Goal: Task Accomplishment & Management: Use online tool/utility

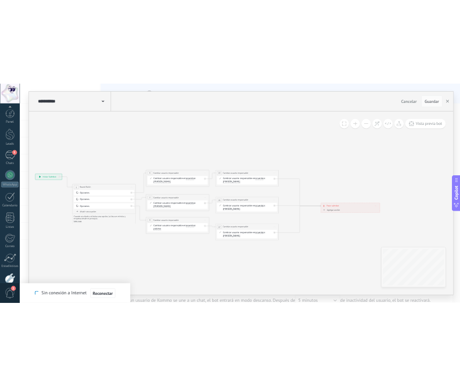
scroll to position [60, 0]
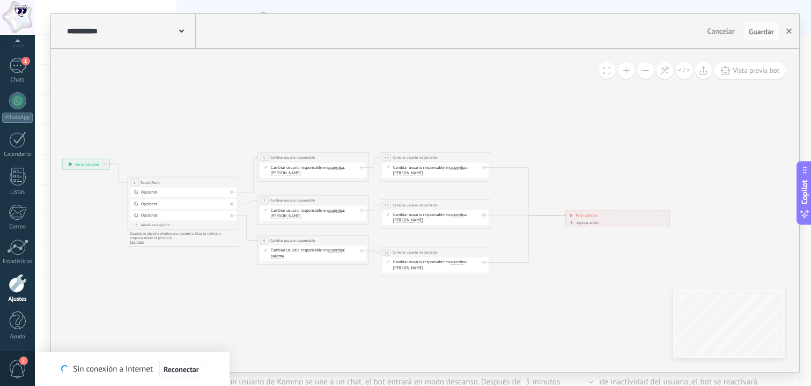
click at [789, 28] on button "button" at bounding box center [789, 31] width 16 height 20
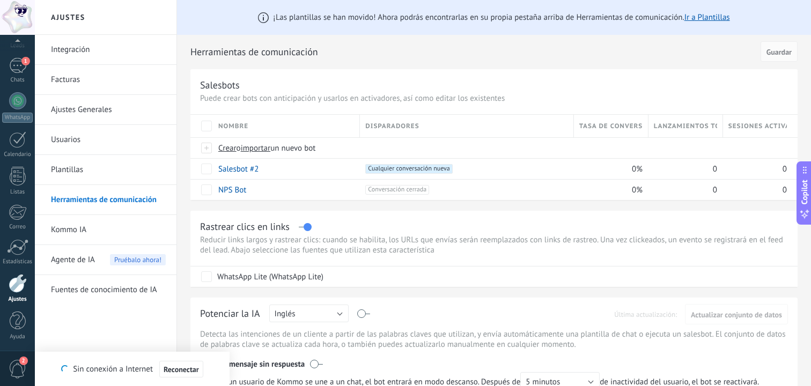
click at [109, 141] on link "Usuarios" at bounding box center [108, 140] width 115 height 30
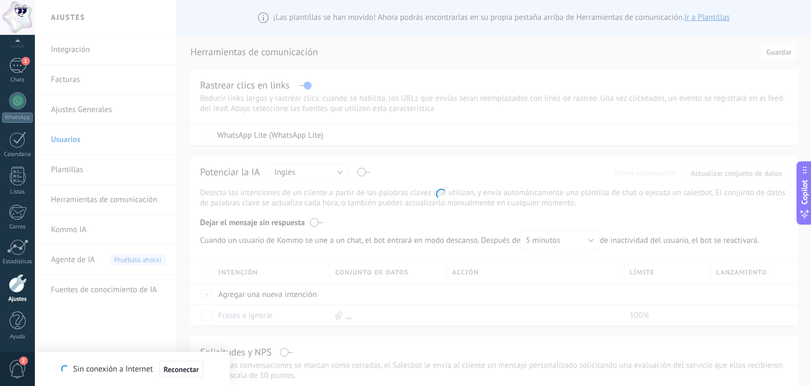
click at [389, 190] on body ".abccls-1,.abccls-2{fill-rule:evenodd}.abccls-2{fill:#fff} .abfcls-1{fill:none}…" at bounding box center [405, 193] width 811 height 386
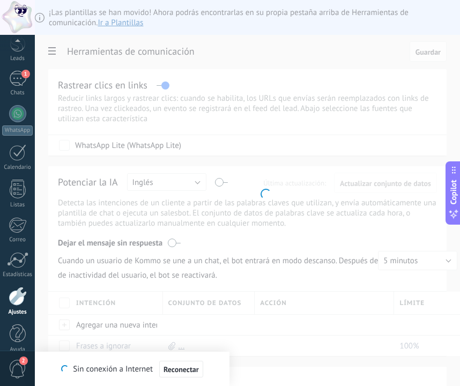
scroll to position [60, 0]
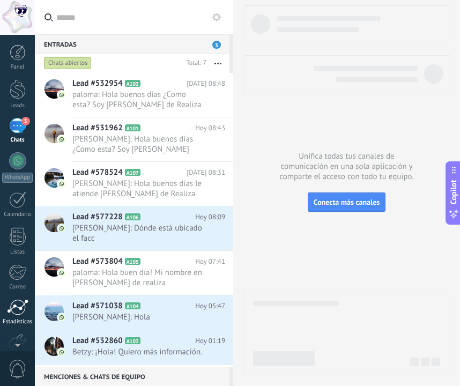
scroll to position [60, 0]
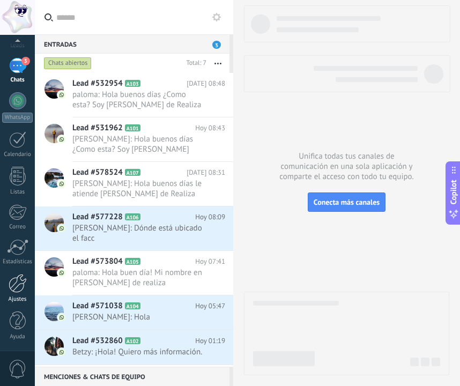
click at [14, 298] on div "Ajustes" at bounding box center [17, 299] width 31 height 7
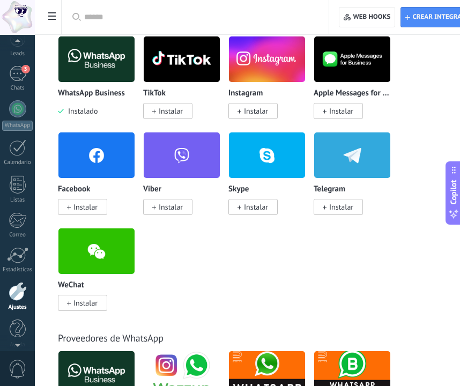
scroll to position [60, 0]
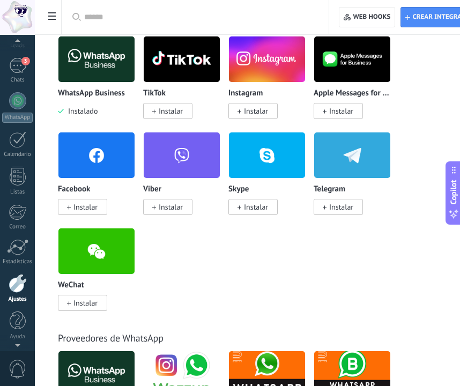
click at [50, 13] on use at bounding box center [52, 16] width 8 height 8
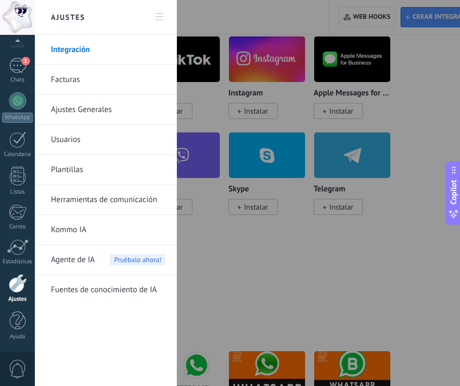
click at [75, 136] on link "Usuarios" at bounding box center [108, 140] width 115 height 30
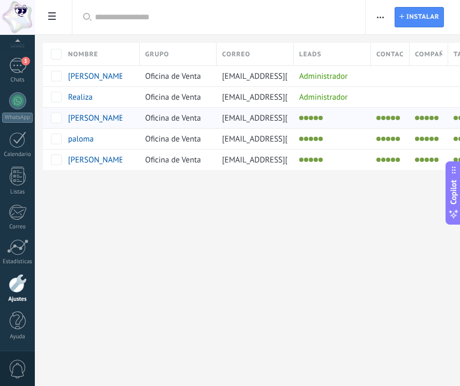
click at [314, 116] on li at bounding box center [316, 118] width 4 height 4
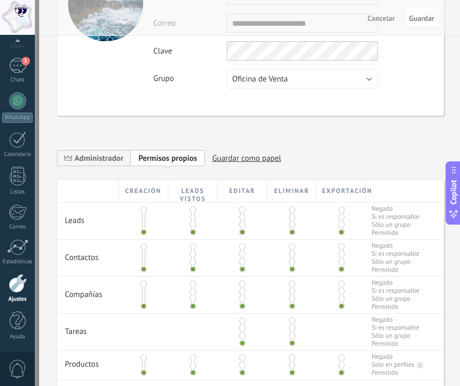
scroll to position [91, 0]
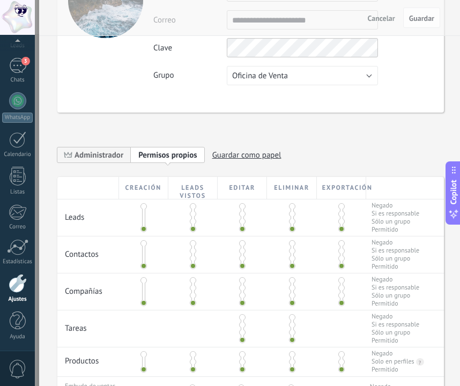
click at [191, 212] on span at bounding box center [193, 214] width 6 height 6
click at [289, 205] on span at bounding box center [292, 206] width 6 height 6
click at [344, 205] on div at bounding box center [341, 212] width 49 height 24
click at [340, 205] on span at bounding box center [341, 206] width 6 height 6
click at [190, 253] on span at bounding box center [193, 251] width 6 height 6
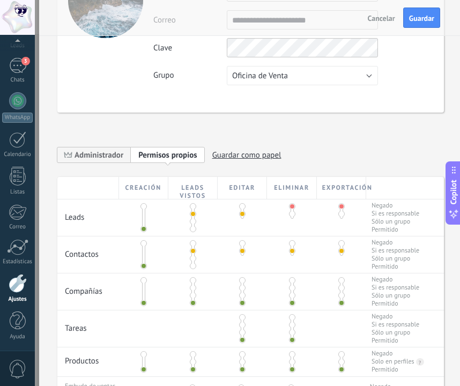
click at [240, 246] on span at bounding box center [242, 243] width 6 height 6
click at [339, 244] on span at bounding box center [341, 243] width 6 height 6
click at [193, 291] on span at bounding box center [193, 288] width 6 height 6
click at [241, 283] on span at bounding box center [242, 280] width 6 height 6
click at [341, 282] on span at bounding box center [341, 280] width 6 height 6
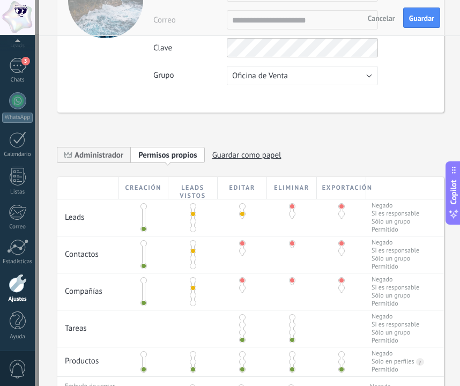
click at [241, 328] on span at bounding box center [242, 325] width 6 height 6
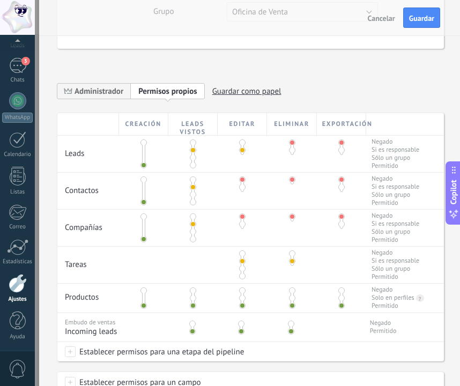
scroll to position [164, 0]
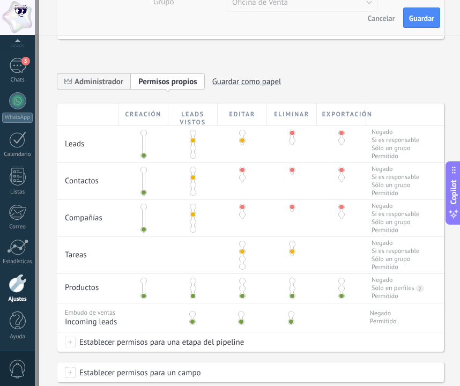
click at [191, 291] on span at bounding box center [193, 288] width 6 height 6
click at [190, 318] on span at bounding box center [192, 314] width 6 height 6
click at [433, 15] on span "Guardar" at bounding box center [421, 18] width 25 height 8
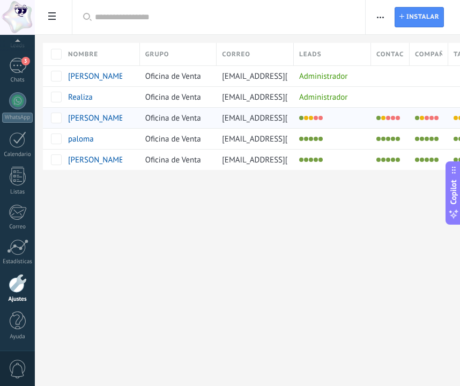
click at [253, 121] on span "lic.soniamtzm@gmail.com" at bounding box center [283, 118] width 122 height 10
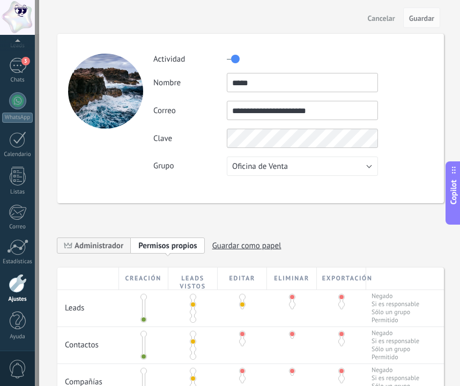
click at [227, 248] on span "Guardar como papel" at bounding box center [246, 246] width 69 height 17
type input "******"
click at [289, 254] on div "**********" at bounding box center [250, 249] width 387 height 38
click at [224, 246] on use at bounding box center [223, 245] width 8 height 6
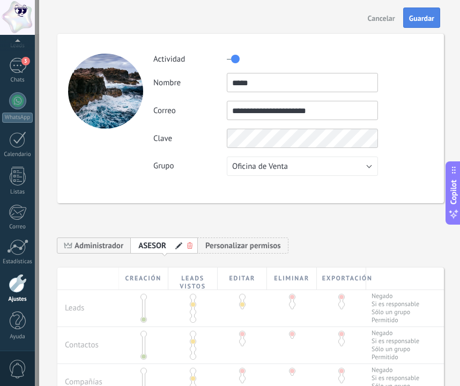
click at [430, 17] on span "Guardar" at bounding box center [421, 18] width 25 height 8
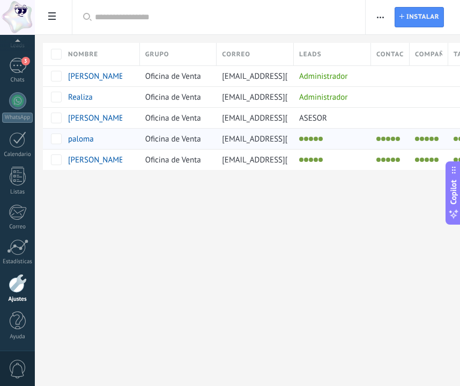
click at [314, 146] on div at bounding box center [330, 138] width 72 height 15
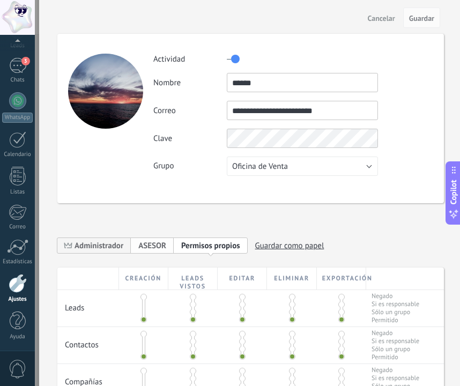
click at [169, 242] on div "ASESOR" at bounding box center [152, 245] width 43 height 17
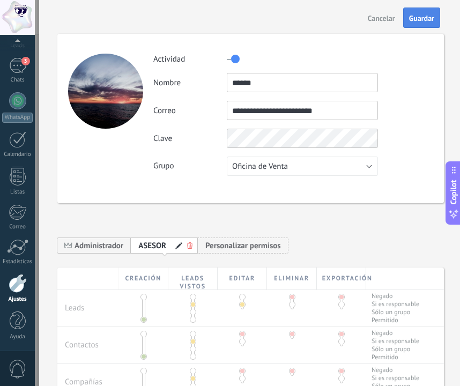
click at [416, 12] on button "Guardar" at bounding box center [421, 18] width 37 height 20
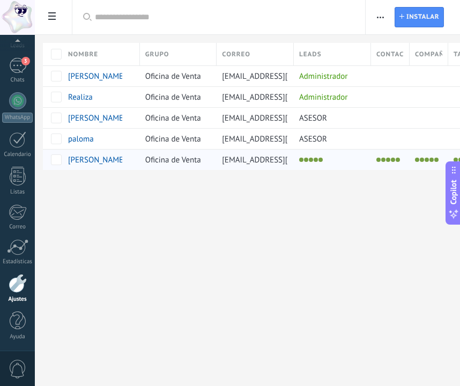
click at [181, 163] on span "Oficina de Venta" at bounding box center [173, 160] width 56 height 10
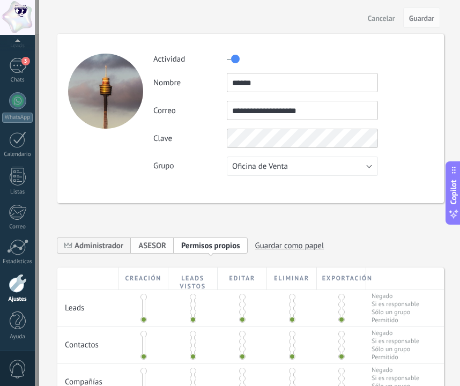
click at [154, 246] on span "ASESOR" at bounding box center [152, 246] width 28 height 10
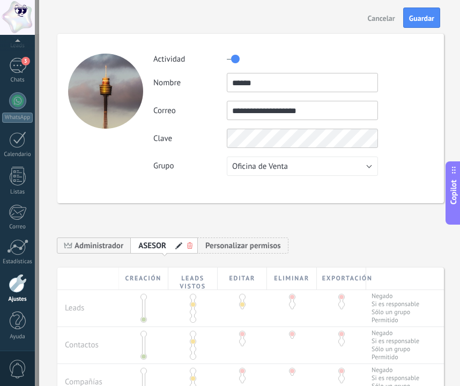
click at [418, 2] on div "Cancelar Guardar" at bounding box center [249, 17] width 421 height 35
click at [418, 11] on button "Guardar" at bounding box center [421, 18] width 37 height 20
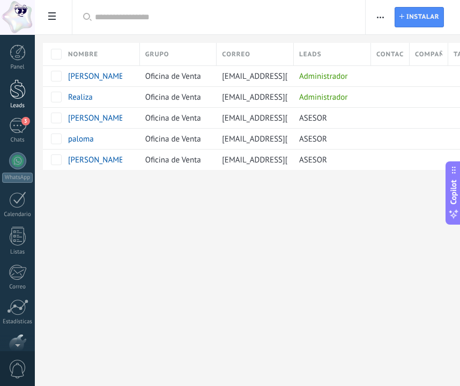
click at [25, 99] on div at bounding box center [18, 89] width 16 height 20
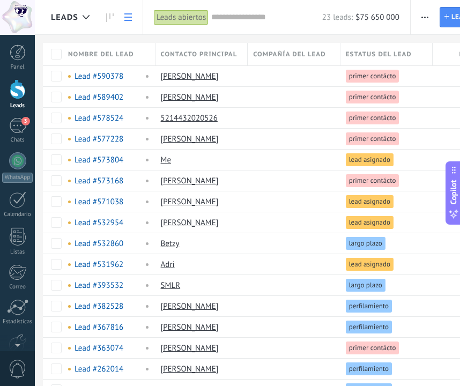
click at [16, 88] on div at bounding box center [18, 89] width 16 height 20
click at [117, 13] on link at bounding box center [110, 17] width 18 height 21
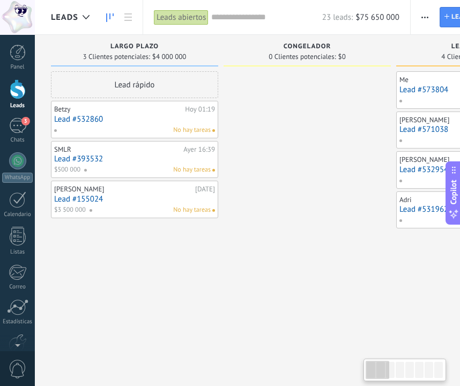
click at [97, 120] on link "Lead #532860" at bounding box center [134, 119] width 161 height 9
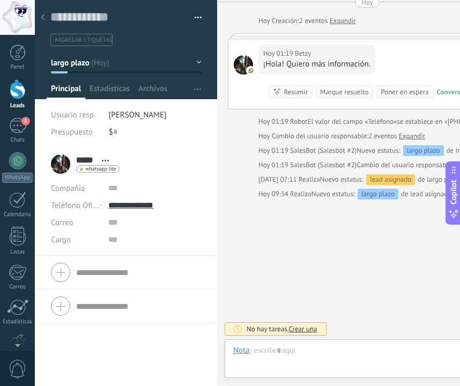
scroll to position [16, 0]
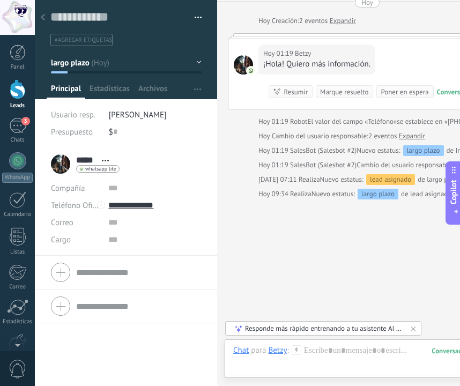
click at [47, 13] on div at bounding box center [42, 18] width 15 height 21
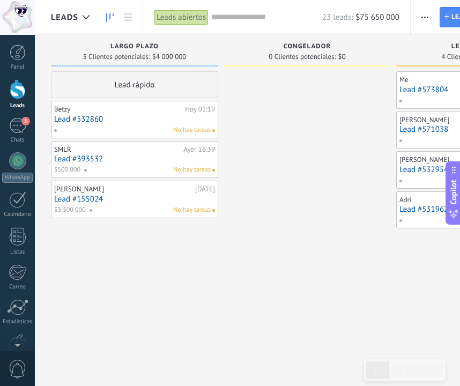
click at [99, 156] on link "Lead #393532" at bounding box center [134, 158] width 161 height 9
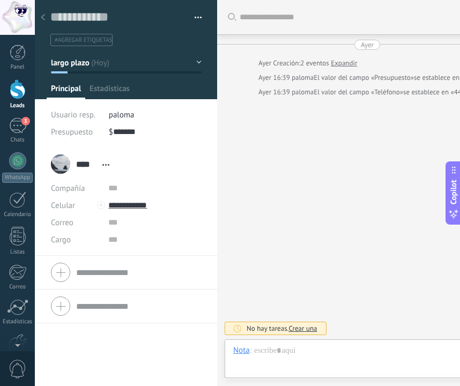
scroll to position [16, 0]
click at [43, 19] on use at bounding box center [43, 17] width 4 height 6
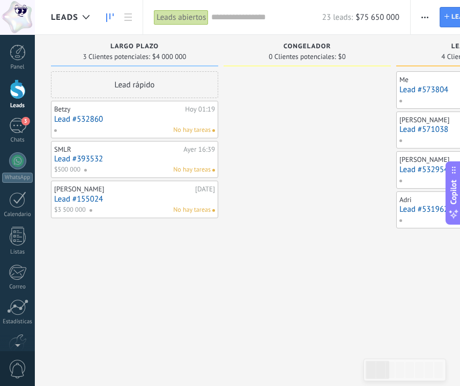
click at [289, 152] on div at bounding box center [307, 209] width 167 height 277
click at [337, 193] on div at bounding box center [307, 209] width 167 height 277
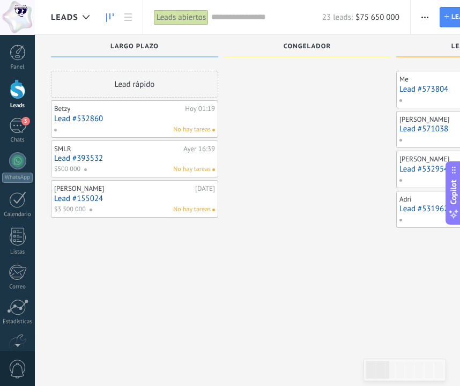
click at [357, 269] on div at bounding box center [307, 209] width 167 height 277
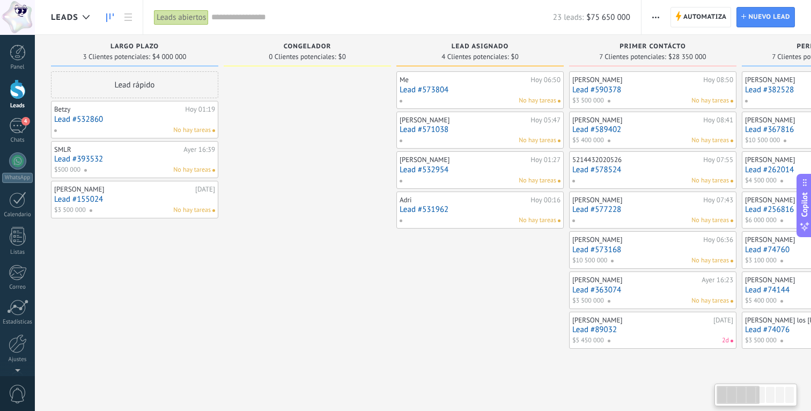
scroll to position [10, 0]
click at [90, 122] on link "Lead #532860" at bounding box center [134, 119] width 161 height 9
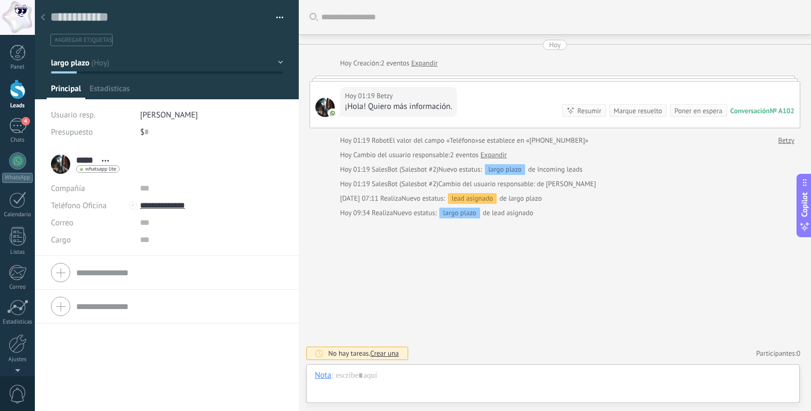
scroll to position [16, 0]
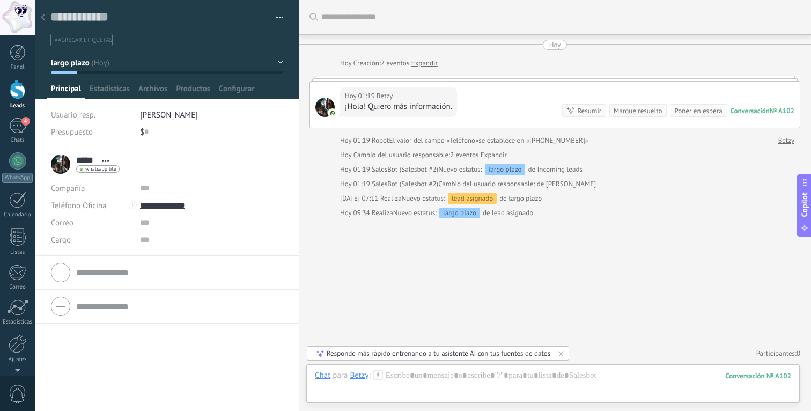
click at [47, 20] on div at bounding box center [42, 18] width 15 height 21
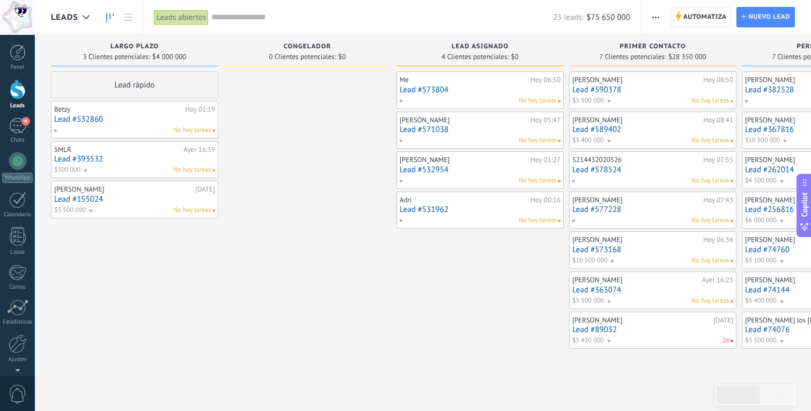
click at [85, 162] on link "Lead #393532" at bounding box center [134, 158] width 161 height 9
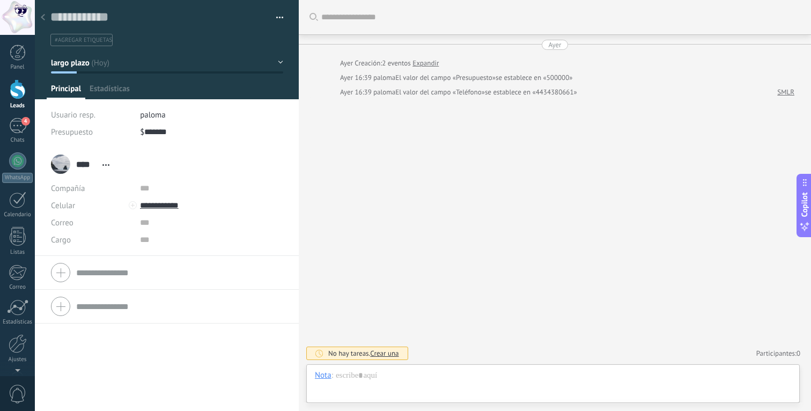
scroll to position [16, 0]
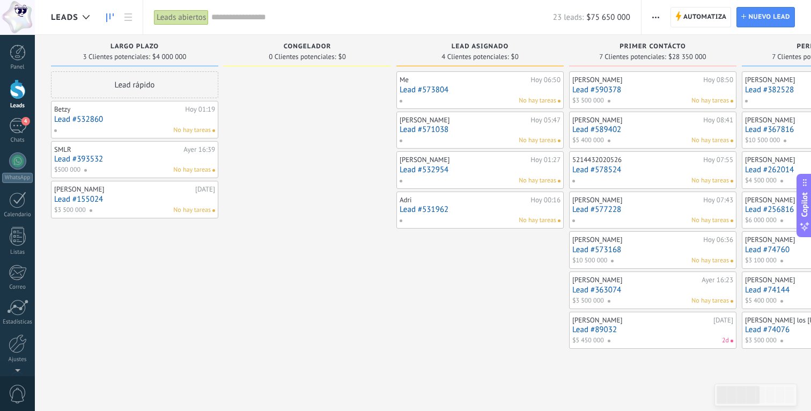
click at [75, 196] on link "Lead #155024" at bounding box center [134, 199] width 161 height 9
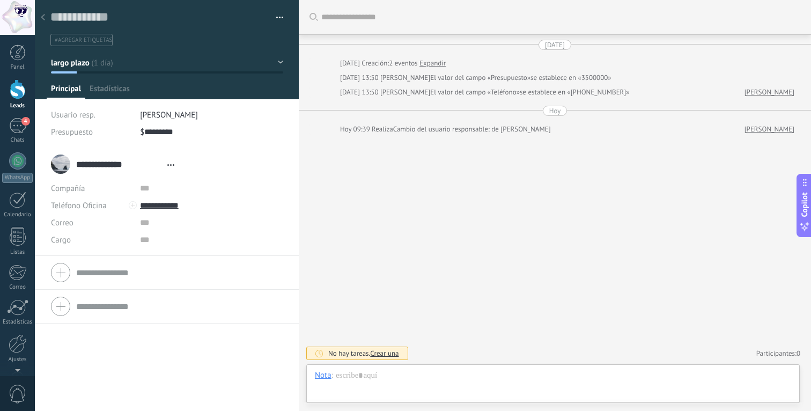
scroll to position [16, 0]
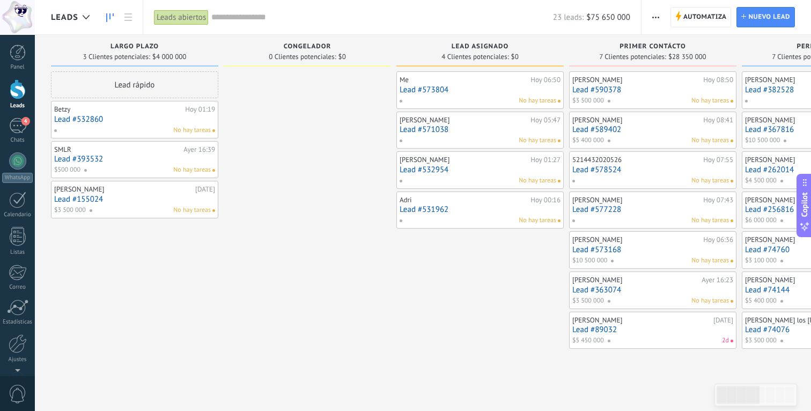
click at [434, 91] on link "Lead #573804" at bounding box center [480, 89] width 161 height 9
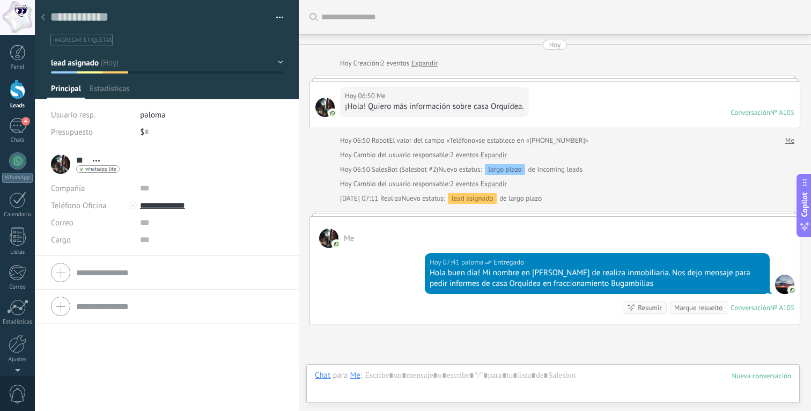
scroll to position [101, 0]
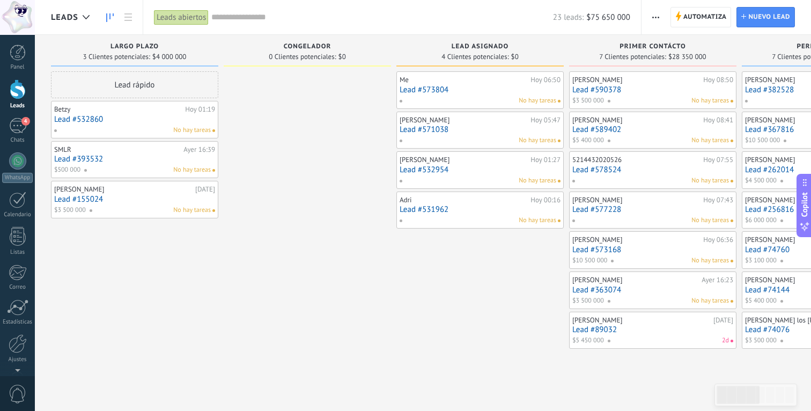
click at [445, 132] on link "Lead #571038" at bounding box center [480, 129] width 161 height 9
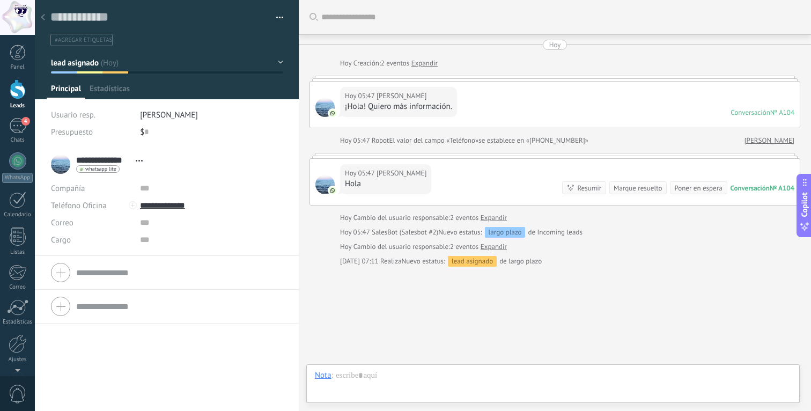
scroll to position [42, 0]
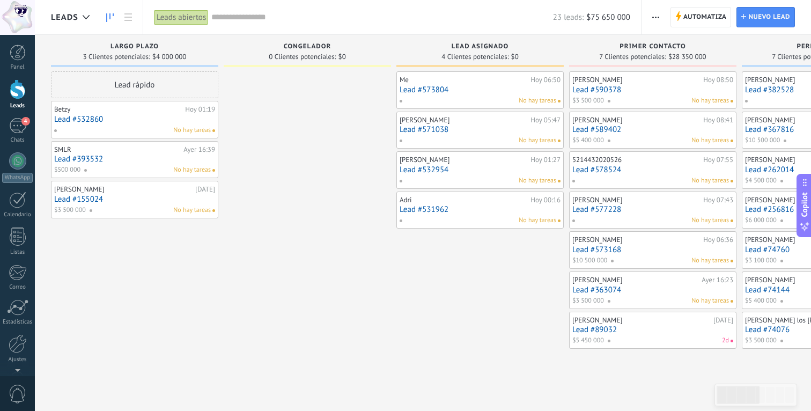
click at [427, 212] on link "Lead #531962" at bounding box center [480, 209] width 161 height 9
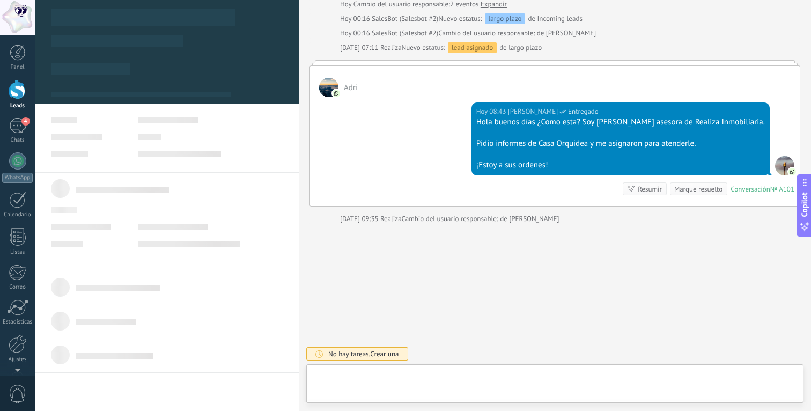
scroll to position [16, 0]
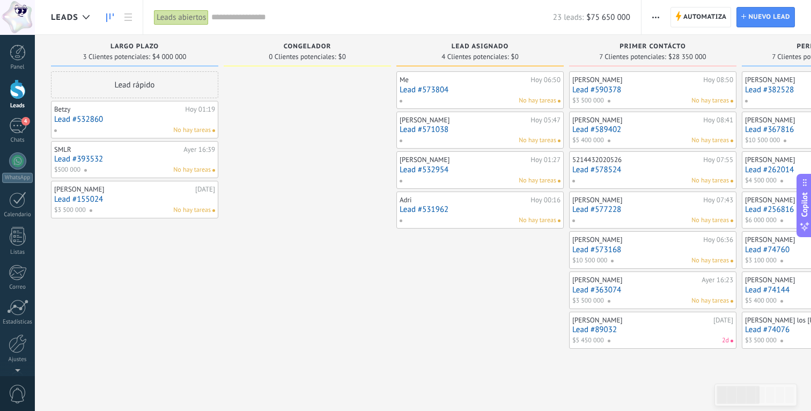
click at [460, 95] on div "Alicia Orozco Hoy 08:50 Lead #590378 $3 500 000 No hay tareas" at bounding box center [652, 90] width 161 height 31
click at [460, 88] on link "Lead #590378" at bounding box center [652, 89] width 161 height 9
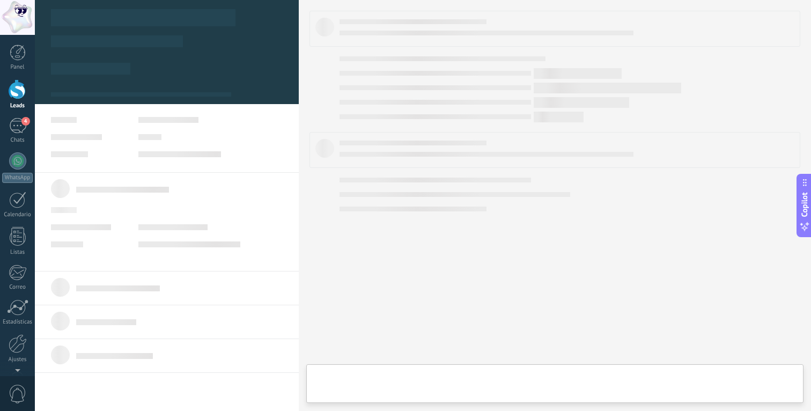
scroll to position [16, 0]
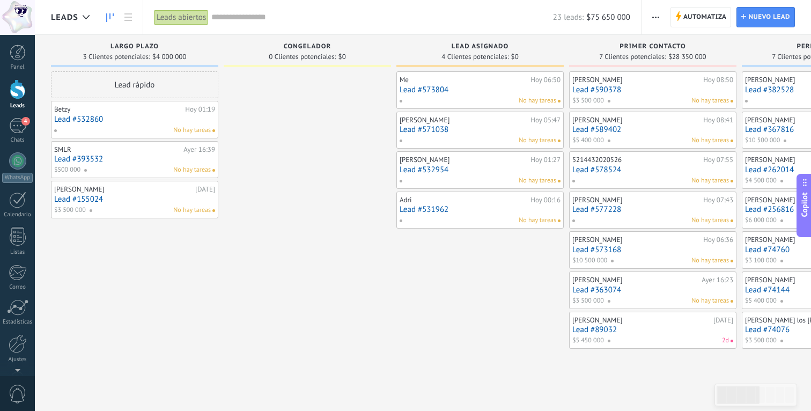
click at [83, 119] on link "Lead #532860" at bounding box center [134, 119] width 161 height 9
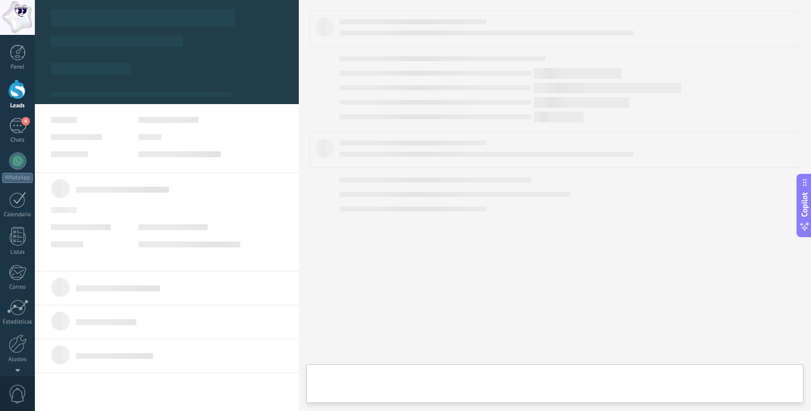
type textarea "**********"
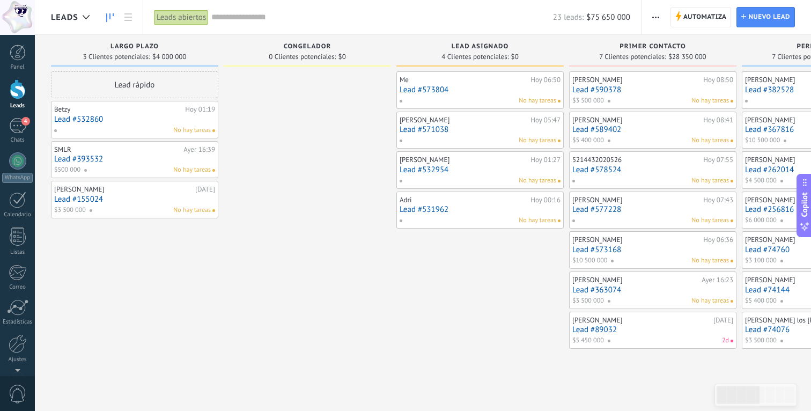
click at [86, 127] on div "No hay tareas" at bounding box center [132, 131] width 157 height 10
click at [19, 353] on link "Ajustes" at bounding box center [17, 348] width 35 height 29
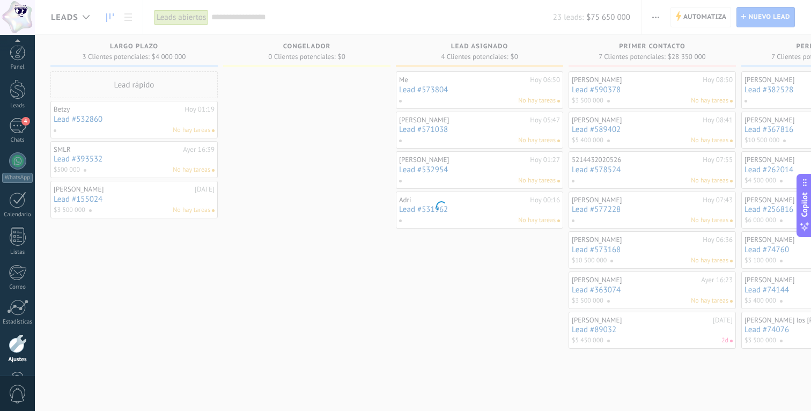
scroll to position [35, 0]
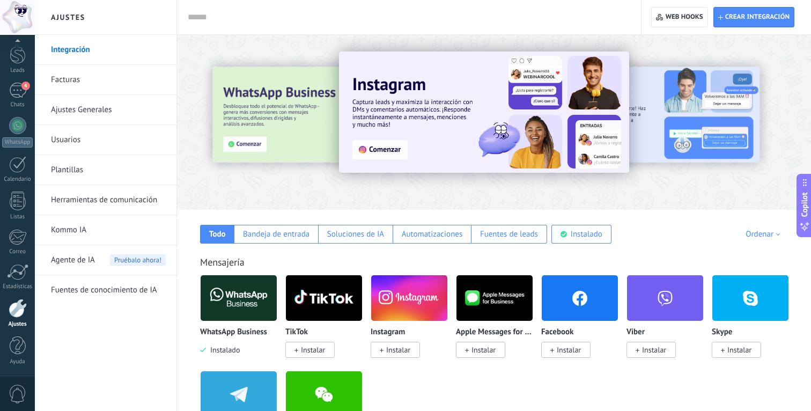
click at [98, 199] on link "Herramientas de comunicación" at bounding box center [108, 200] width 115 height 30
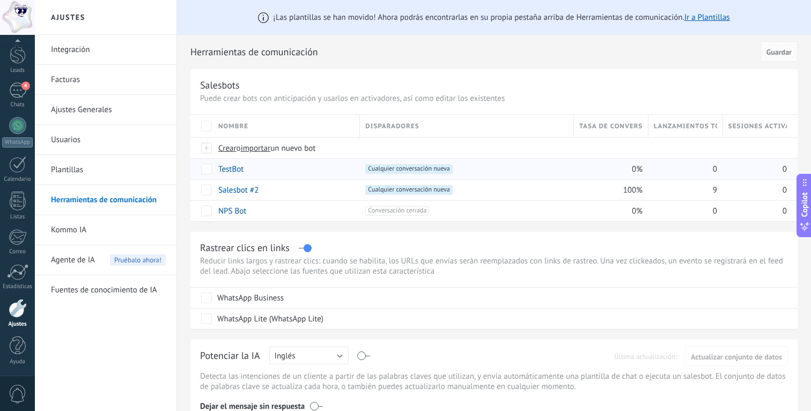
click at [226, 172] on link "TestBot" at bounding box center [230, 169] width 25 height 10
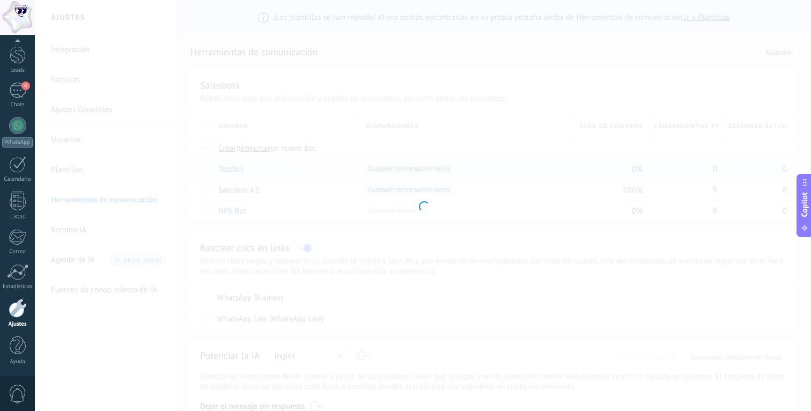
type input "*******"
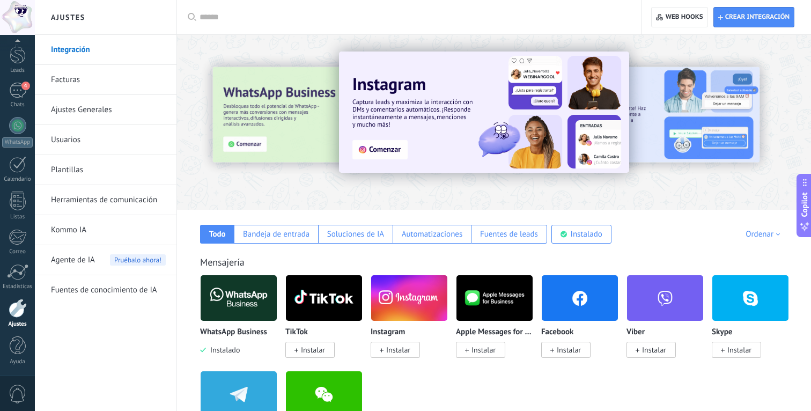
click at [85, 194] on link "Herramientas de comunicación" at bounding box center [108, 200] width 115 height 30
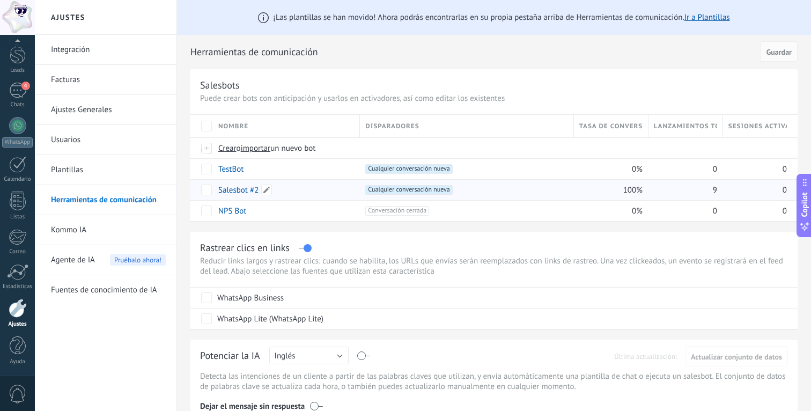
click at [243, 191] on link "Salesbot #2" at bounding box center [238, 190] width 40 height 10
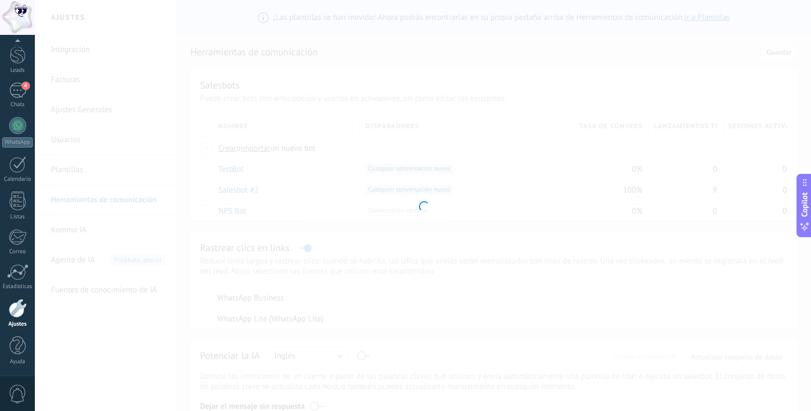
type input "**********"
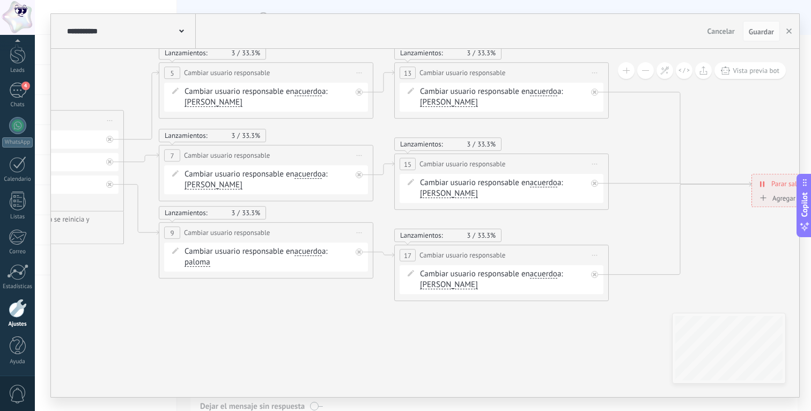
click at [460, 95] on span "acuerdo" at bounding box center [543, 91] width 27 height 9
click at [460, 95] on button "acuerdo" at bounding box center [592, 91] width 134 height 19
click at [460, 115] on span "all contacts" at bounding box center [583, 111] width 130 height 11
click at [460, 181] on span "acuerdo" at bounding box center [543, 183] width 27 height 9
click at [460, 181] on button "acuerdo" at bounding box center [592, 182] width 134 height 19
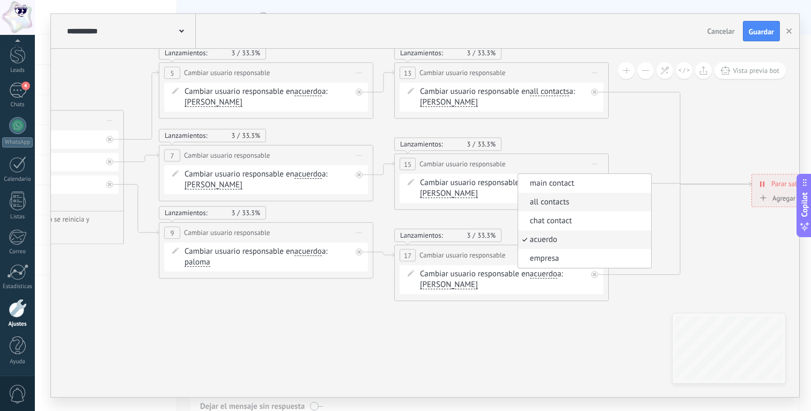
click at [460, 205] on span "all contacts" at bounding box center [583, 202] width 130 height 11
click at [460, 275] on span "acuerdo" at bounding box center [543, 274] width 27 height 9
click at [460, 275] on button "acuerdo" at bounding box center [592, 273] width 134 height 19
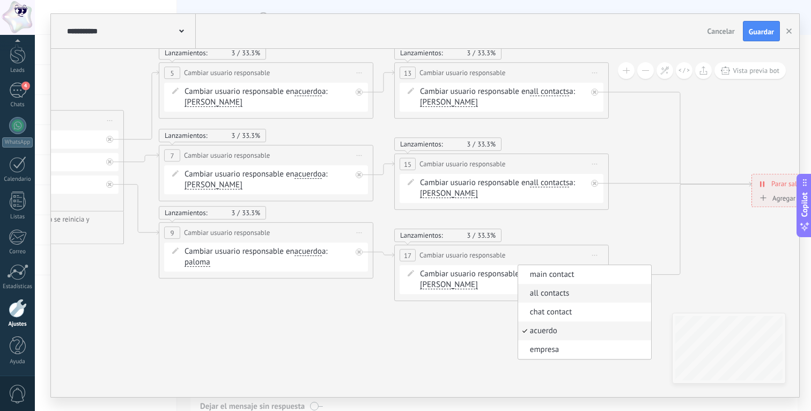
click at [460, 291] on span "all contacts" at bounding box center [583, 293] width 130 height 11
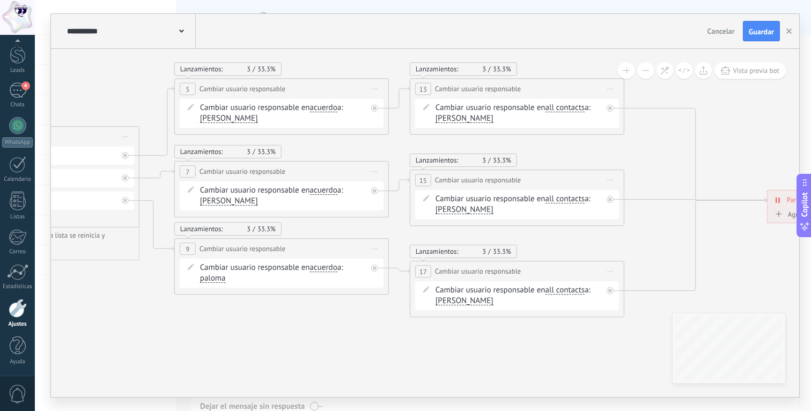
click at [443, 117] on span "[PERSON_NAME]" at bounding box center [465, 118] width 58 height 9
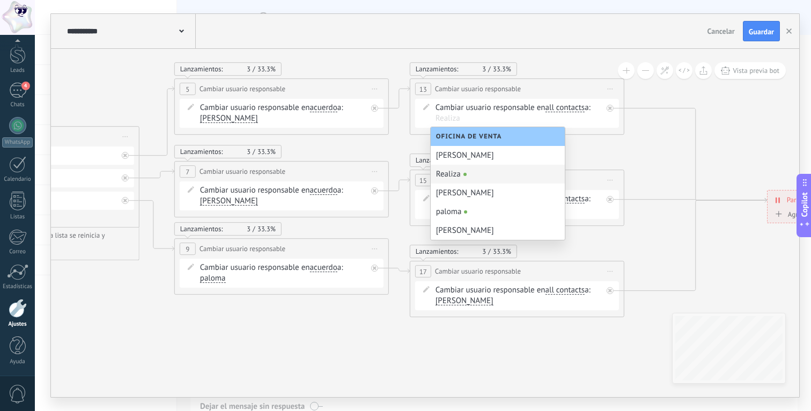
click at [460, 154] on div "Lanzamientos: 3 33.3%" at bounding box center [517, 159] width 215 height 13
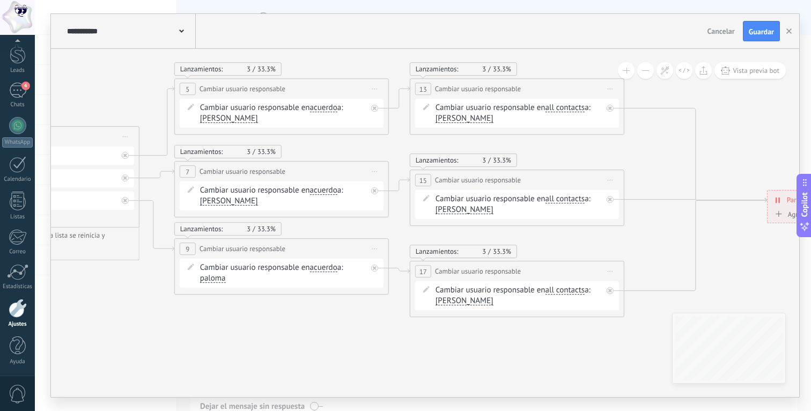
click at [443, 205] on span "[PERSON_NAME]" at bounding box center [465, 209] width 58 height 9
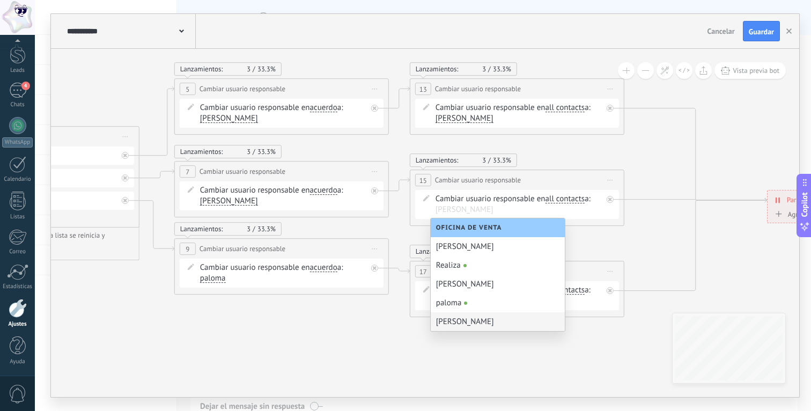
click at [460, 320] on div "[PERSON_NAME]" at bounding box center [498, 321] width 134 height 19
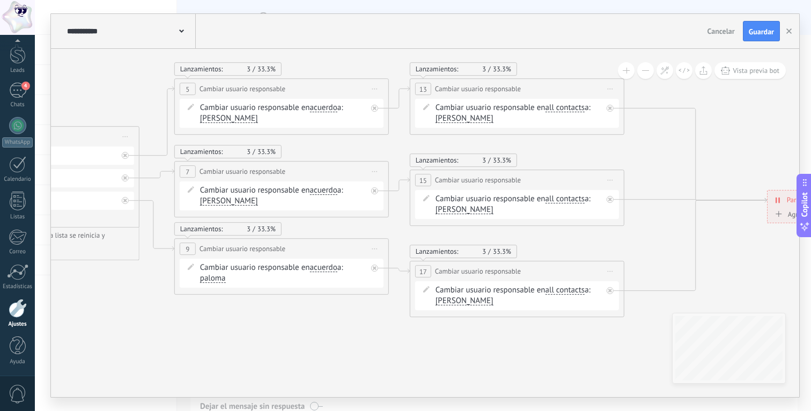
click at [447, 302] on span "[PERSON_NAME]" at bounding box center [465, 301] width 58 height 9
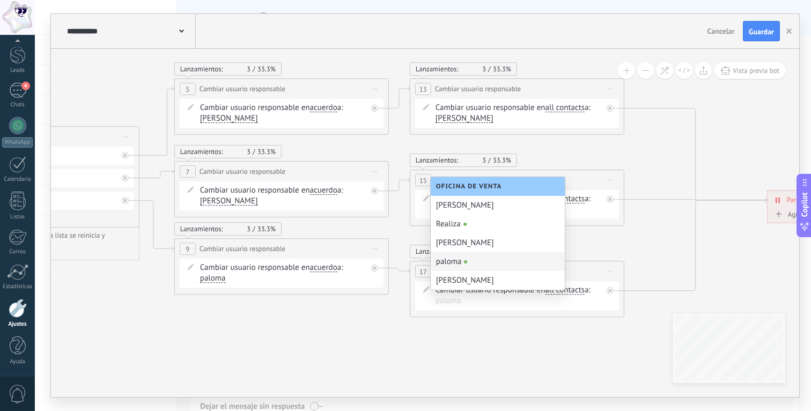
click at [460, 256] on div "paloma" at bounding box center [498, 261] width 134 height 19
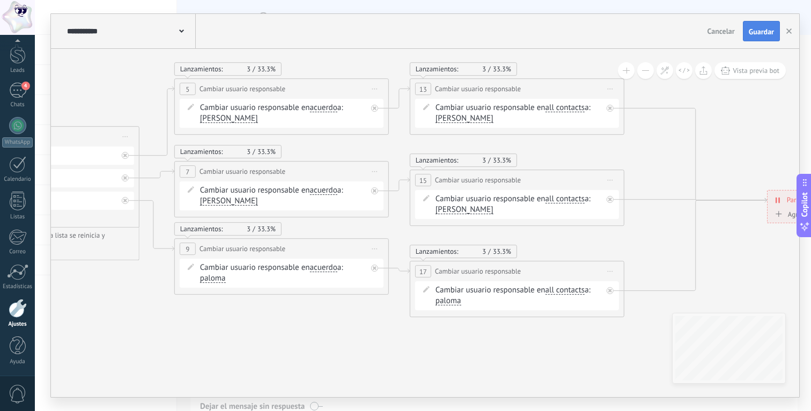
click at [460, 34] on span "Guardar" at bounding box center [761, 32] width 25 height 8
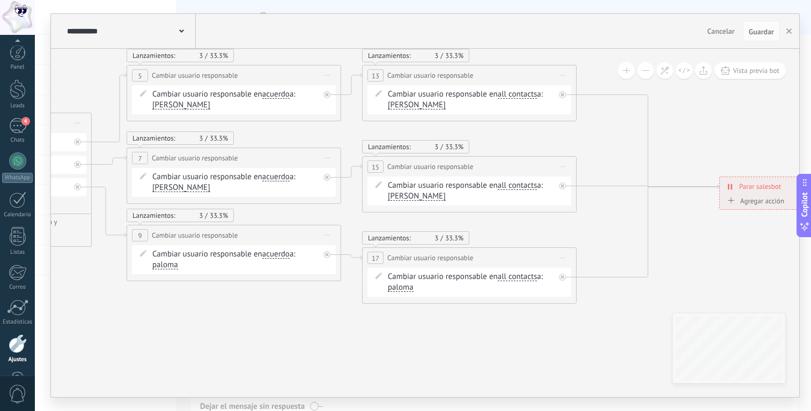
scroll to position [35, 0]
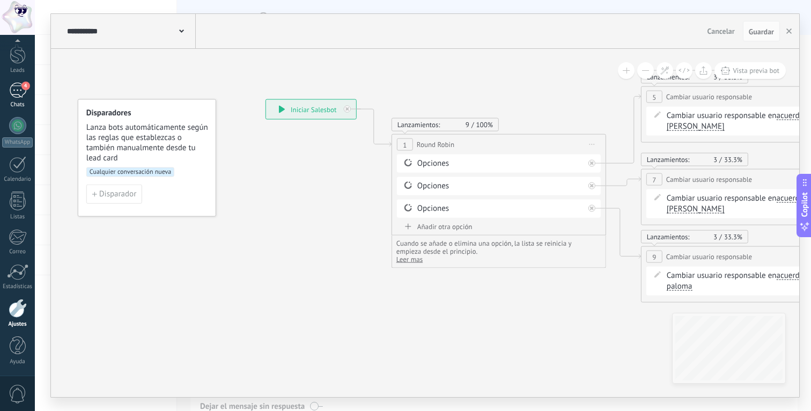
click at [17, 84] on div "4" at bounding box center [17, 91] width 17 height 16
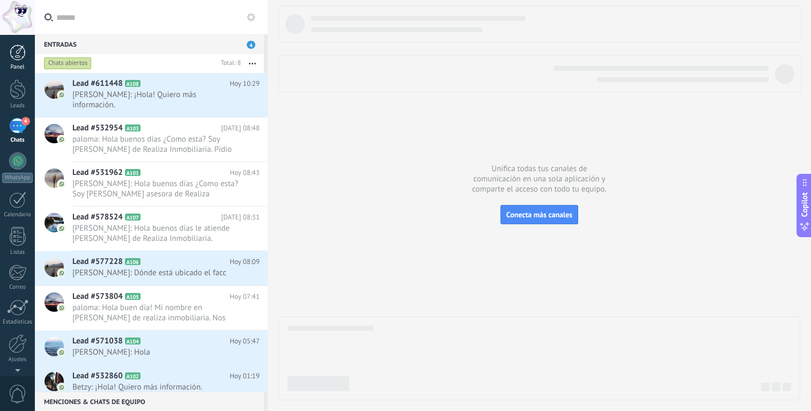
click at [21, 59] on div at bounding box center [18, 53] width 16 height 16
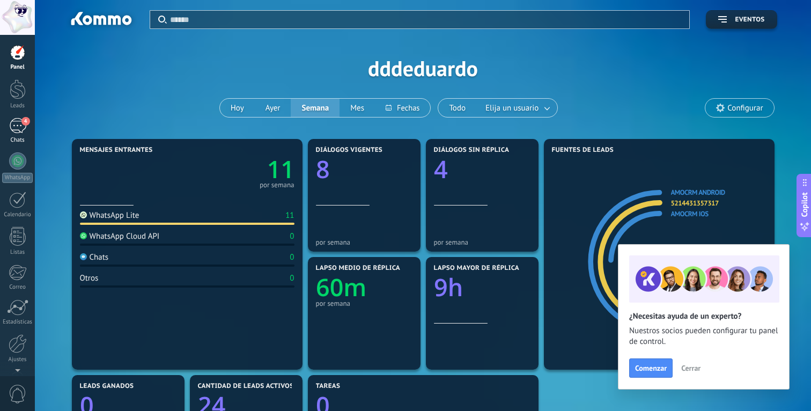
click at [11, 134] on link "4 Chats" at bounding box center [17, 131] width 35 height 26
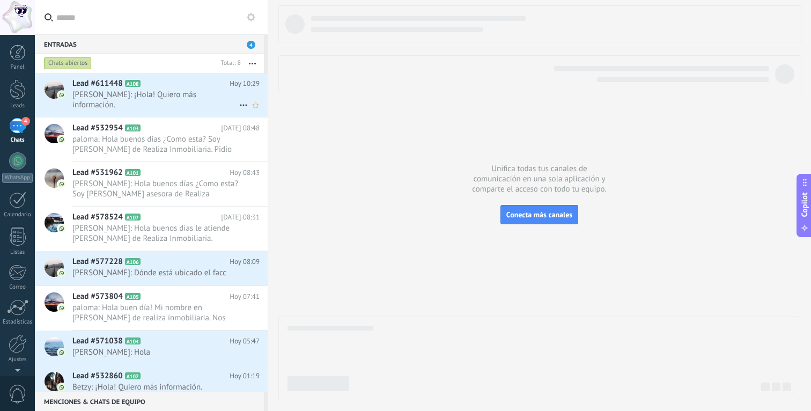
click at [122, 85] on span "Lead #611448" at bounding box center [97, 83] width 50 height 11
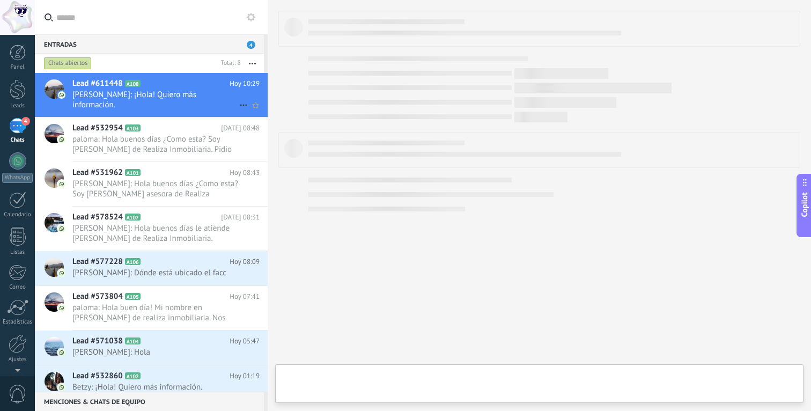
scroll to position [16, 0]
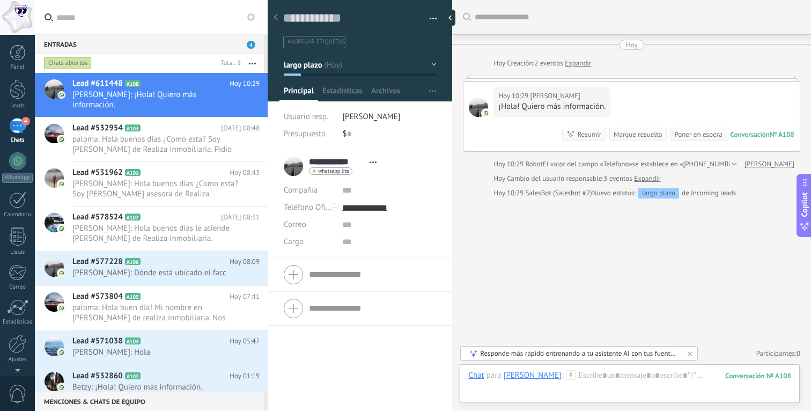
click at [460, 178] on link "Expandir" at bounding box center [647, 178] width 26 height 11
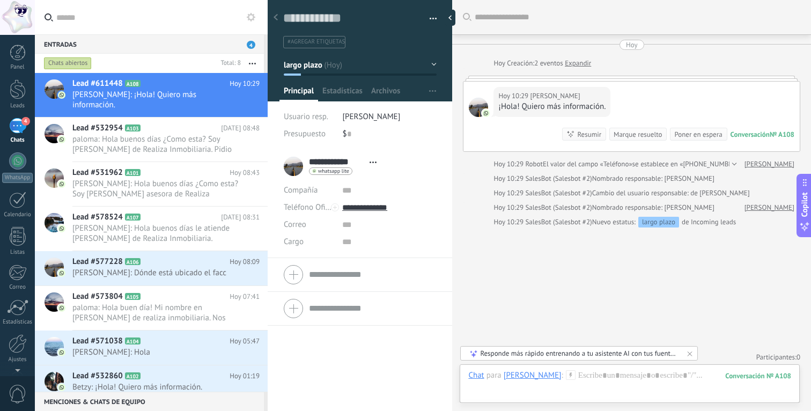
scroll to position [3, 0]
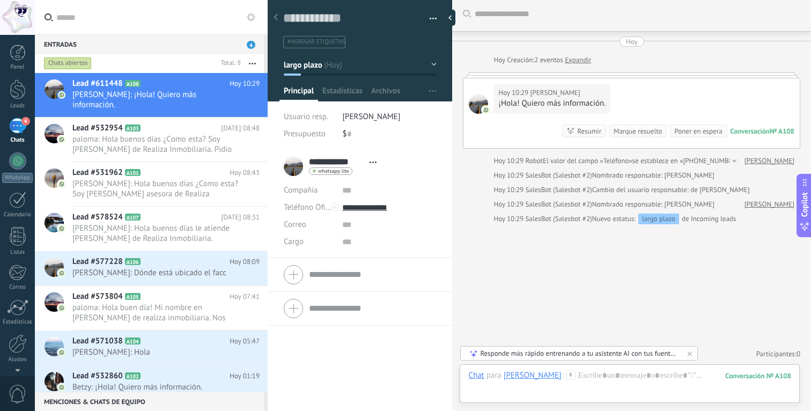
click at [18, 136] on link "4 Chats" at bounding box center [17, 131] width 35 height 26
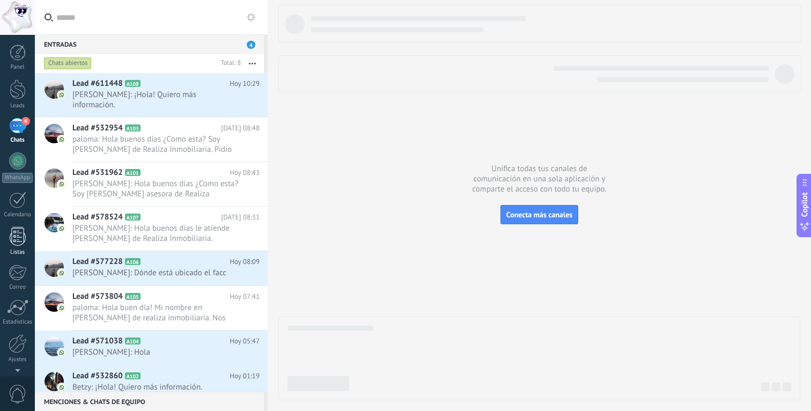
scroll to position [35, 0]
click at [13, 313] on div at bounding box center [18, 308] width 18 height 19
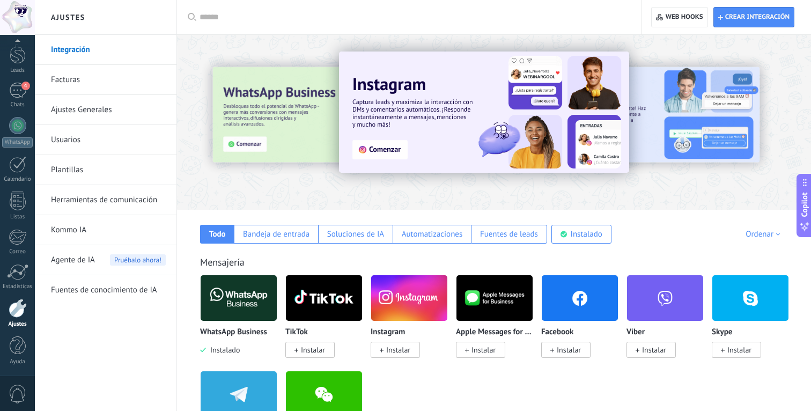
click at [121, 201] on link "Herramientas de comunicación" at bounding box center [108, 200] width 115 height 30
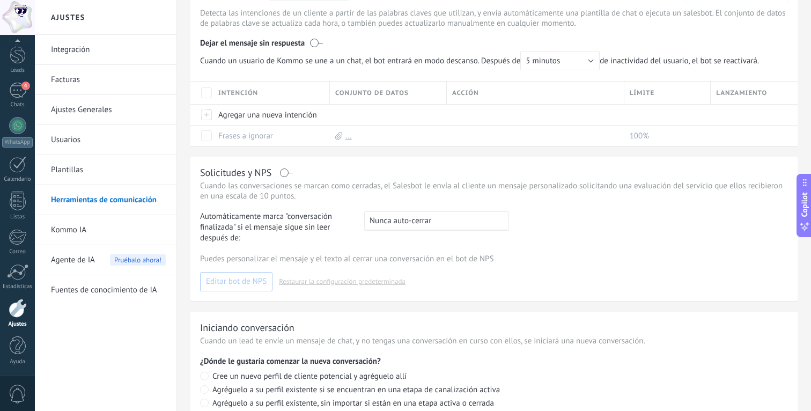
scroll to position [444, 0]
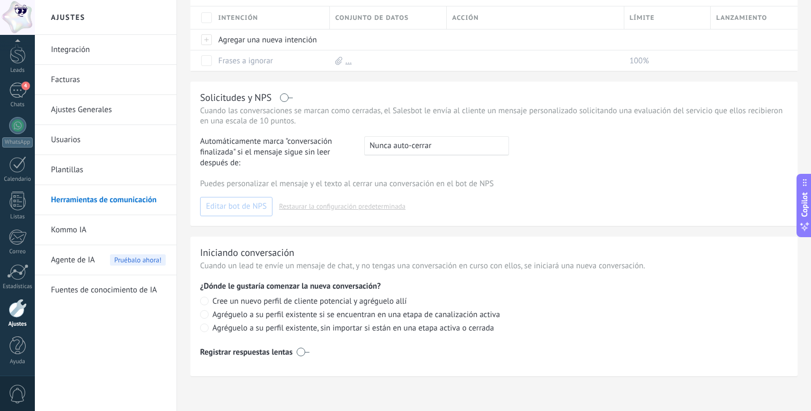
click at [95, 175] on link "Plantillas" at bounding box center [108, 170] width 115 height 30
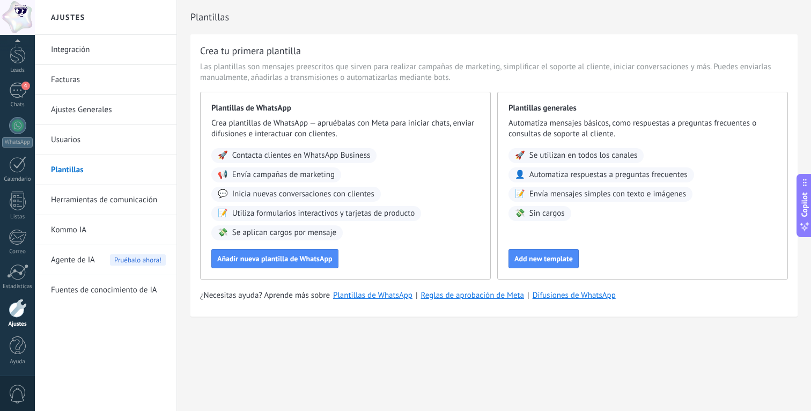
click at [120, 192] on link "Herramientas de comunicación" at bounding box center [108, 200] width 115 height 30
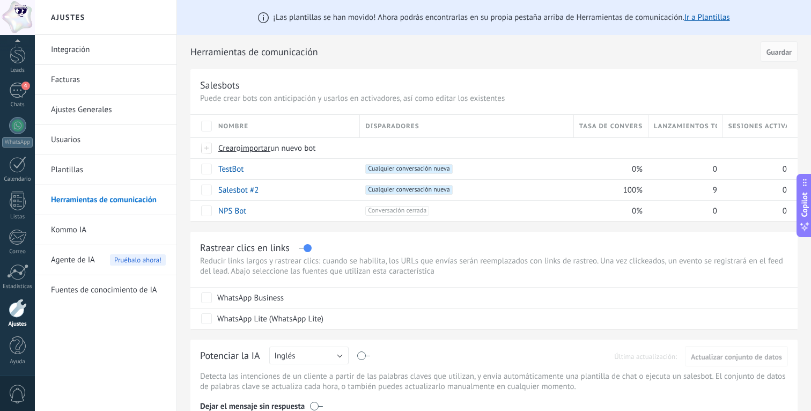
click at [115, 148] on link "Usuarios" at bounding box center [108, 140] width 115 height 30
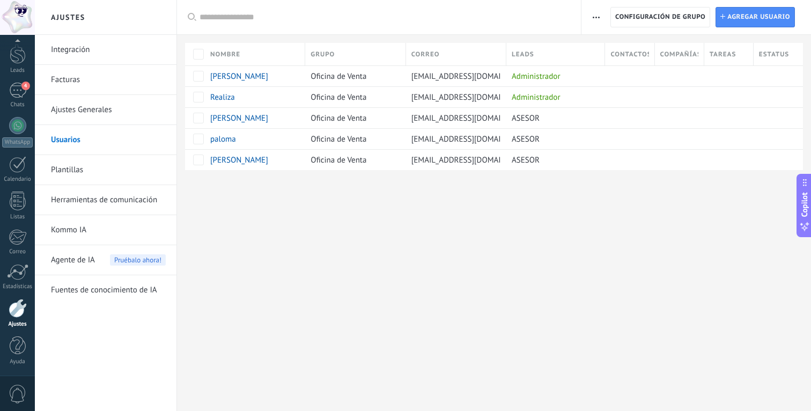
click at [145, 203] on link "Herramientas de comunicación" at bounding box center [108, 200] width 115 height 30
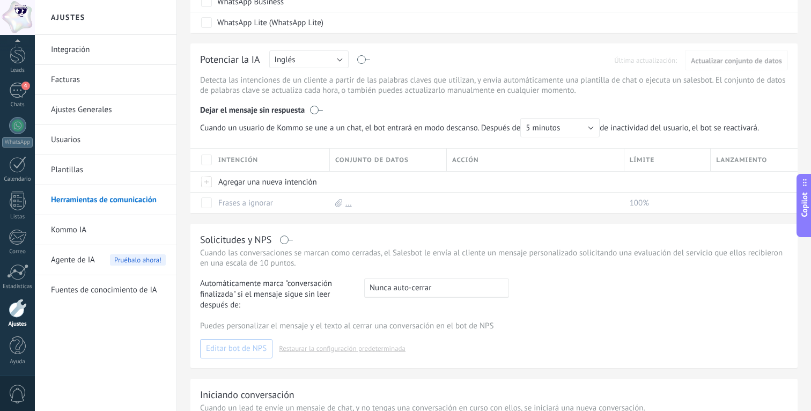
scroll to position [444, 0]
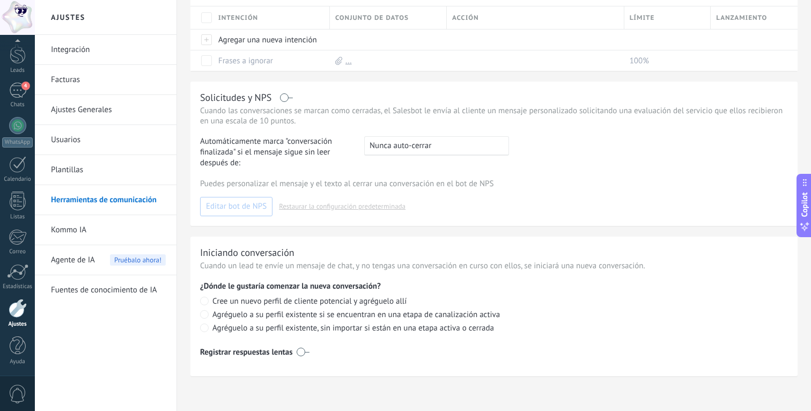
click at [104, 225] on link "Kommo IA" at bounding box center [108, 230] width 115 height 30
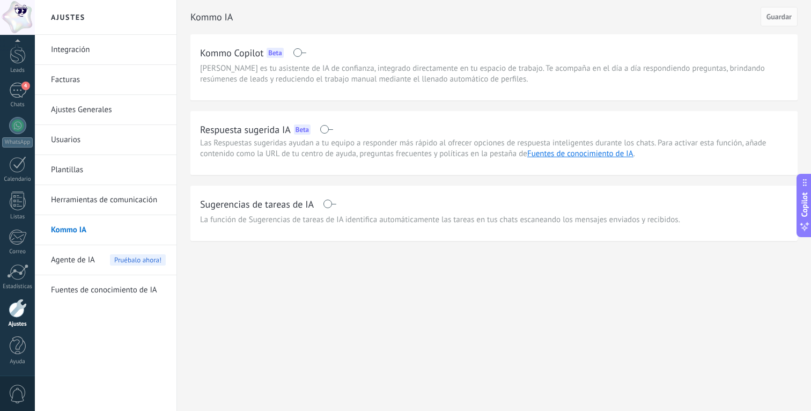
click at [110, 290] on link "Fuentes de conocimiento de IA" at bounding box center [108, 290] width 115 height 30
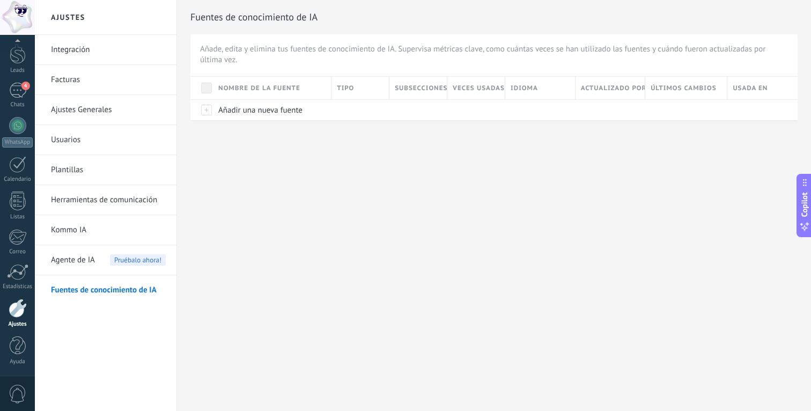
click at [447, 86] on div "Veces usadas" at bounding box center [475, 88] width 57 height 23
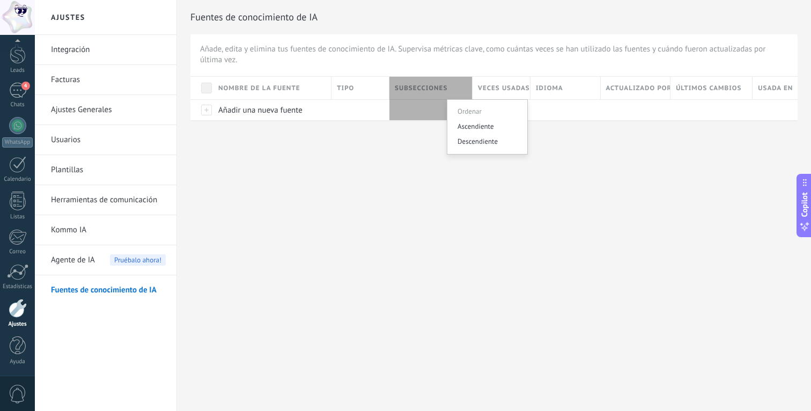
drag, startPoint x: 444, startPoint y: 85, endPoint x: 470, endPoint y: 85, distance: 26.3
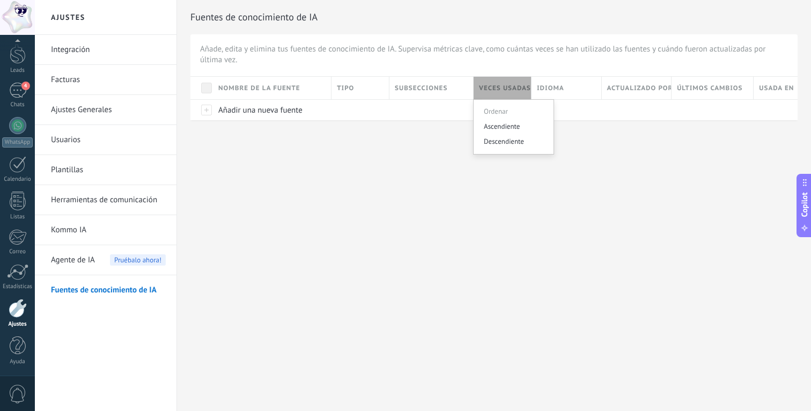
drag, startPoint x: 527, startPoint y: 81, endPoint x: 551, endPoint y: 82, distance: 24.1
click at [460, 171] on div "Ajustes Integración Facturas Ajustes Generales Usuarios Plantillas Herramientas…" at bounding box center [423, 205] width 776 height 411
click at [460, 79] on div "Últimos cambios" at bounding box center [737, 88] width 82 height 23
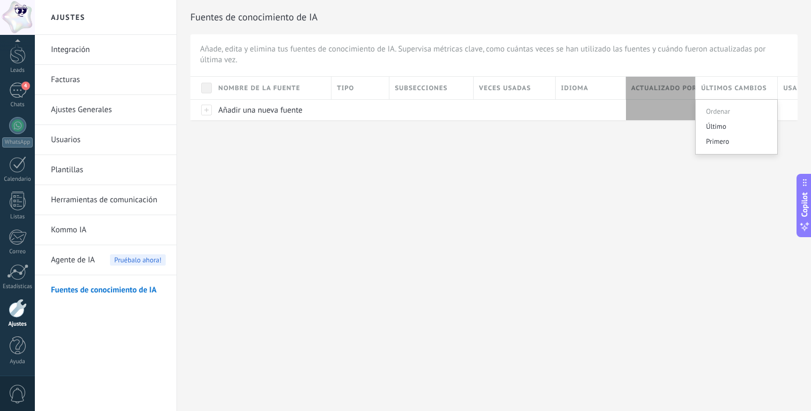
drag, startPoint x: 695, startPoint y: 82, endPoint x: 746, endPoint y: 80, distance: 51.5
click at [460, 82] on div "Nombre de la fuente Tipo Subsecciones Veces usadas Idioma Actualizado por Últim…" at bounding box center [519, 88] width 658 height 23
drag, startPoint x: 746, startPoint y: 80, endPoint x: 701, endPoint y: 90, distance: 46.0
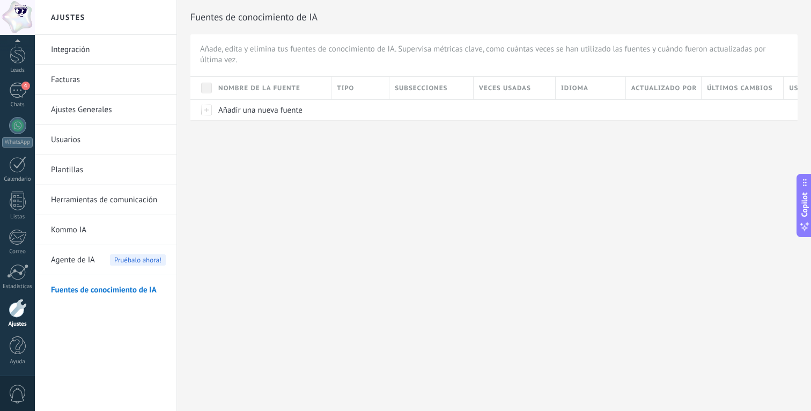
click at [460, 182] on div "Ajustes Integración Facturas Ajustes Generales Usuarios Plantillas Herramientas…" at bounding box center [423, 205] width 776 height 411
click at [77, 138] on link "Usuarios" at bounding box center [108, 140] width 115 height 30
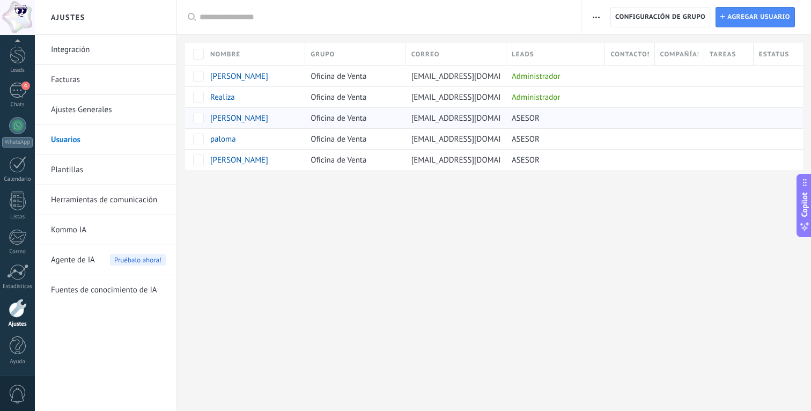
click at [460, 123] on span "ASESOR" at bounding box center [526, 118] width 28 height 10
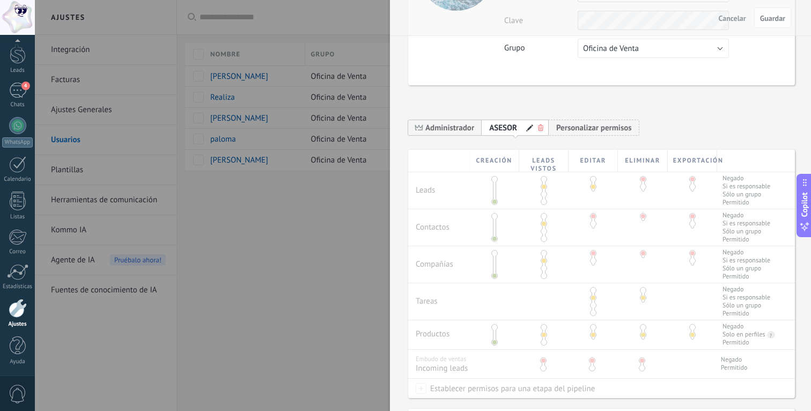
scroll to position [122, 0]
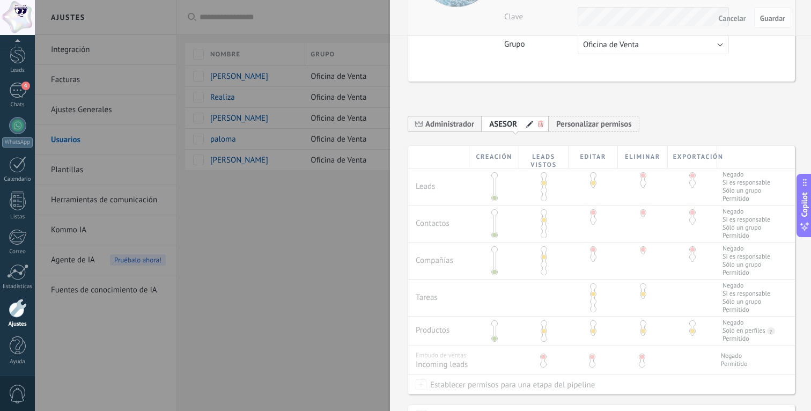
click at [318, 231] on div at bounding box center [405, 205] width 811 height 411
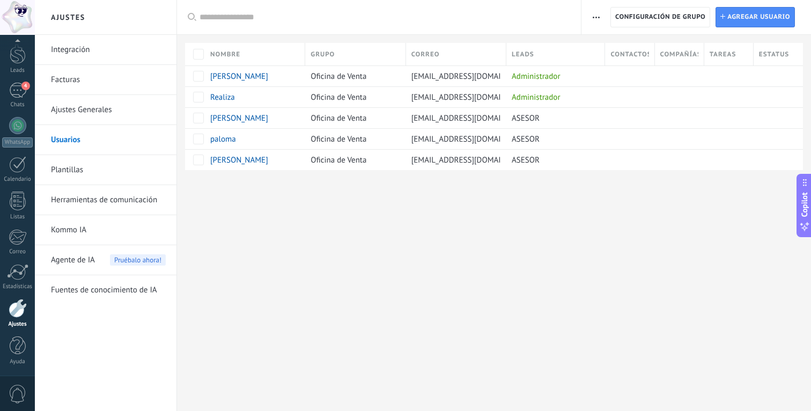
scroll to position [0, 0]
click at [24, 88] on span "4" at bounding box center [25, 86] width 9 height 9
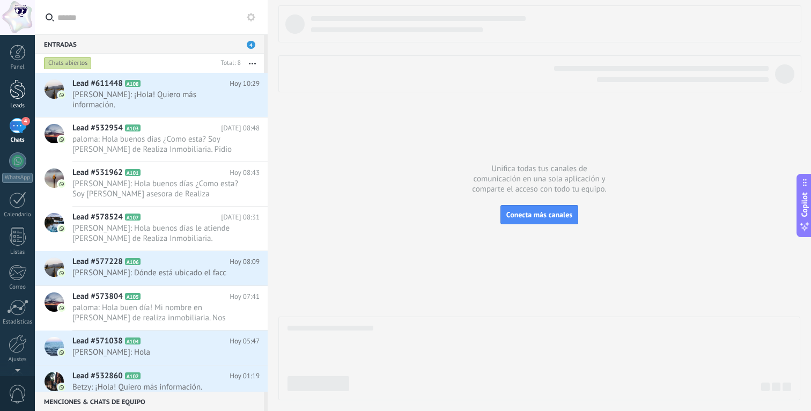
click at [23, 81] on div at bounding box center [18, 89] width 16 height 20
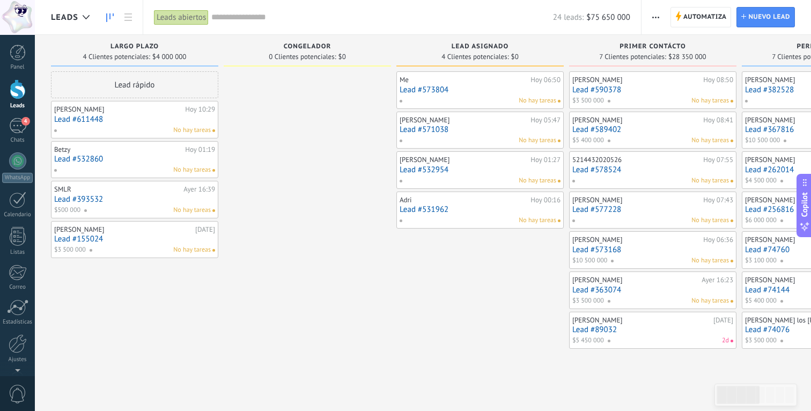
click at [90, 155] on link "Lead #532860" at bounding box center [134, 158] width 161 height 9
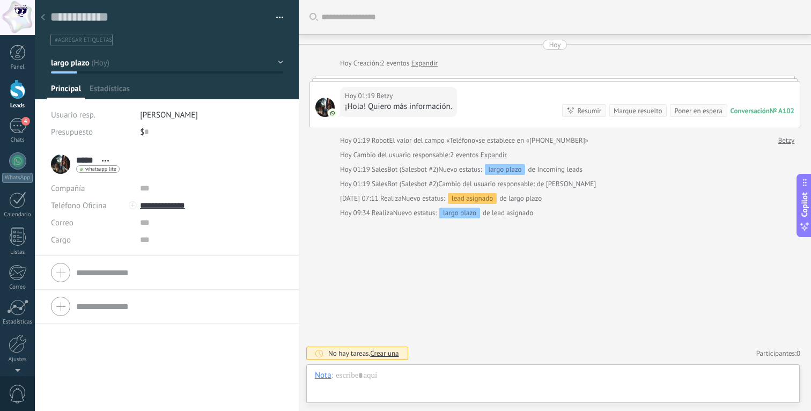
scroll to position [16, 0]
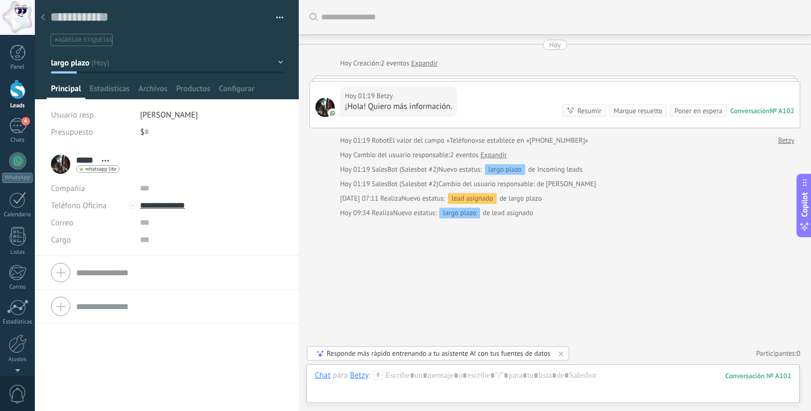
click at [18, 94] on div at bounding box center [18, 89] width 16 height 20
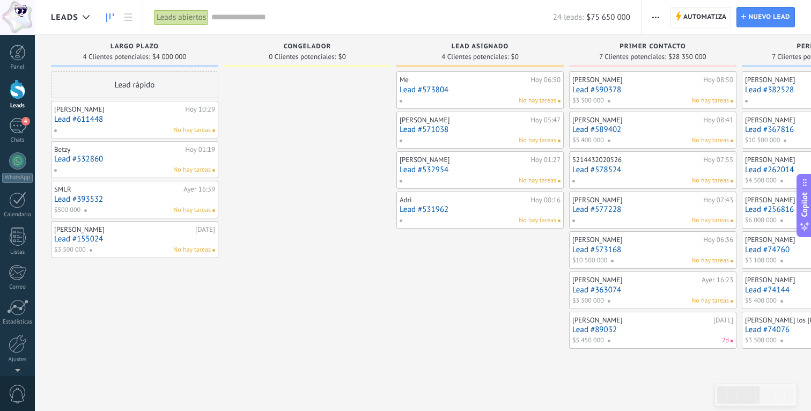
click at [79, 111] on div "MARIO ESPINO" at bounding box center [118, 109] width 128 height 9
click at [75, 121] on link "Lead #611448" at bounding box center [134, 119] width 161 height 9
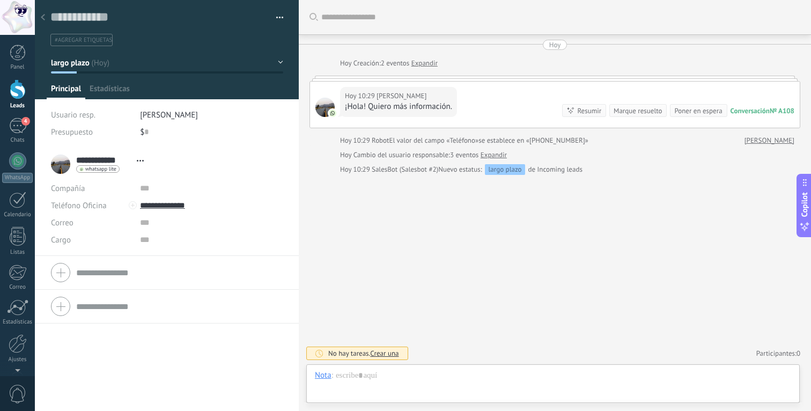
scroll to position [16, 0]
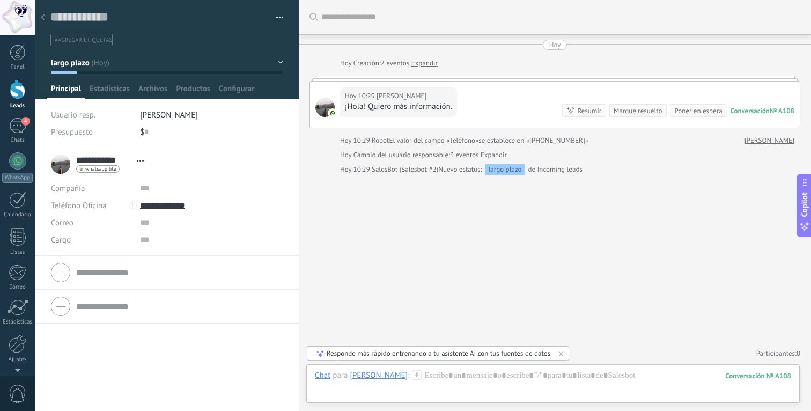
click at [42, 24] on div at bounding box center [42, 18] width 15 height 21
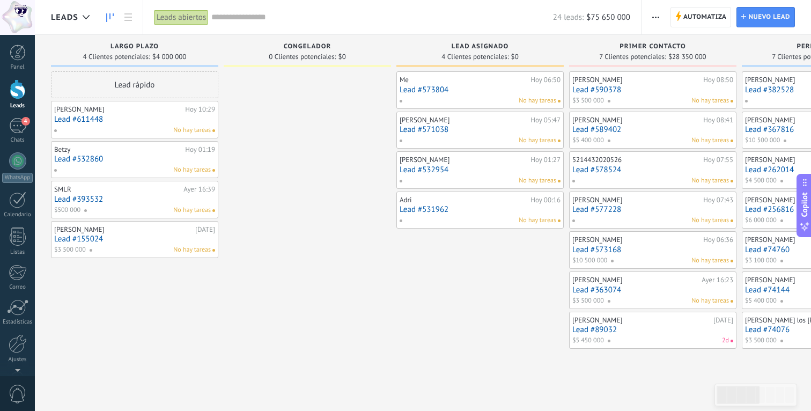
click at [77, 150] on div "Betzy" at bounding box center [118, 149] width 128 height 9
click at [76, 158] on link "Lead #532860" at bounding box center [134, 158] width 161 height 9
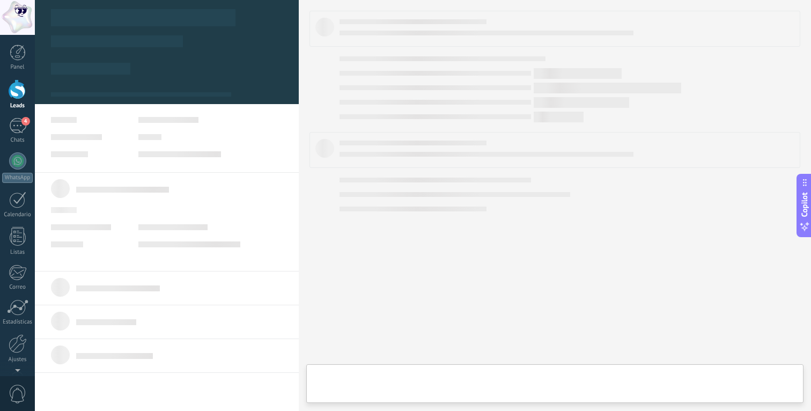
scroll to position [16, 0]
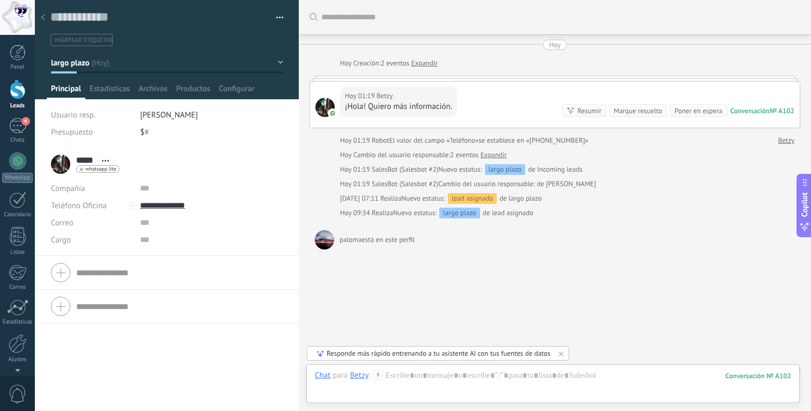
click at [43, 20] on use at bounding box center [43, 17] width 4 height 6
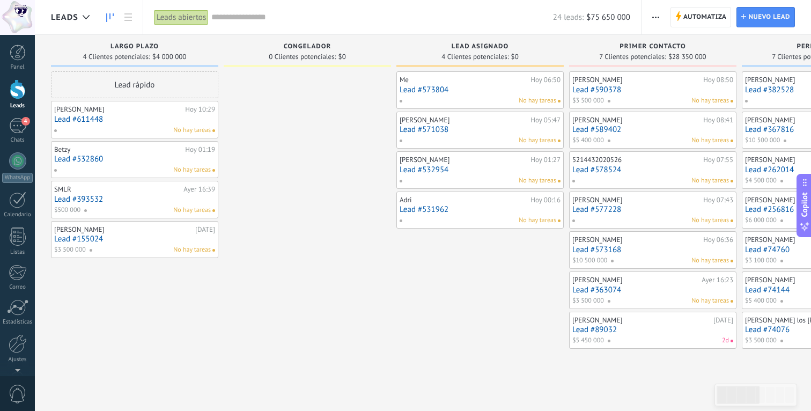
click at [71, 202] on link "Lead #393532" at bounding box center [134, 199] width 161 height 9
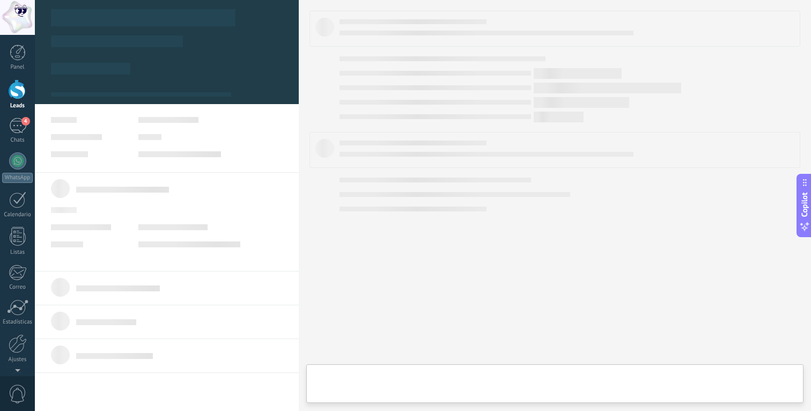
scroll to position [16, 0]
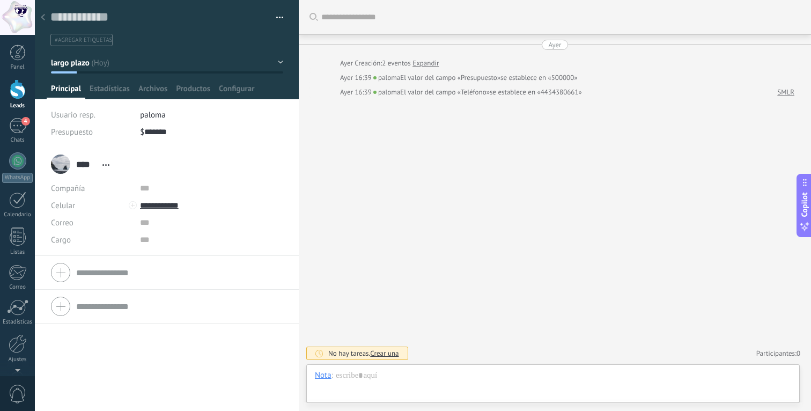
click at [41, 17] on icon at bounding box center [43, 17] width 4 height 6
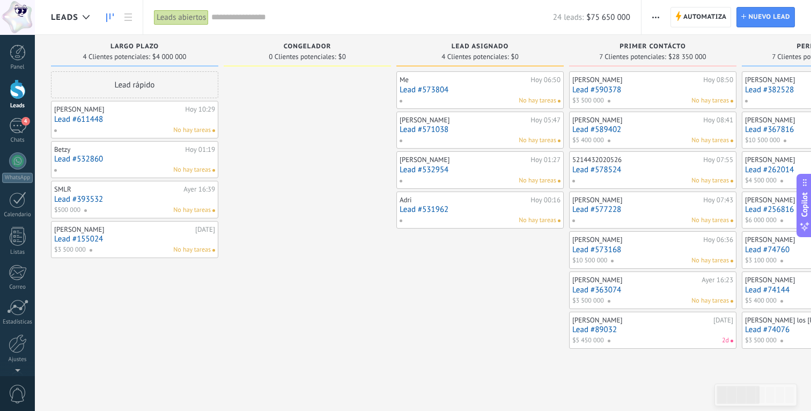
click at [87, 240] on link "Lead #155024" at bounding box center [134, 238] width 161 height 9
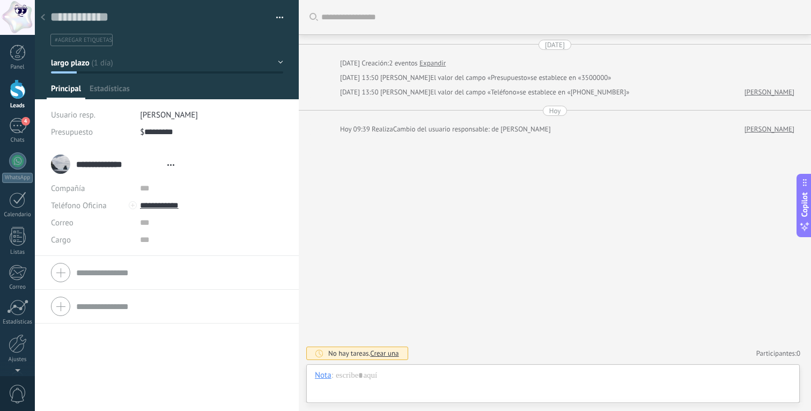
scroll to position [16, 0]
click at [44, 16] on use at bounding box center [43, 17] width 4 height 6
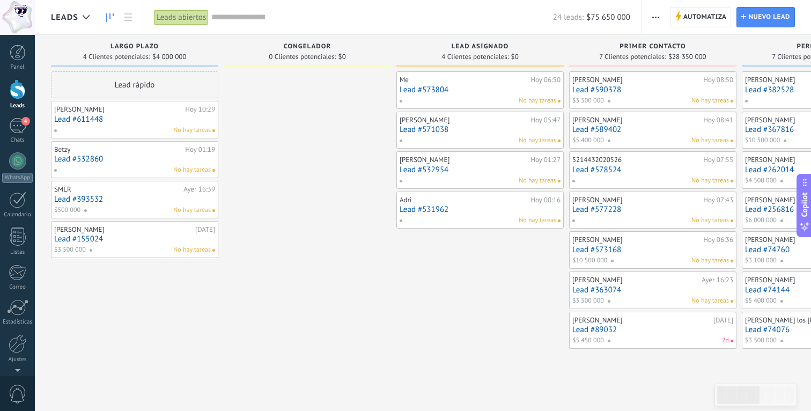
click at [407, 94] on link "Lead #573804" at bounding box center [480, 89] width 161 height 9
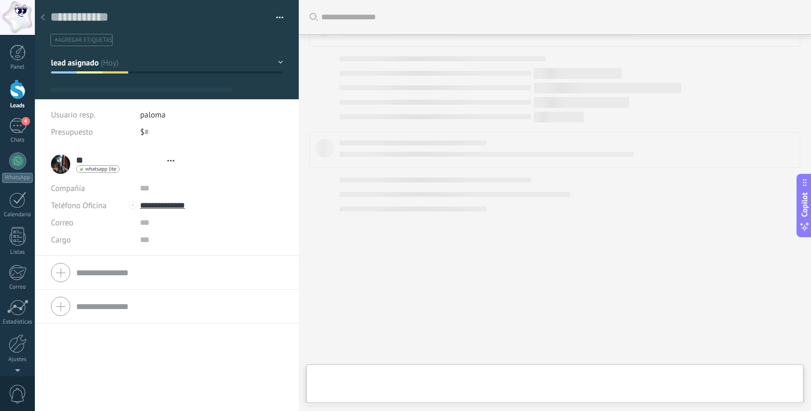
scroll to position [16, 0]
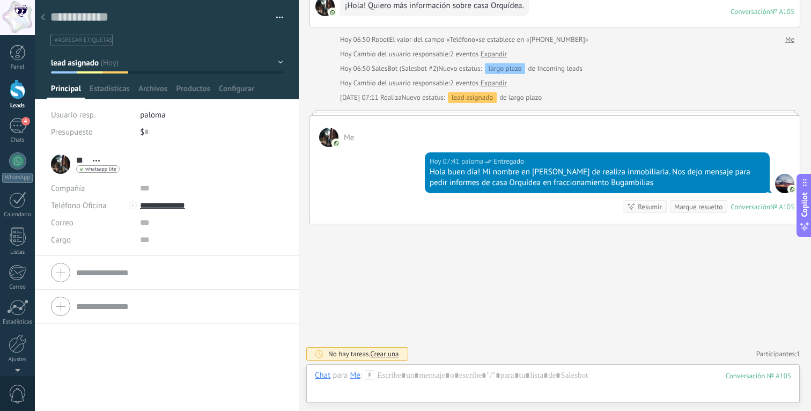
click at [43, 16] on use at bounding box center [43, 17] width 4 height 6
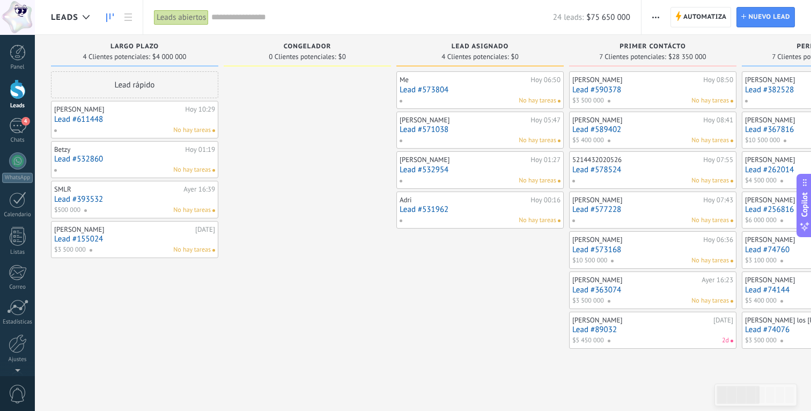
click at [404, 131] on link "Lead #571038" at bounding box center [480, 129] width 161 height 9
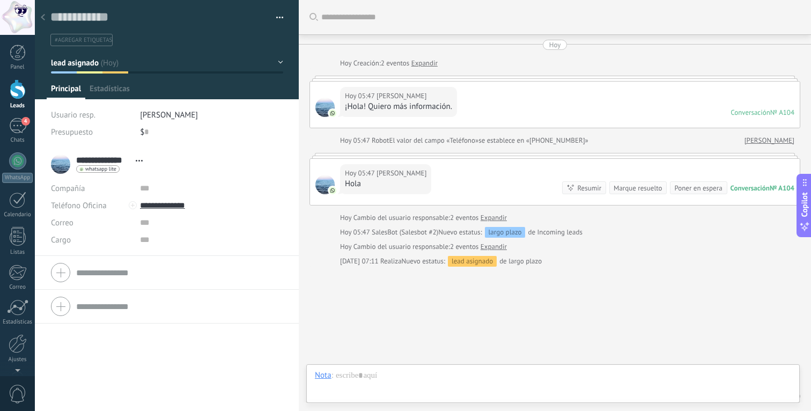
scroll to position [42, 0]
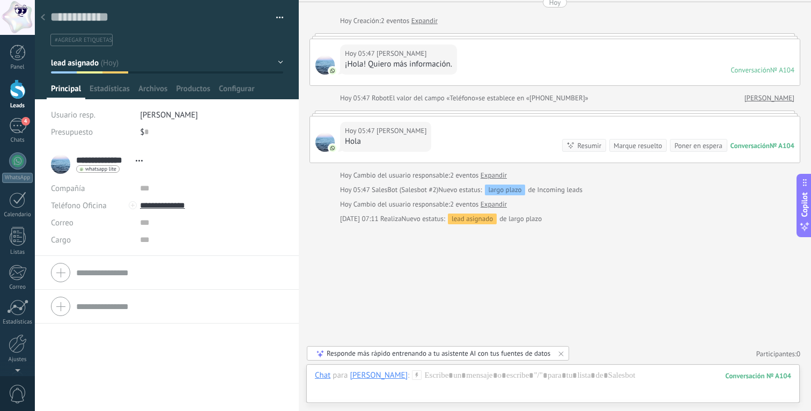
click at [43, 18] on icon at bounding box center [43, 17] width 4 height 6
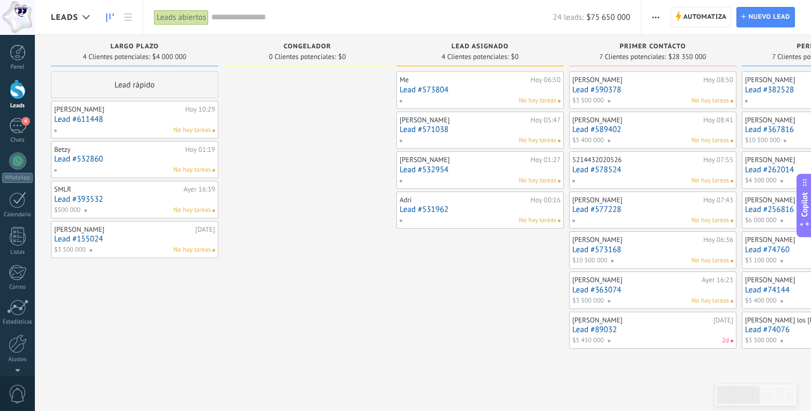
click at [434, 176] on div "No hay tareas" at bounding box center [477, 181] width 157 height 10
click at [430, 175] on div "Samuel MQ Hoy 01:27 Lead #532954 No hay tareas" at bounding box center [480, 169] width 161 height 31
click at [426, 172] on link "Lead #532954" at bounding box center [480, 169] width 161 height 9
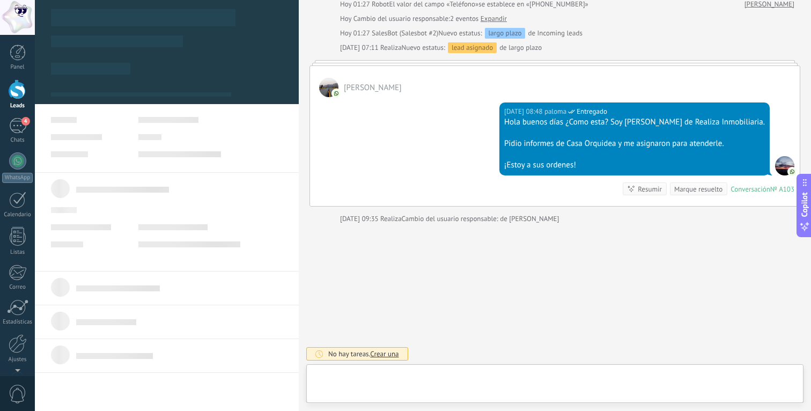
scroll to position [16, 0]
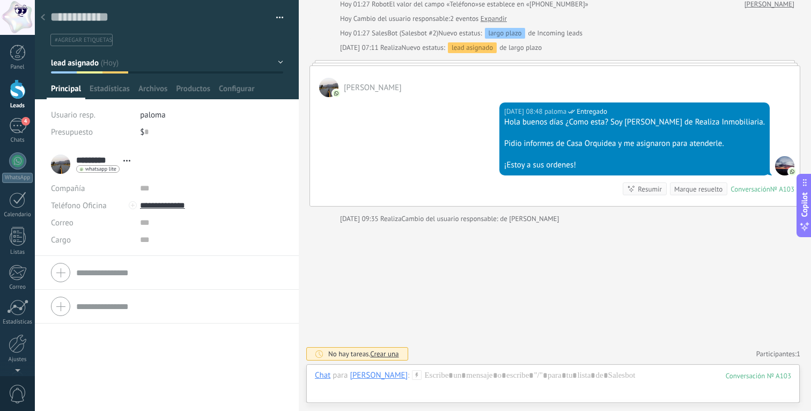
click at [46, 18] on div at bounding box center [42, 18] width 15 height 21
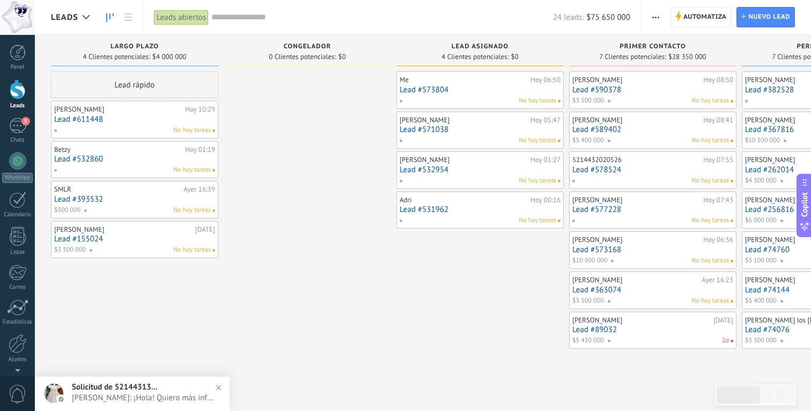
click at [143, 386] on span "Solicitud de 5214431357317" at bounding box center [115, 387] width 86 height 10
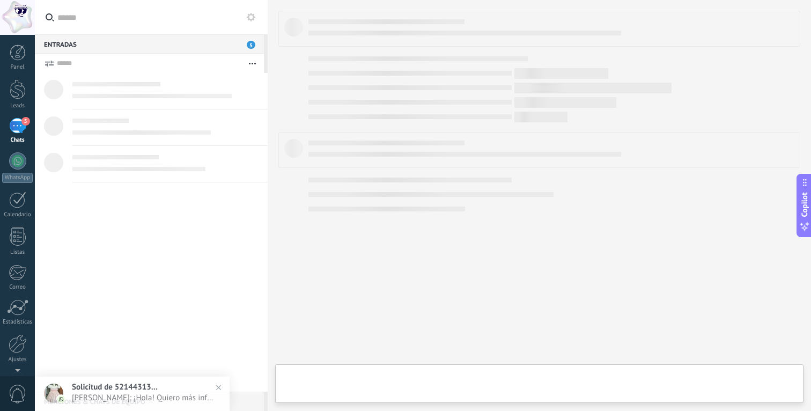
type textarea "**********"
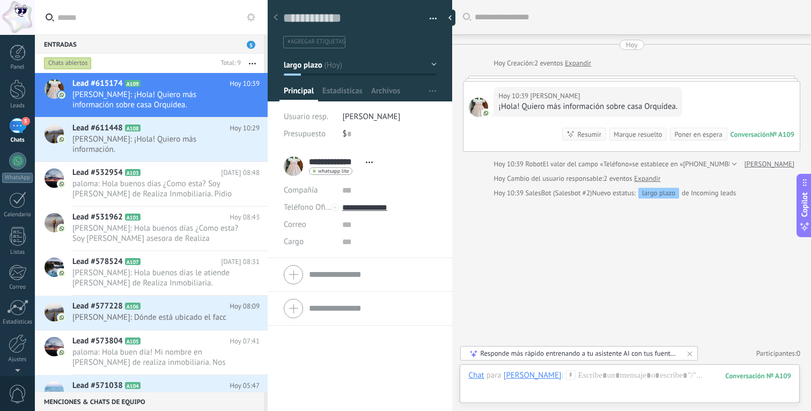
scroll to position [34, 0]
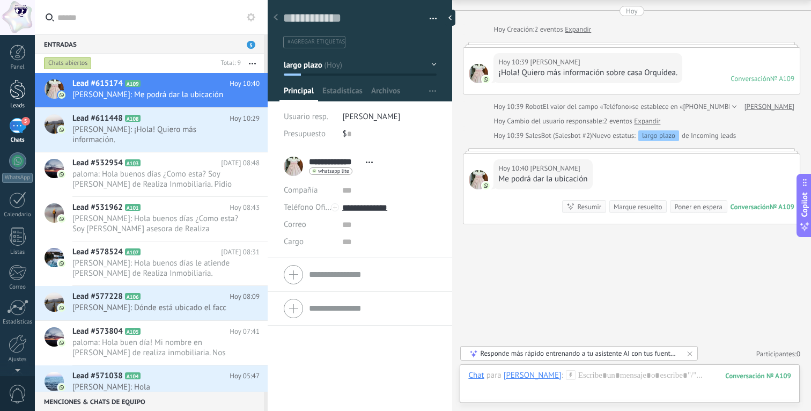
click at [10, 87] on div at bounding box center [18, 89] width 16 height 20
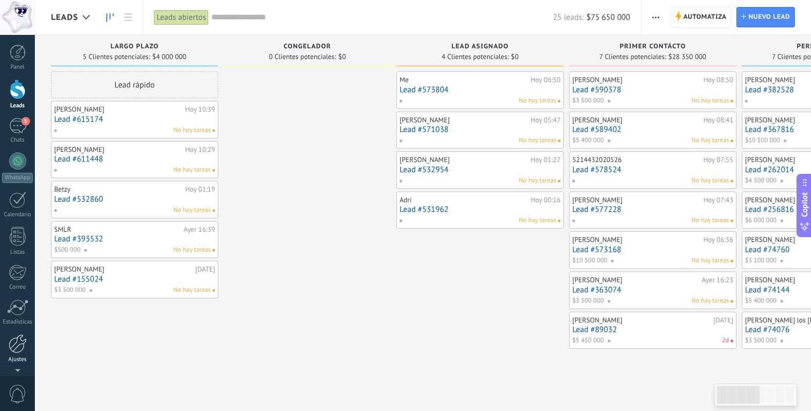
click at [13, 343] on div at bounding box center [18, 343] width 18 height 19
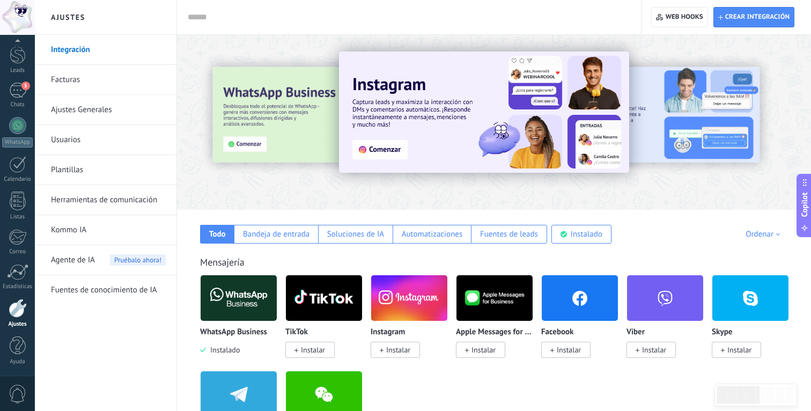
scroll to position [65, 0]
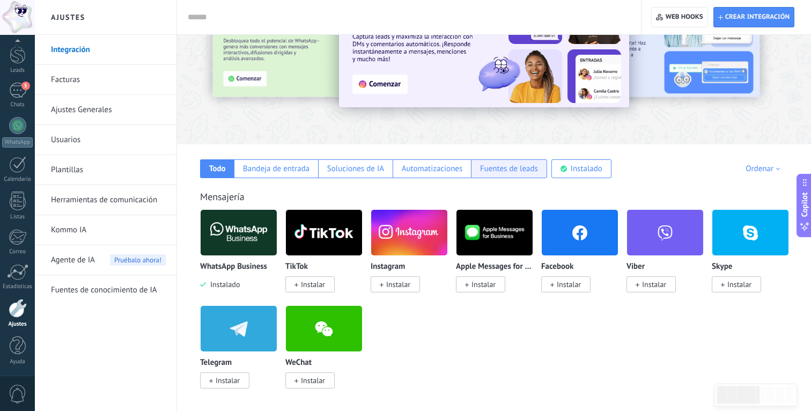
click at [460, 169] on div "Fuentes de leads" at bounding box center [509, 169] width 58 height 10
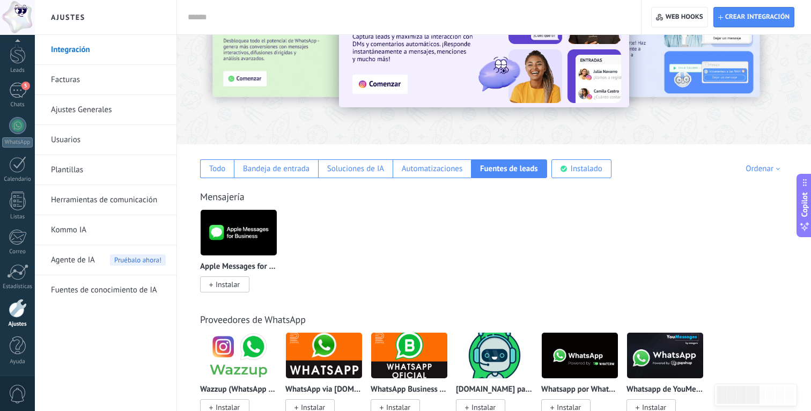
click at [210, 179] on div "Mensajería Apple Messages for Business Instalar" at bounding box center [494, 230] width 612 height 123
click at [210, 176] on div "Todo" at bounding box center [217, 168] width 34 height 19
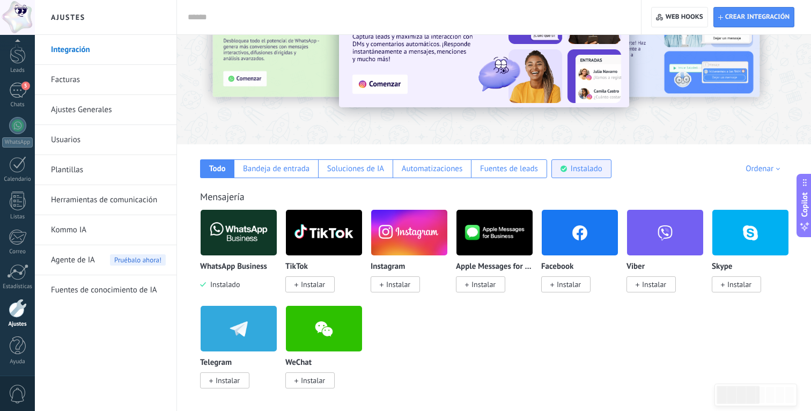
click at [460, 165] on icon at bounding box center [563, 168] width 6 height 7
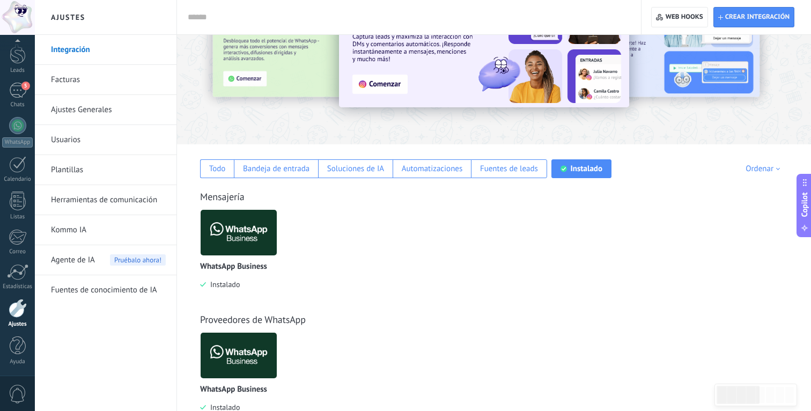
scroll to position [220, 0]
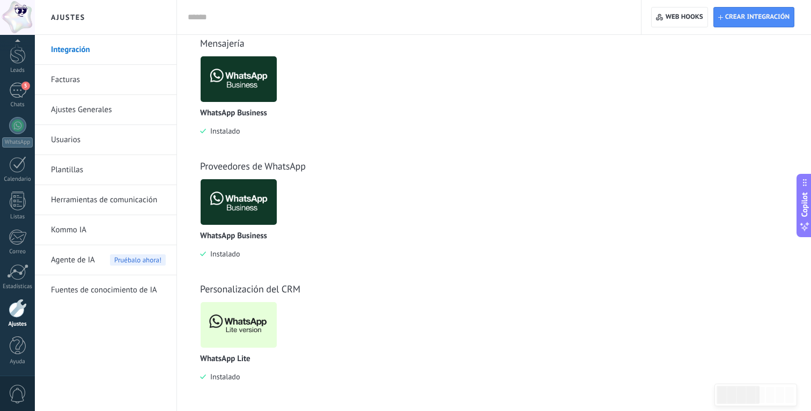
click at [238, 321] on img at bounding box center [239, 325] width 76 height 52
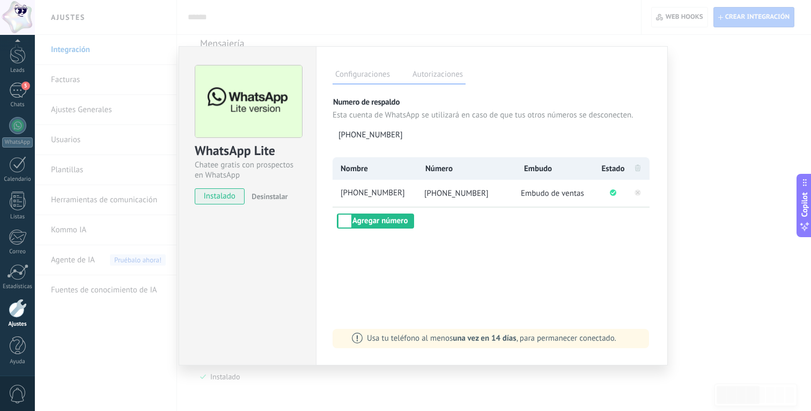
click at [441, 70] on label "Autorizaciones" at bounding box center [438, 76] width 56 height 16
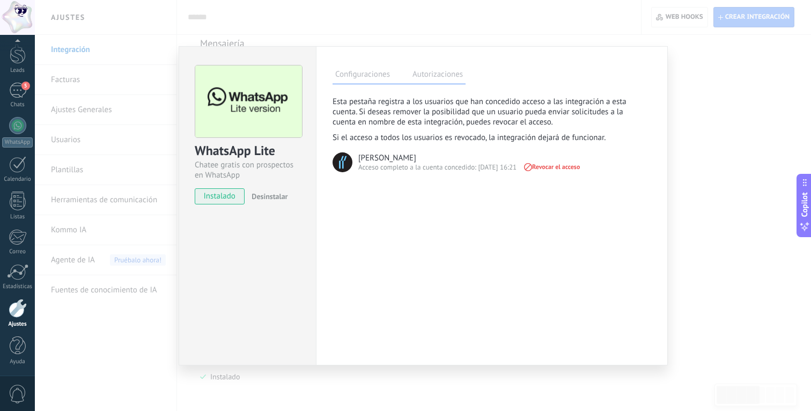
click at [373, 82] on label "Configuraciones" at bounding box center [363, 76] width 60 height 16
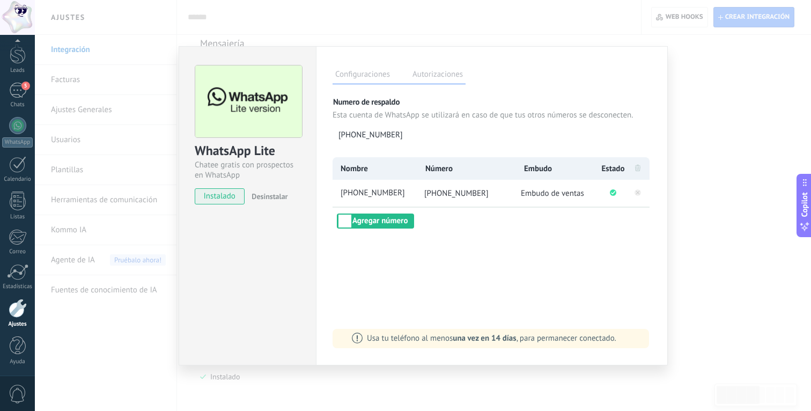
click at [460, 120] on div "WhatsApp Lite Chatee gratis con prospectos en WhatsApp instalado Desinstalar Co…" at bounding box center [423, 205] width 776 height 411
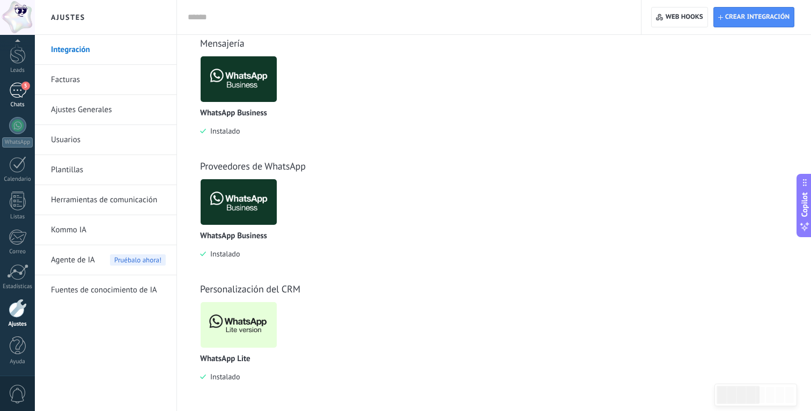
click at [11, 93] on div "5" at bounding box center [17, 91] width 17 height 16
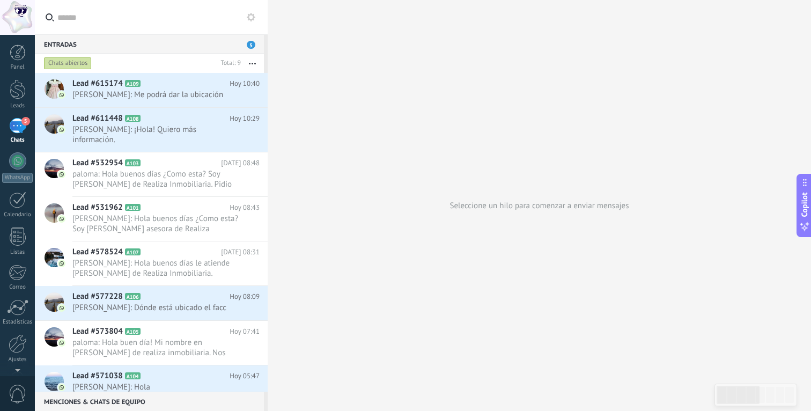
click at [19, 20] on div at bounding box center [17, 17] width 35 height 35
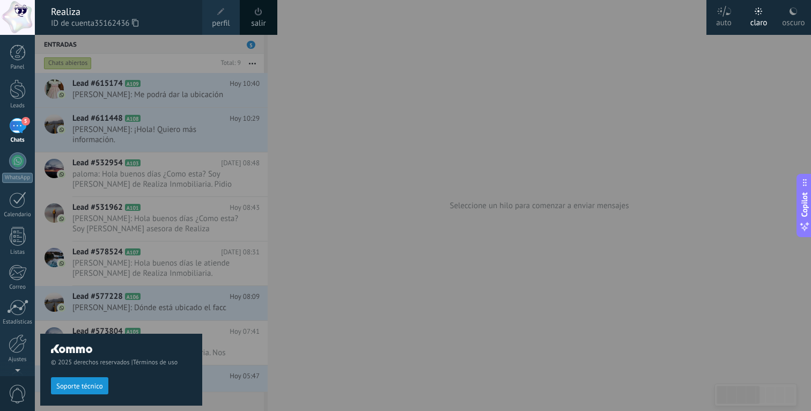
click at [253, 14] on span at bounding box center [259, 12] width 12 height 12
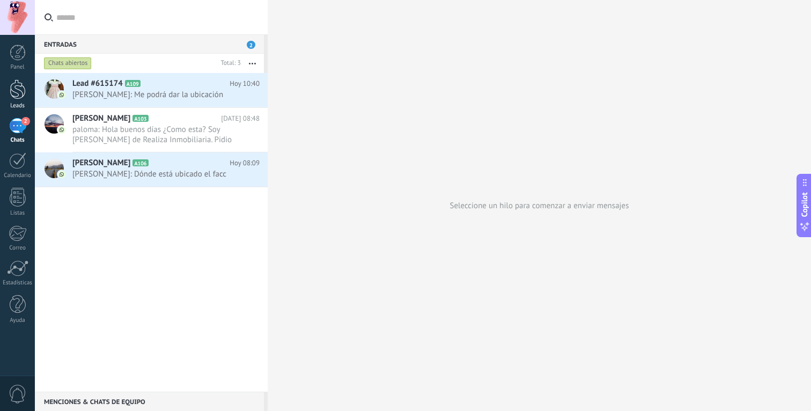
click at [16, 89] on div at bounding box center [18, 89] width 16 height 20
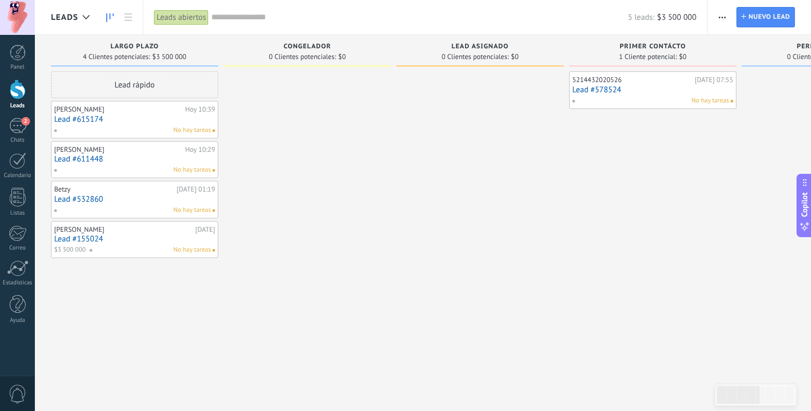
click at [85, 160] on link "Lead #611448" at bounding box center [134, 158] width 161 height 9
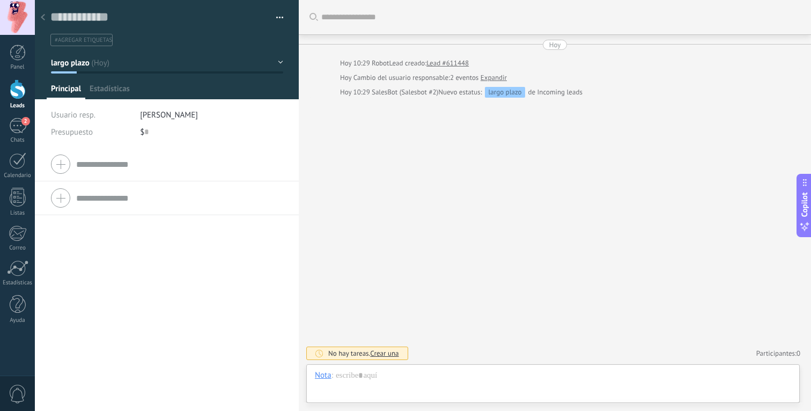
scroll to position [16, 0]
click at [149, 112] on span "[PERSON_NAME]" at bounding box center [169, 115] width 58 height 10
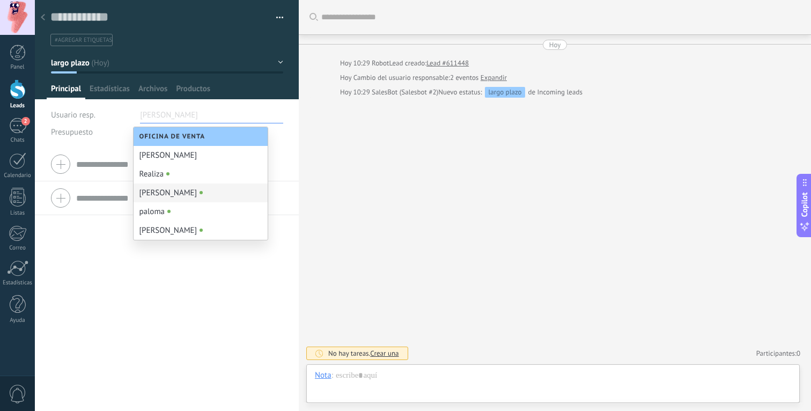
click at [504, 80] on link "Expandir" at bounding box center [494, 77] width 26 height 11
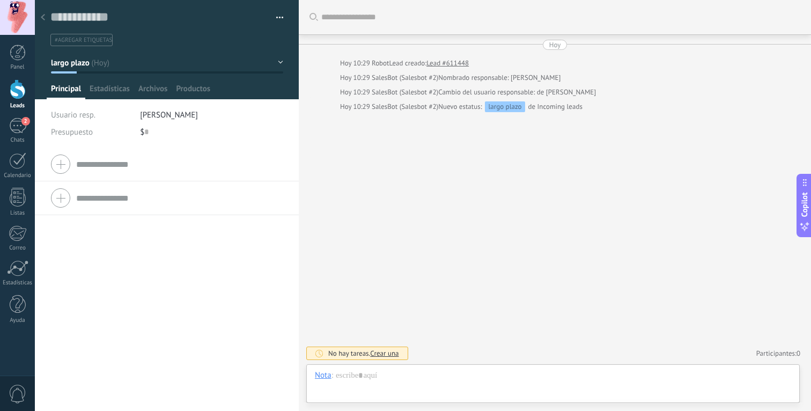
click at [150, 116] on span "[PERSON_NAME]" at bounding box center [169, 115] width 58 height 10
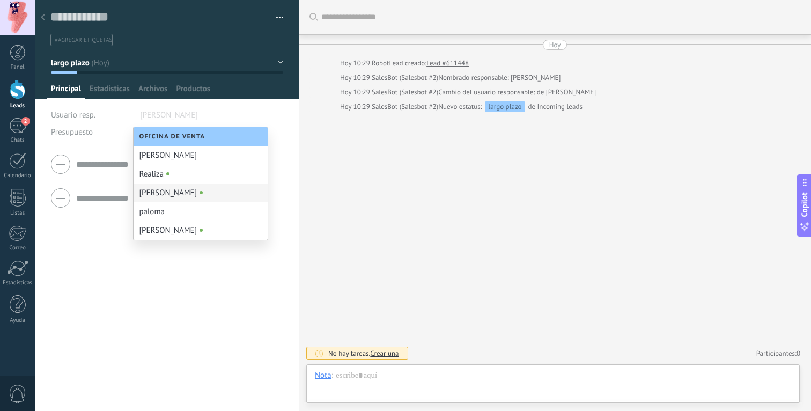
click at [350, 185] on div "Buscar Carga más Hoy Hoy 10:29 Robot Lead creado: Lead #611448 Hoy 10:29 SalesB…" at bounding box center [555, 205] width 512 height 411
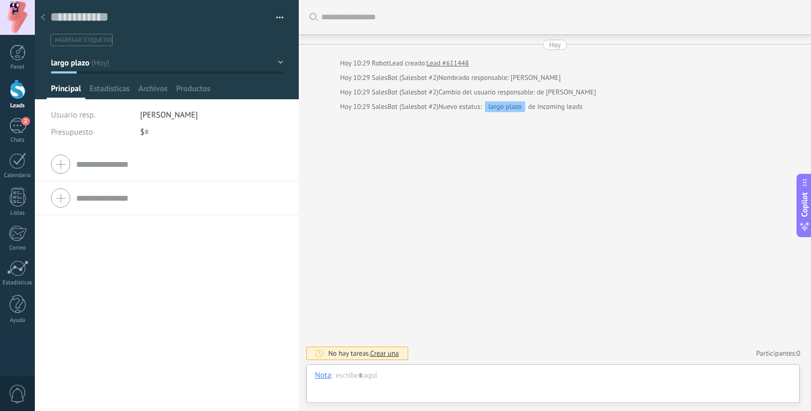
click at [169, 232] on div "Compañía Teléfono Oficina Ofic. directo Celular Fax Casa Otro Teléfono Oficina …" at bounding box center [167, 278] width 264 height 263
click at [102, 88] on span "Estadísticas" at bounding box center [110, 92] width 40 height 16
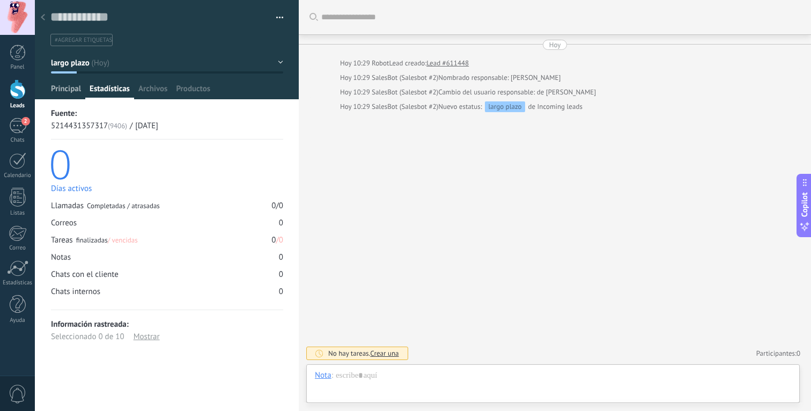
click at [58, 91] on span "Principal" at bounding box center [66, 92] width 30 height 16
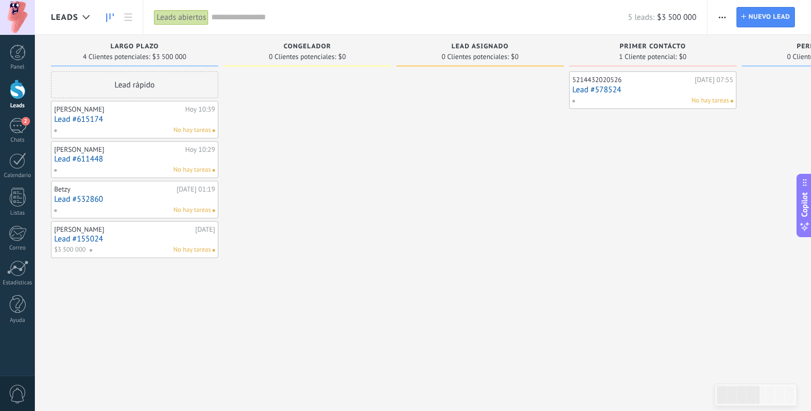
click at [77, 160] on link "Lead #611448" at bounding box center [134, 158] width 161 height 9
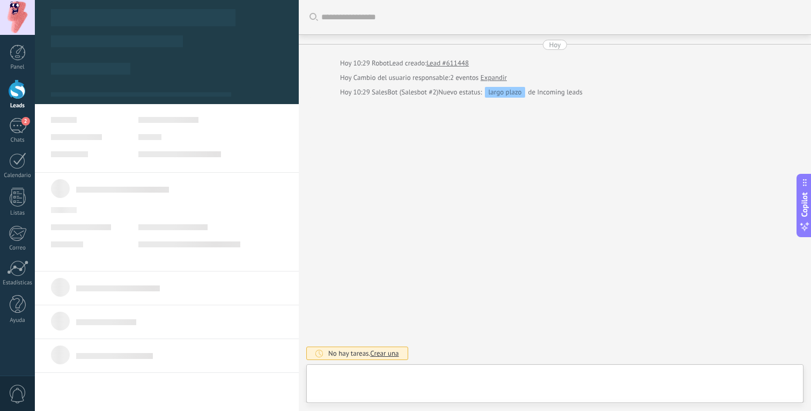
scroll to position [16, 0]
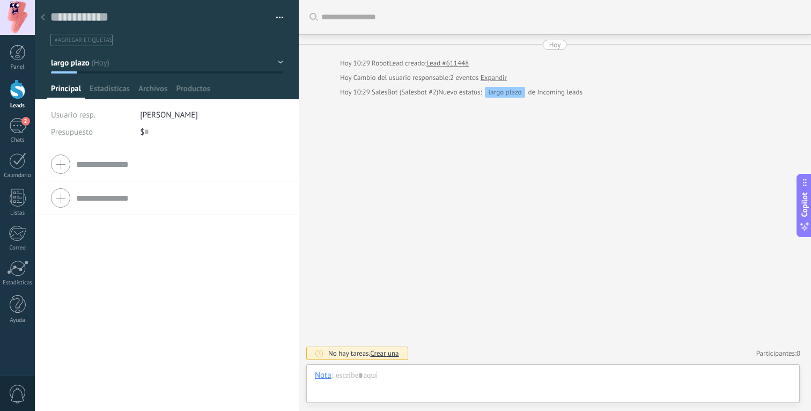
click at [103, 167] on input "text" at bounding box center [179, 164] width 206 height 17
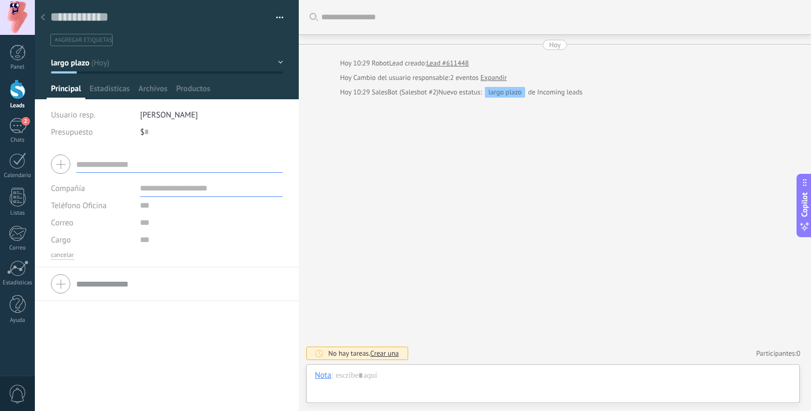
click at [99, 136] on div "Presupuesto" at bounding box center [91, 131] width 81 height 17
click at [114, 97] on span "Estadísticas" at bounding box center [110, 92] width 40 height 16
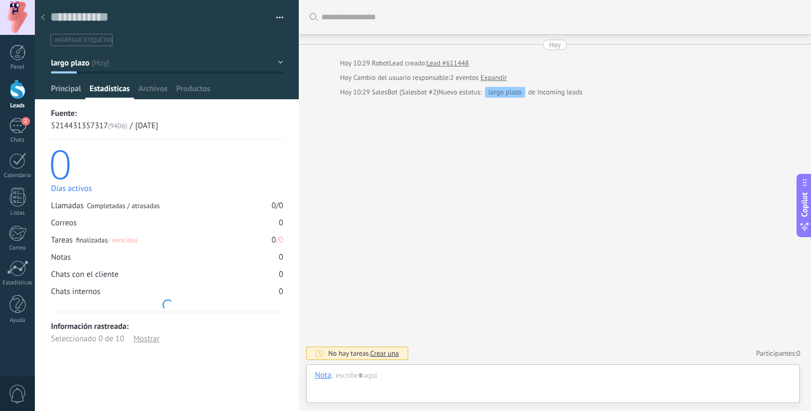
click at [69, 93] on span "Principal" at bounding box center [66, 92] width 30 height 16
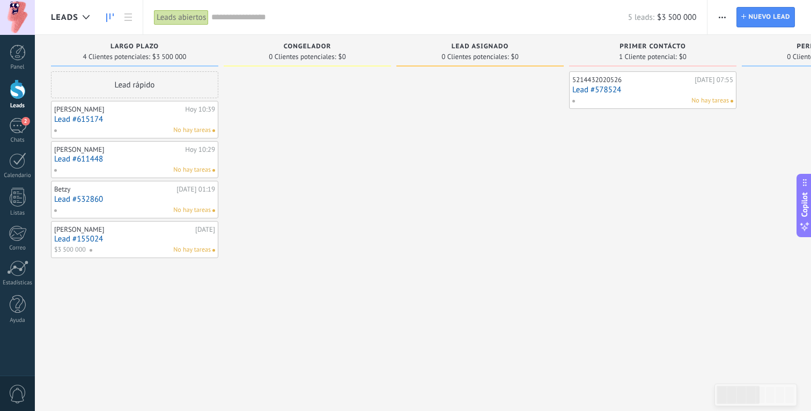
click at [73, 202] on link "Lead #532860" at bounding box center [134, 199] width 161 height 9
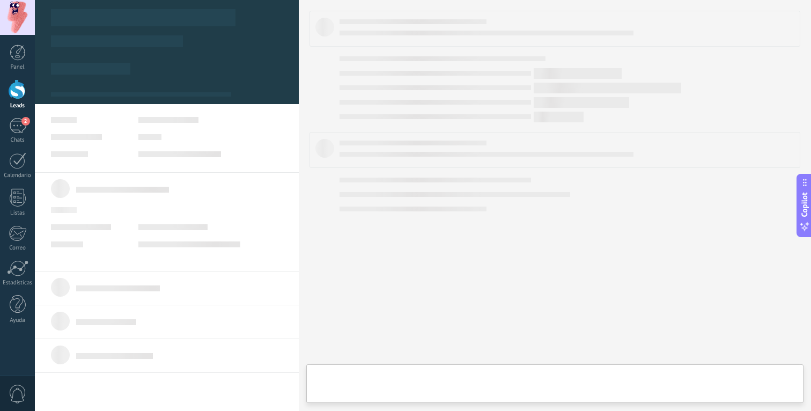
type textarea "**********"
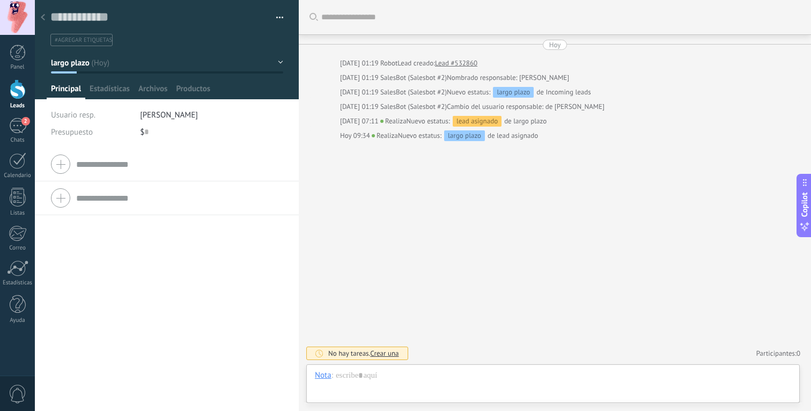
click at [41, 18] on icon at bounding box center [43, 17] width 4 height 6
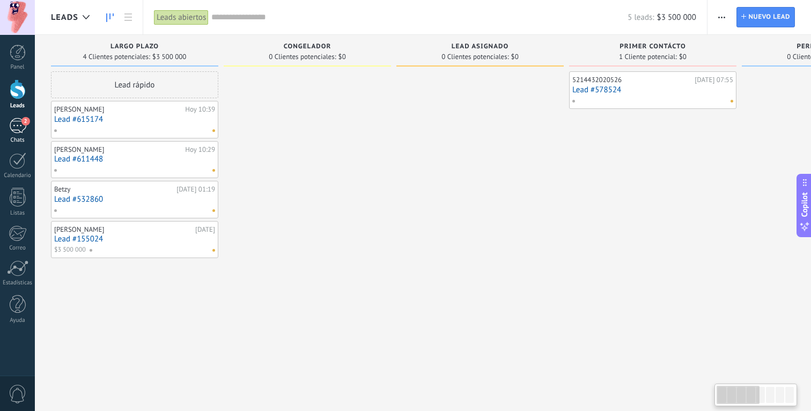
click at [19, 119] on div "2" at bounding box center [17, 126] width 17 height 16
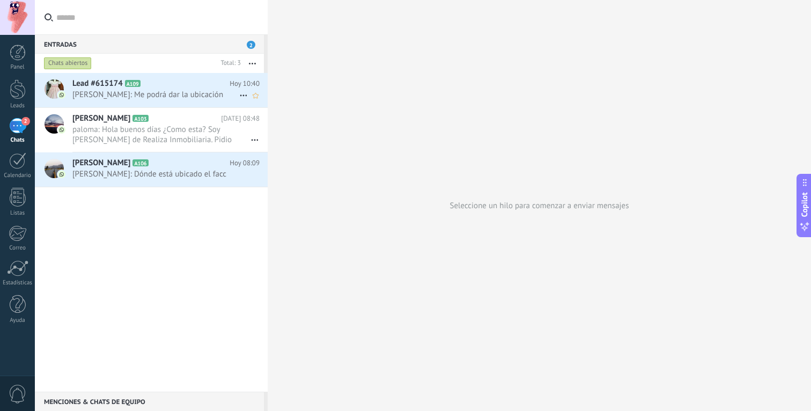
click at [205, 92] on span "[PERSON_NAME]: Me podrá dar la ubicación" at bounding box center [155, 95] width 167 height 10
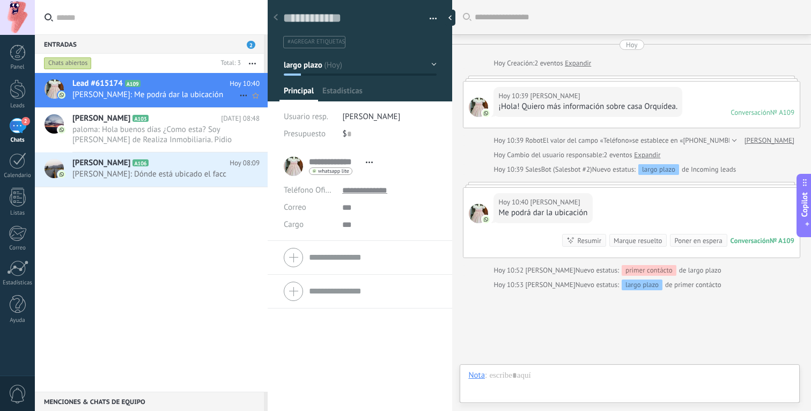
scroll to position [42, 0]
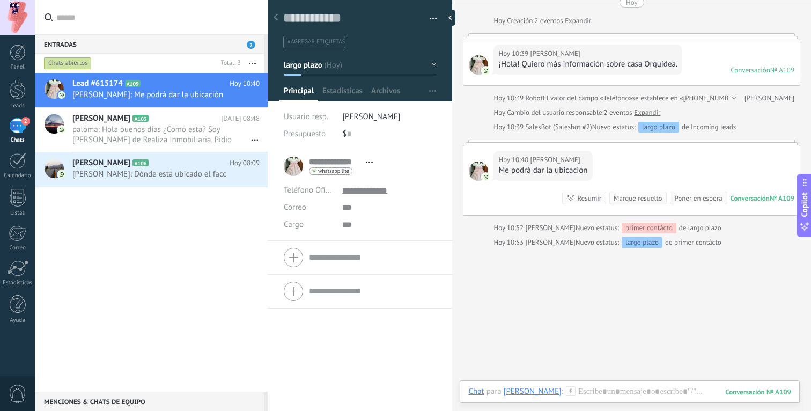
click at [342, 159] on link "**********" at bounding box center [334, 162] width 51 height 11
click at [366, 161] on use at bounding box center [369, 162] width 7 height 2
click at [349, 159] on link "**********" at bounding box center [334, 162] width 51 height 11
click at [345, 162] on link "**********" at bounding box center [334, 162] width 51 height 11
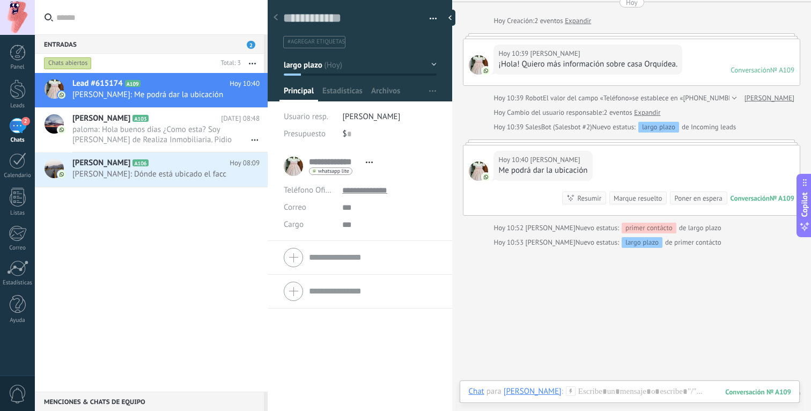
click at [345, 162] on link "**********" at bounding box center [334, 162] width 51 height 11
click at [319, 16] on textarea at bounding box center [352, 18] width 138 height 17
paste textarea "**********"
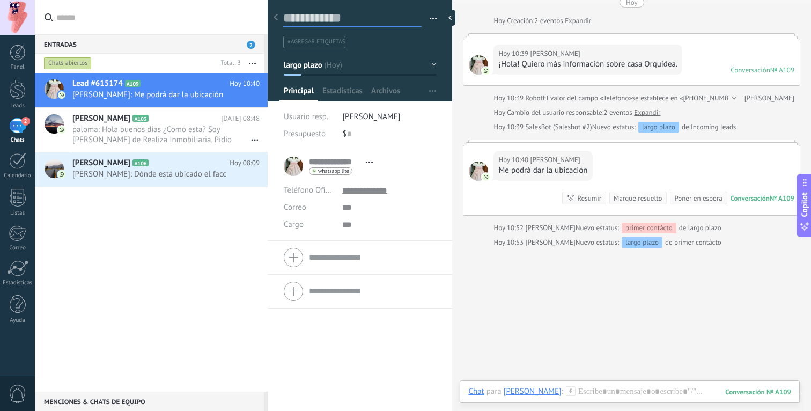
type textarea "**********"
click at [161, 121] on h2 "Samuel MQ A103" at bounding box center [146, 118] width 149 height 11
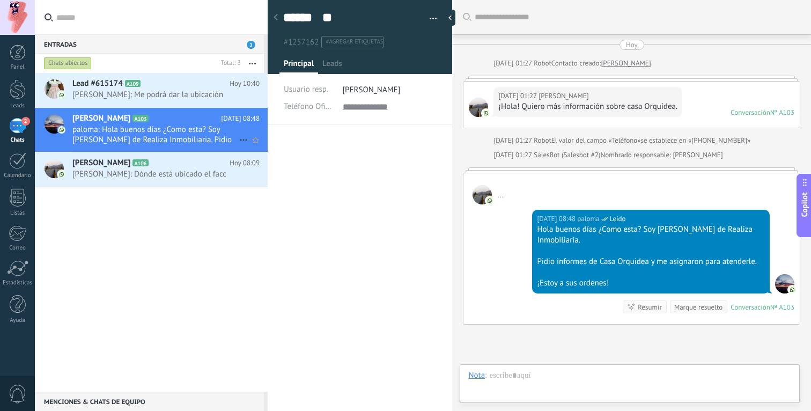
scroll to position [100, 0]
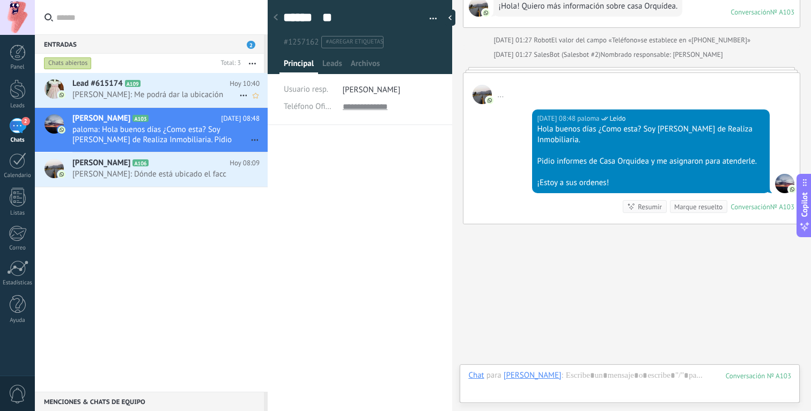
click at [158, 92] on span "[PERSON_NAME]: Me podrá dar la ubicación" at bounding box center [155, 95] width 167 height 10
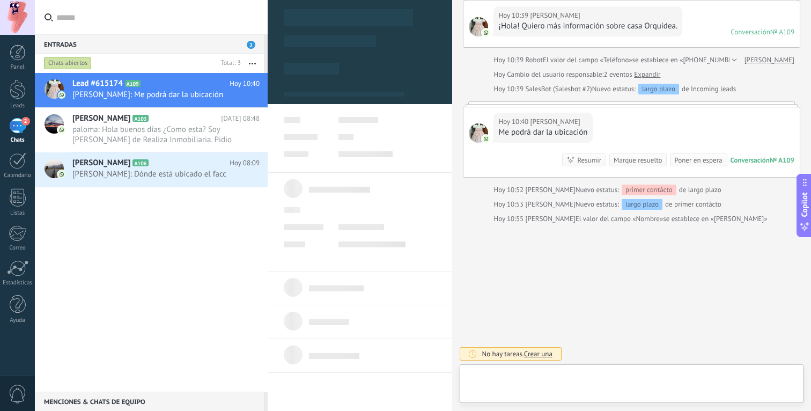
scroll to position [16, 0]
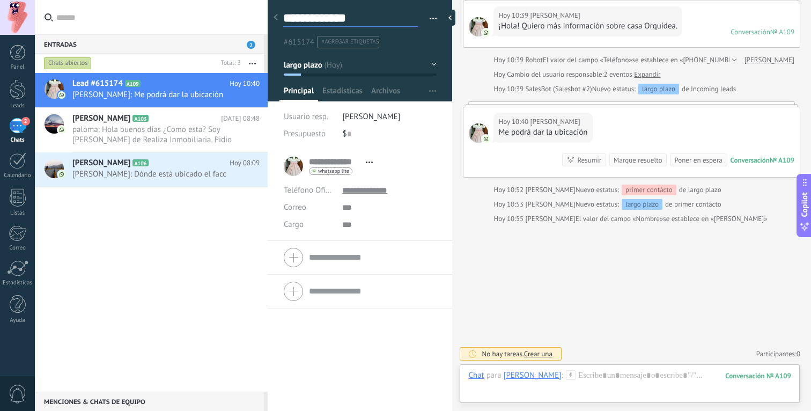
click at [318, 19] on textarea "**********" at bounding box center [350, 18] width 135 height 17
type textarea "****** *******"
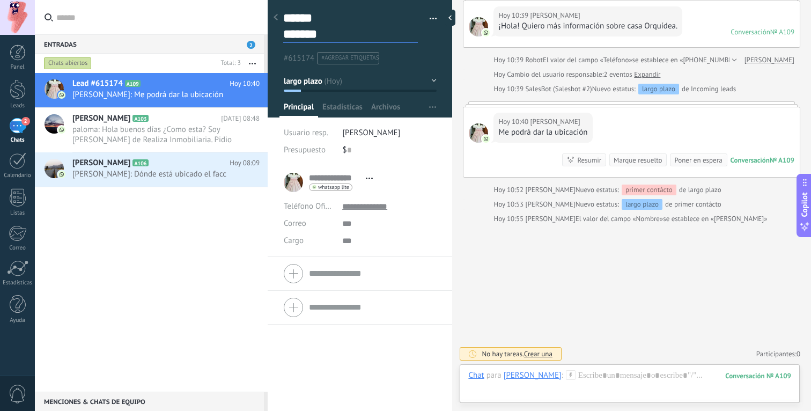
type textarea "**********"
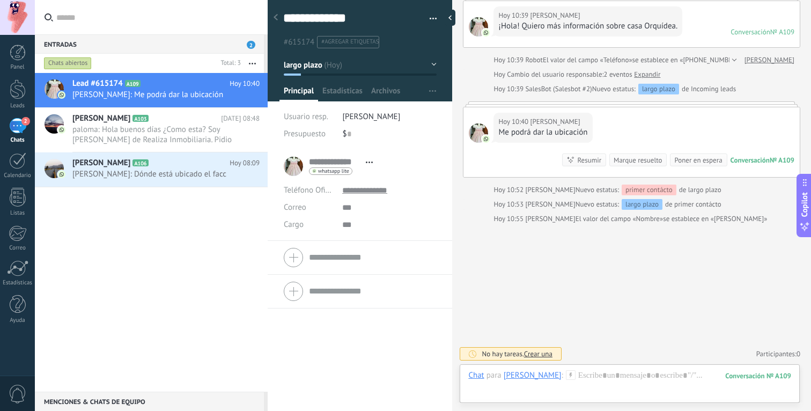
click at [430, 18] on button "button" at bounding box center [430, 19] width 16 height 16
click at [430, 14] on button "button" at bounding box center [430, 19] width 16 height 16
click at [415, 266] on div at bounding box center [360, 257] width 152 height 27
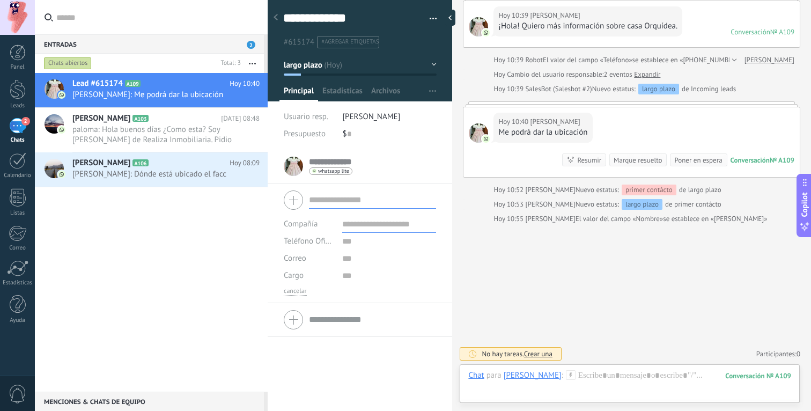
click at [493, 259] on div "Buscar Carga más Hoy Hoy Creación: 2 eventos Expandir Hoy 10:39 Martha Cortes ¡…" at bounding box center [631, 166] width 359 height 492
click at [515, 156] on div "Hoy 10:40 Martha Cortes Me podrá dar la ubicación Conversación № A109 Conversac…" at bounding box center [631, 142] width 336 height 70
click at [646, 79] on div "Hoy Hoy Creación: 2 eventos Expandir Hoy 10:39 Martha Cortes ¡Hola! Quiero más …" at bounding box center [631, 91] width 337 height 265
click at [646, 73] on link "Expandir" at bounding box center [647, 74] width 26 height 11
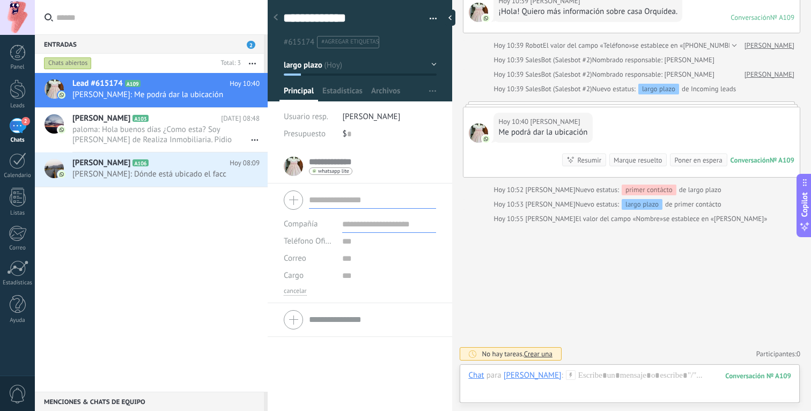
click at [12, 127] on div "2" at bounding box center [17, 126] width 17 height 16
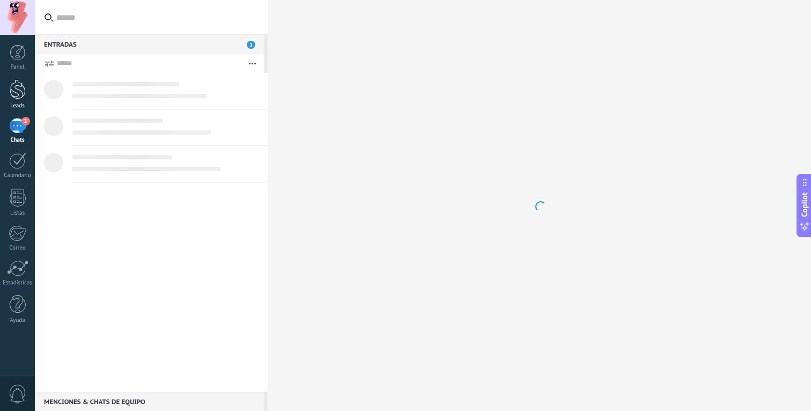
click at [12, 90] on div at bounding box center [18, 89] width 16 height 20
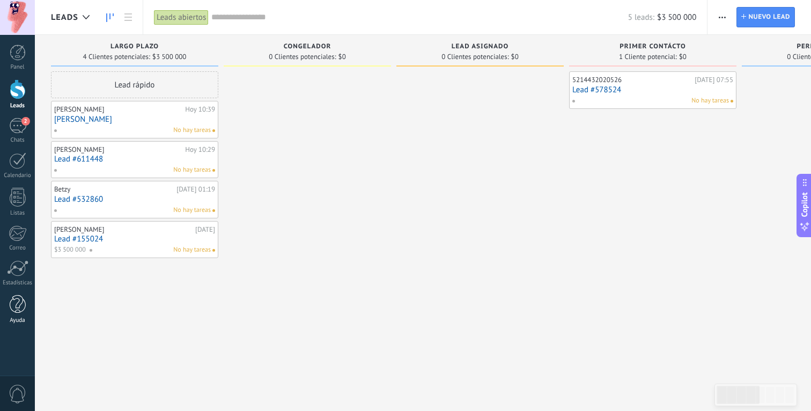
click at [19, 296] on div at bounding box center [18, 304] width 16 height 19
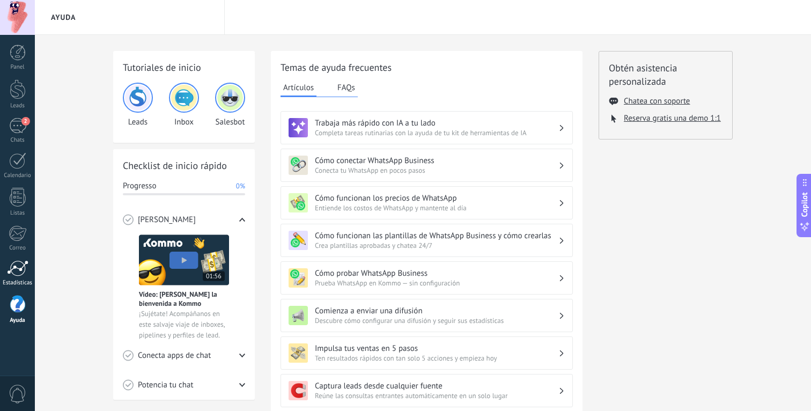
click at [17, 270] on div at bounding box center [17, 268] width 21 height 16
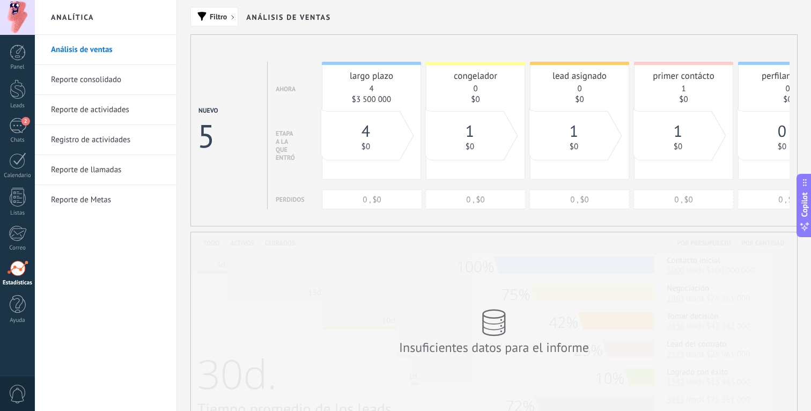
click at [104, 139] on link "Registro de actividades" at bounding box center [108, 140] width 115 height 30
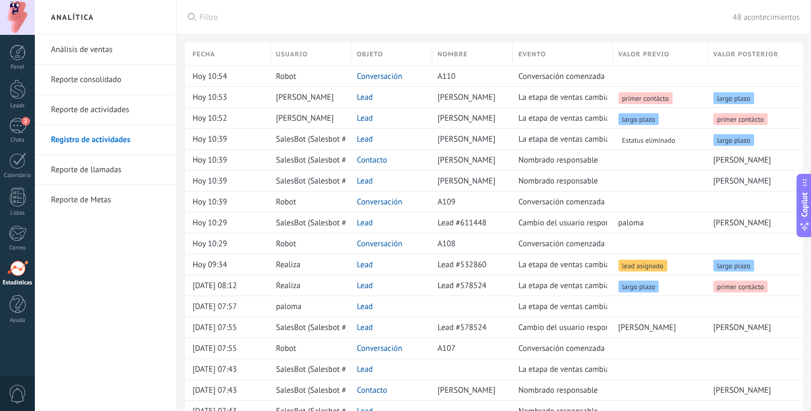
click at [106, 116] on link "Reporte de actividades" at bounding box center [108, 110] width 115 height 30
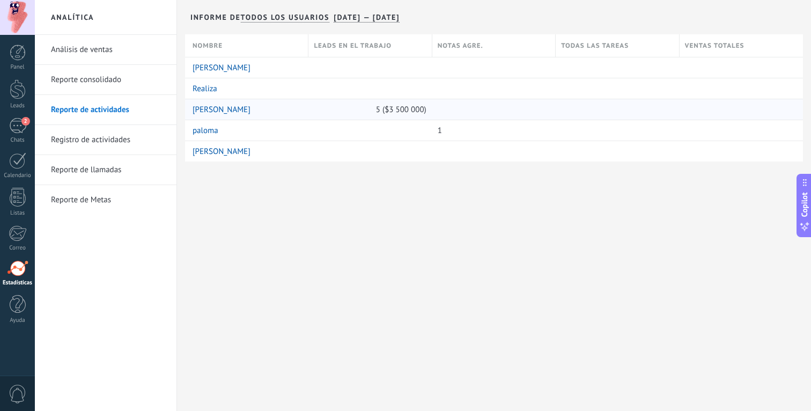
click at [202, 108] on link "[PERSON_NAME]" at bounding box center [222, 110] width 58 height 10
click at [15, 308] on div at bounding box center [18, 304] width 16 height 19
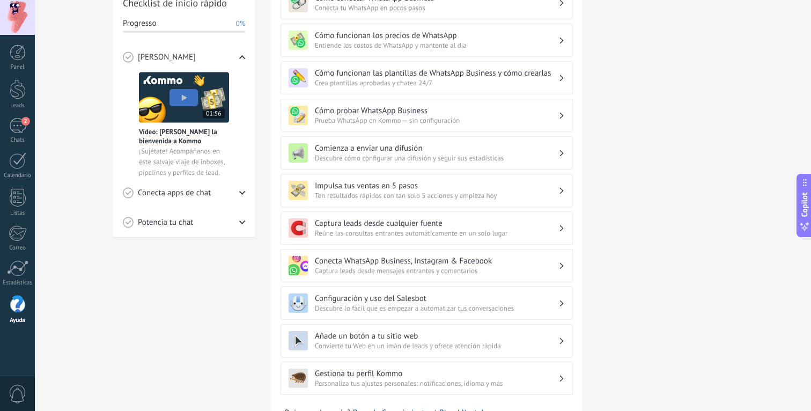
scroll to position [183, 0]
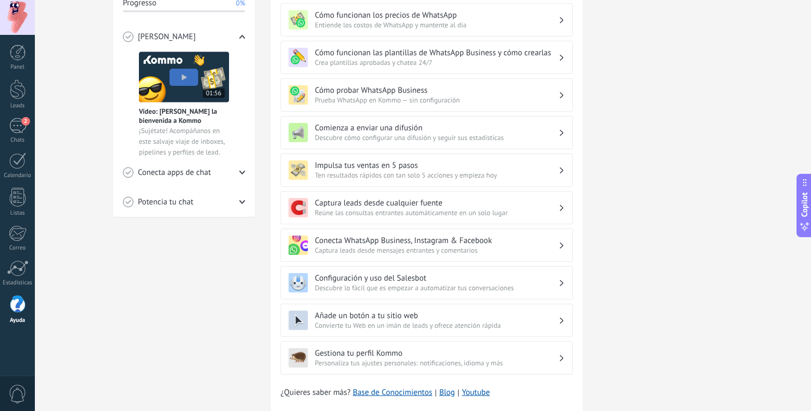
click at [13, 386] on span "0" at bounding box center [18, 394] width 18 height 19
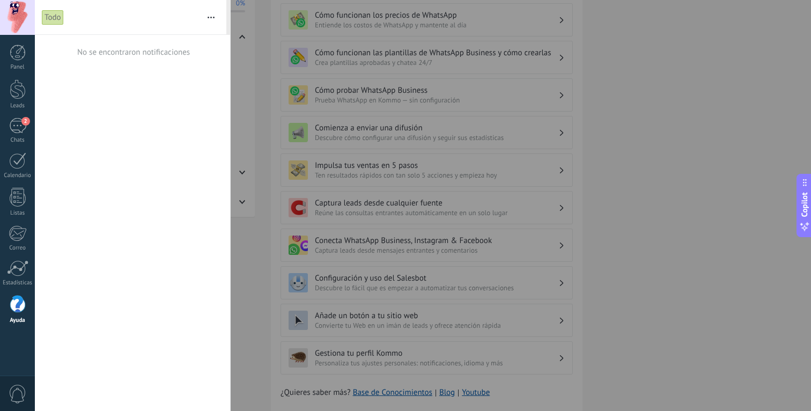
click at [13, 386] on span "0" at bounding box center [18, 394] width 18 height 19
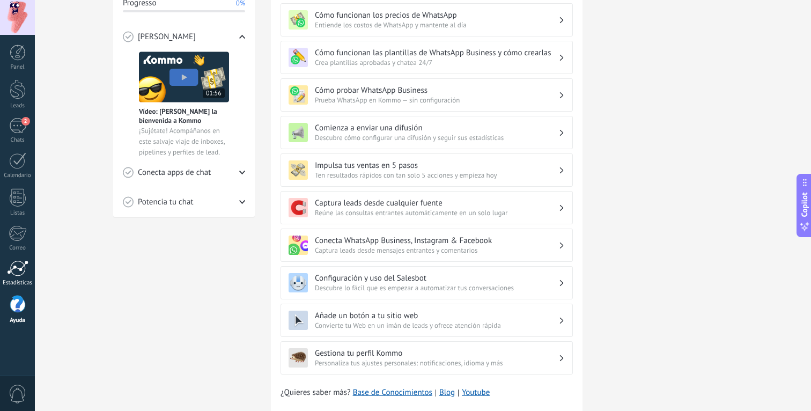
click at [20, 265] on div at bounding box center [17, 268] width 21 height 16
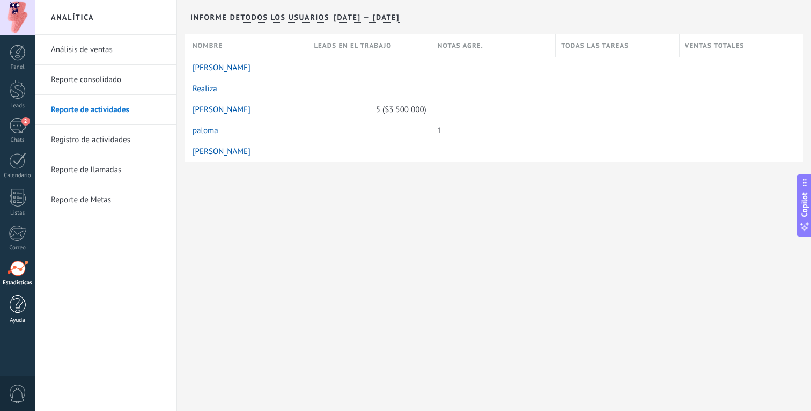
click at [16, 304] on div at bounding box center [18, 304] width 16 height 19
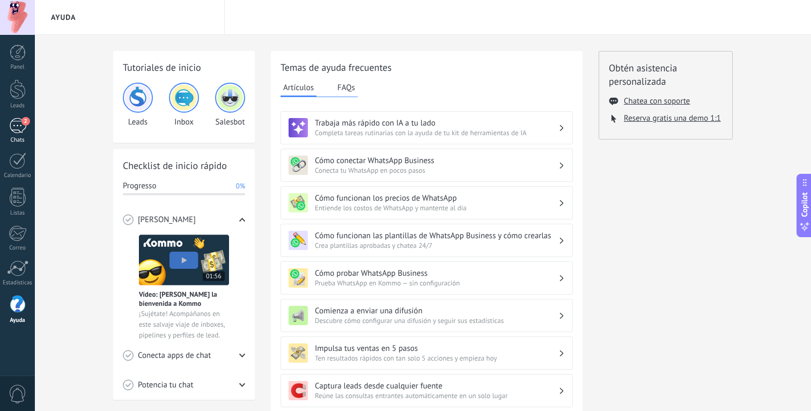
click at [26, 134] on link "2 Chats" at bounding box center [17, 131] width 35 height 26
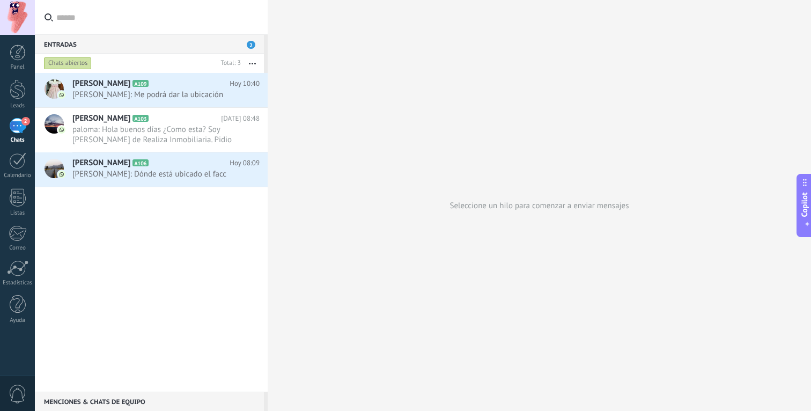
click at [10, 19] on div at bounding box center [17, 17] width 35 height 35
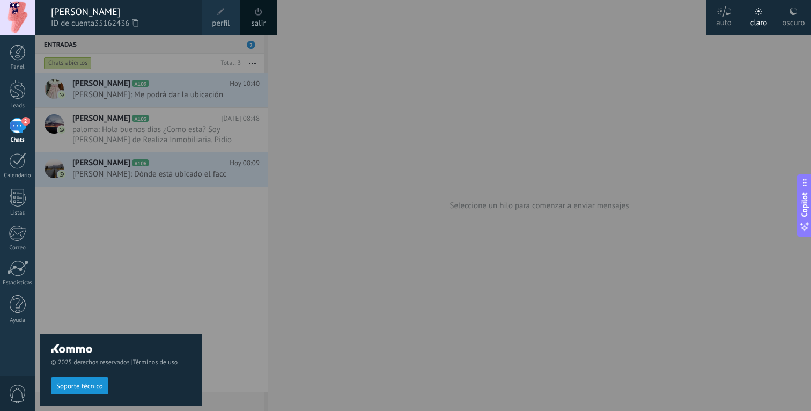
click at [257, 16] on span at bounding box center [259, 12] width 12 height 12
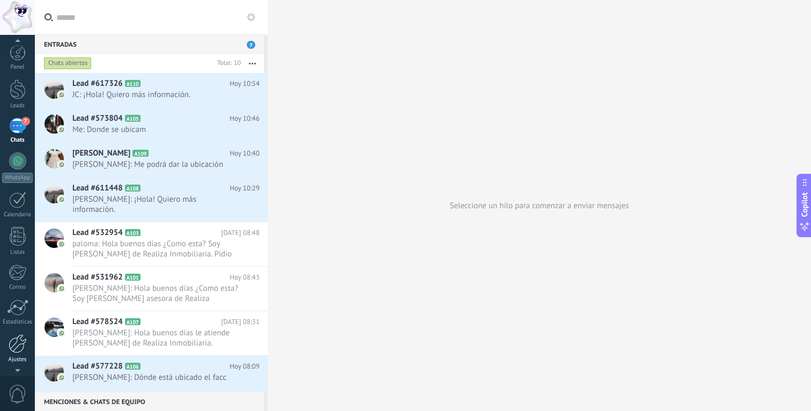
scroll to position [35, 0]
click at [14, 386] on span "0" at bounding box center [18, 394] width 18 height 19
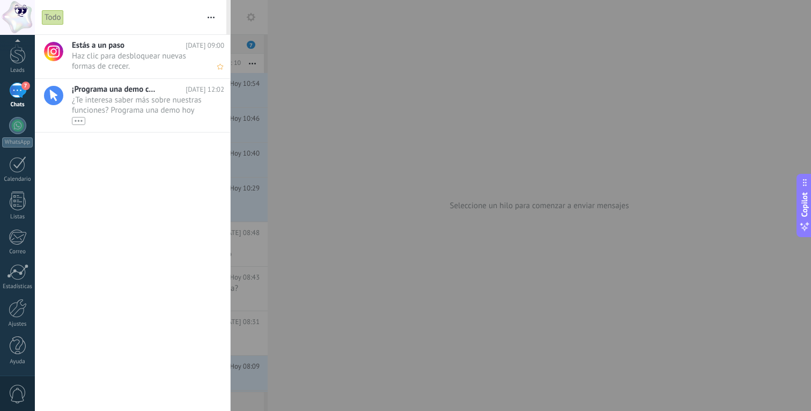
scroll to position [0, 0]
click at [18, 55] on div at bounding box center [18, 53] width 16 height 16
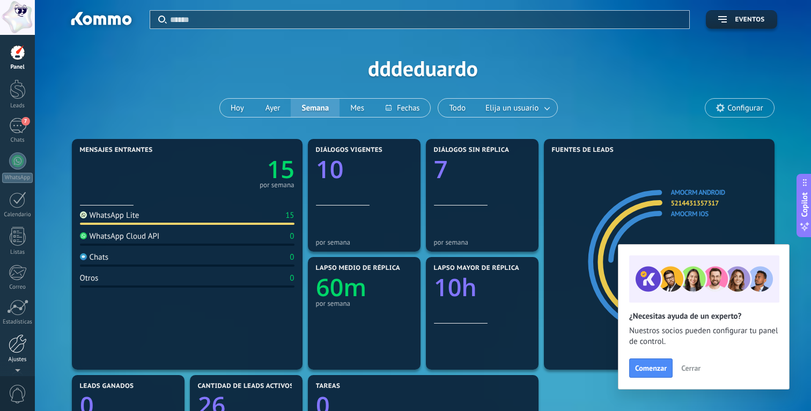
click at [17, 348] on div at bounding box center [18, 343] width 18 height 19
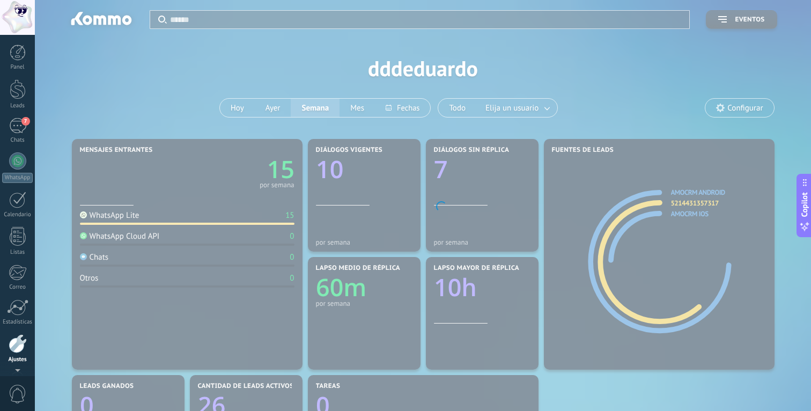
scroll to position [35, 0]
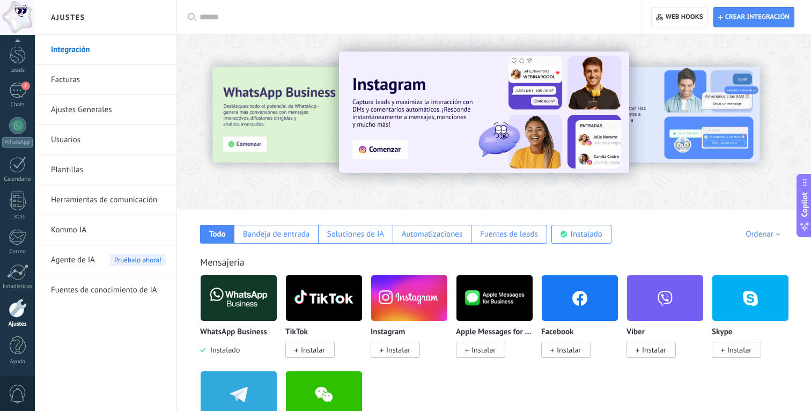
click at [113, 193] on link "Herramientas de comunicación" at bounding box center [108, 200] width 115 height 30
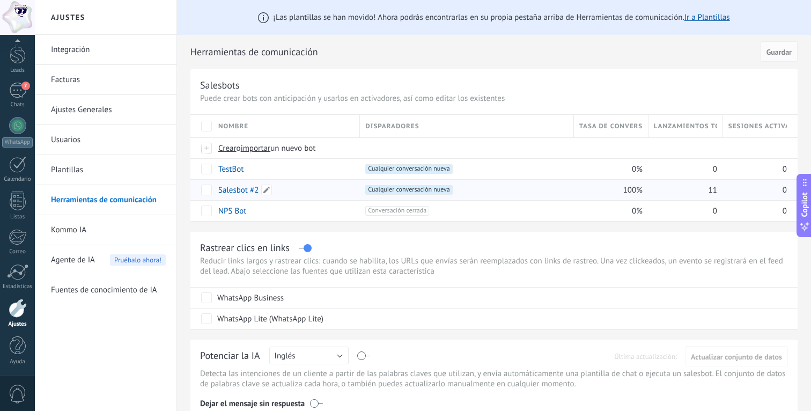
click at [232, 185] on link "Salesbot #2" at bounding box center [238, 190] width 40 height 10
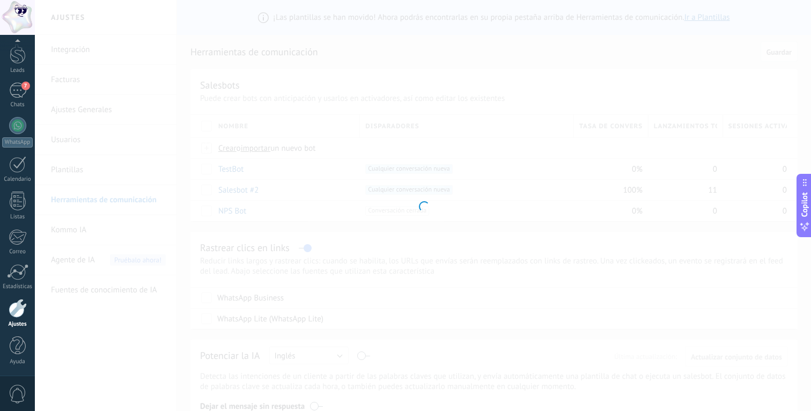
type input "**********"
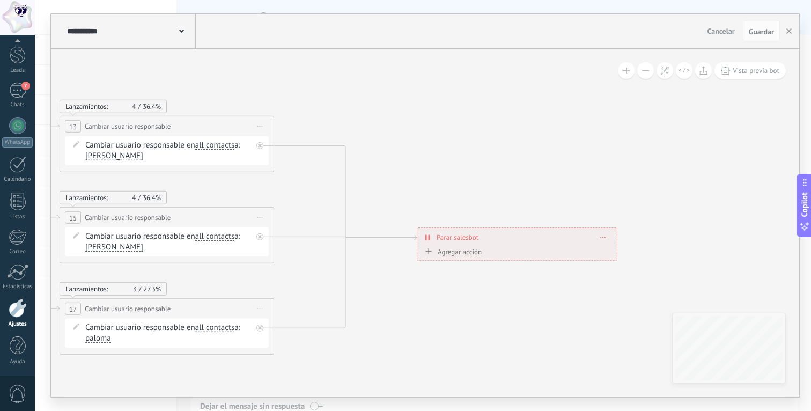
click at [605, 237] on icon at bounding box center [603, 237] width 5 height 1
click at [621, 256] on div "Borrar" at bounding box center [623, 252] width 48 height 18
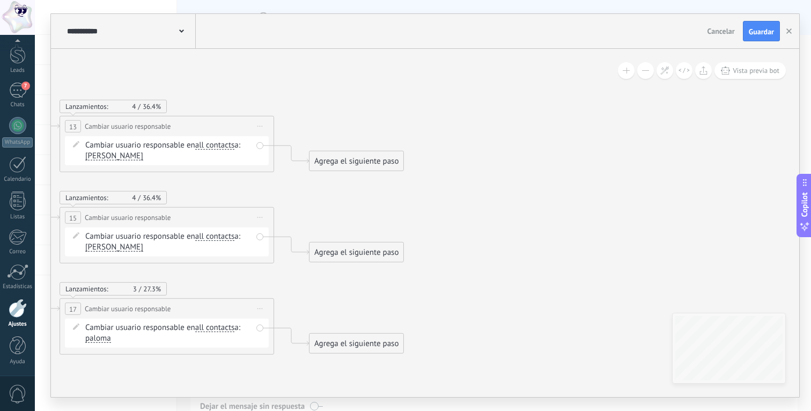
click at [385, 163] on div "Agrega el siguiente paso" at bounding box center [356, 161] width 94 height 18
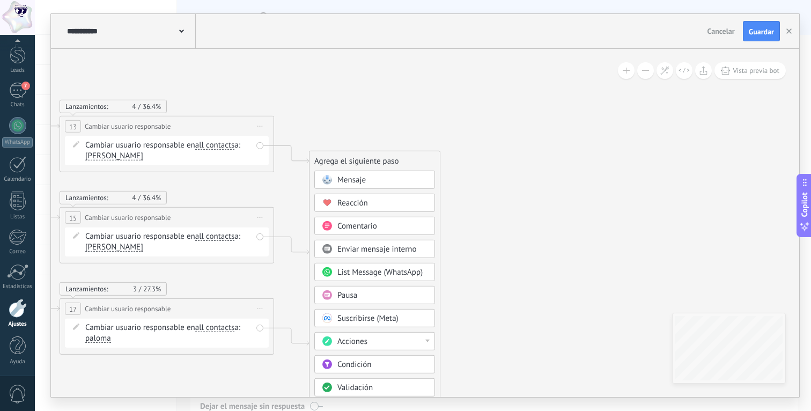
click at [383, 180] on div "Mensaje" at bounding box center [382, 180] width 90 height 11
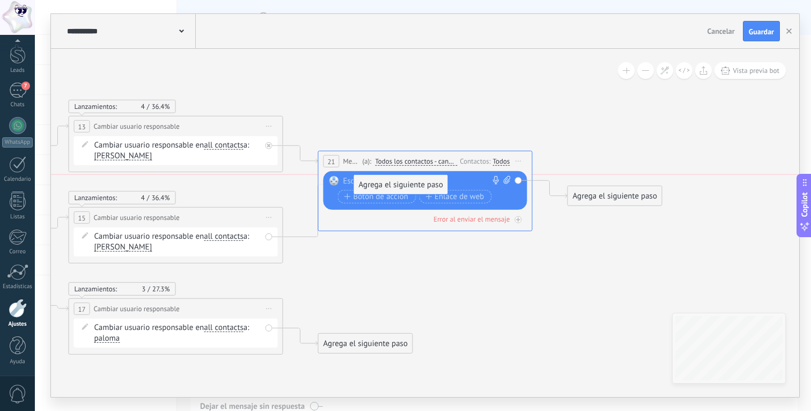
drag, startPoint x: 400, startPoint y: 224, endPoint x: 423, endPoint y: 180, distance: 49.9
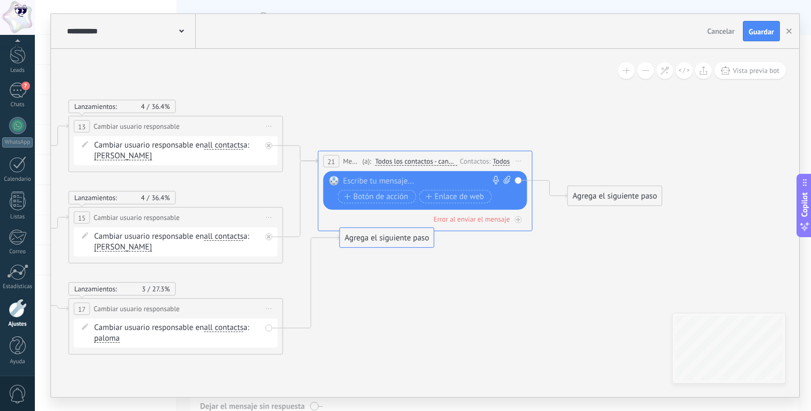
drag, startPoint x: 384, startPoint y: 343, endPoint x: 409, endPoint y: 177, distance: 167.6
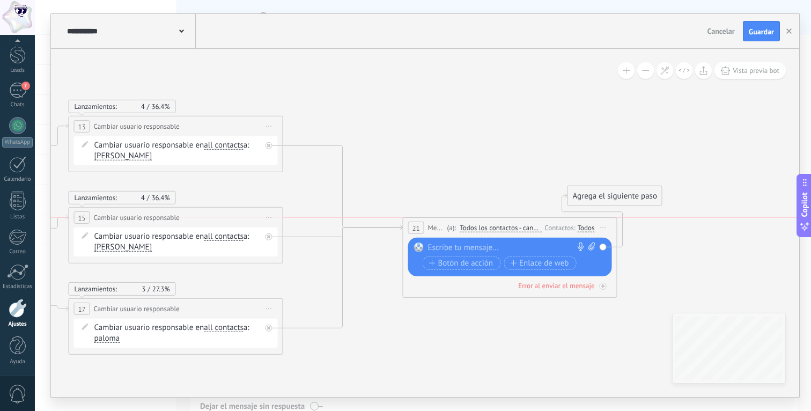
drag, startPoint x: 345, startPoint y: 160, endPoint x: 665, endPoint y: 202, distance: 322.4
click at [429, 228] on span "Mensaje" at bounding box center [436, 228] width 17 height 10
drag, startPoint x: 633, startPoint y: 192, endPoint x: 717, endPoint y: 227, distance: 91.1
click at [718, 226] on div "Agrega el siguiente paso" at bounding box center [699, 218] width 94 height 18
click at [717, 227] on div "Agrega el siguiente paso" at bounding box center [700, 228] width 94 height 18
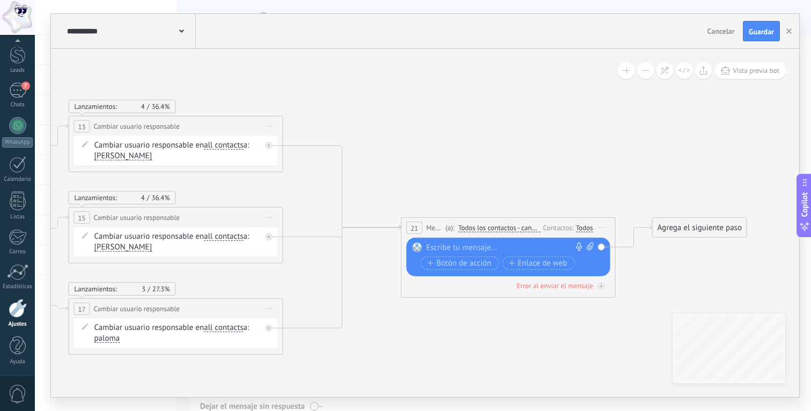
click at [680, 224] on div "Agrega el siguiente paso" at bounding box center [700, 228] width 94 height 18
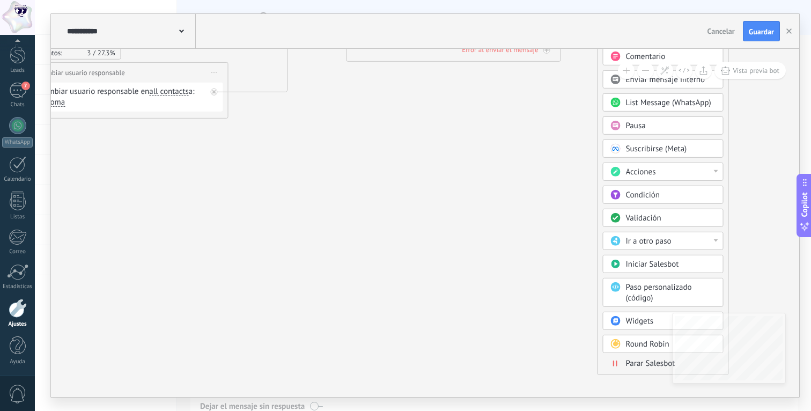
click at [627, 357] on div "Mensaje Mensaje Mensaje Reacción Comentario Enviar mensaje interno" at bounding box center [663, 187] width 121 height 373
click at [627, 360] on span "Parar Salesbot" at bounding box center [650, 363] width 49 height 10
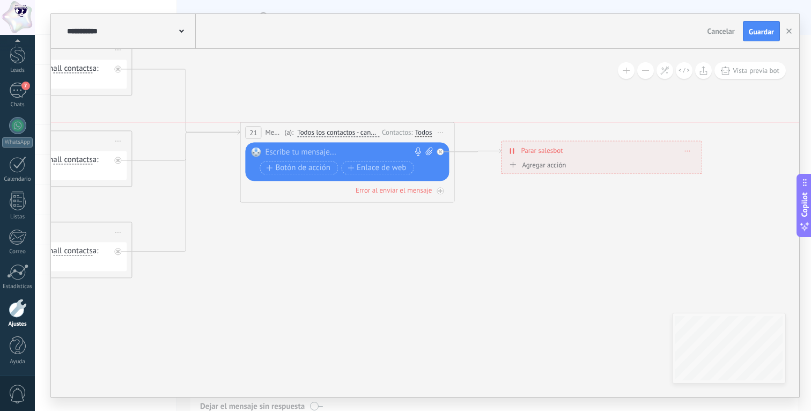
drag, startPoint x: 399, startPoint y: 160, endPoint x: 389, endPoint y: 143, distance: 19.7
click at [389, 143] on div "21 Mensaje ******* (a): Todos los contactos - canales seleccionados Todos los c…" at bounding box center [347, 162] width 215 height 80
click at [343, 153] on div at bounding box center [344, 152] width 159 height 11
click at [292, 147] on div at bounding box center [344, 152] width 159 height 11
paste div
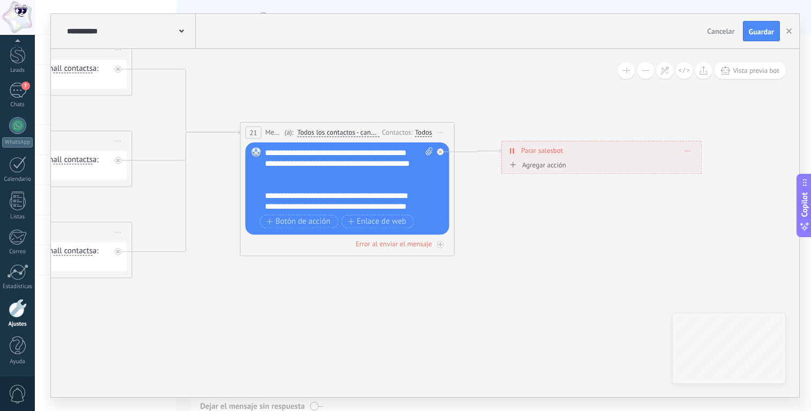
scroll to position [64, 0]
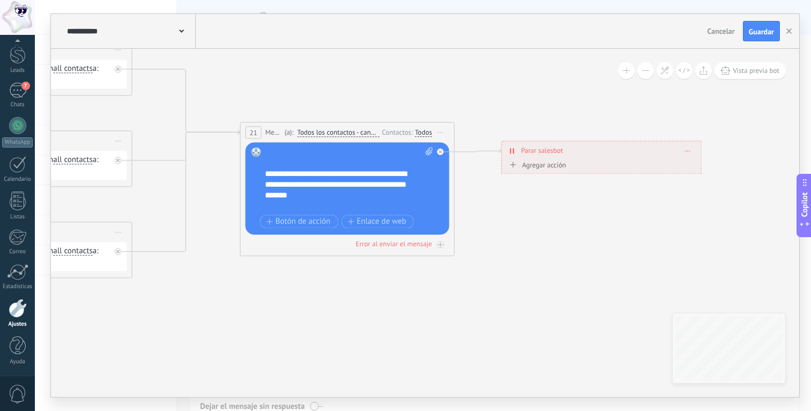
click at [352, 160] on div at bounding box center [343, 163] width 157 height 11
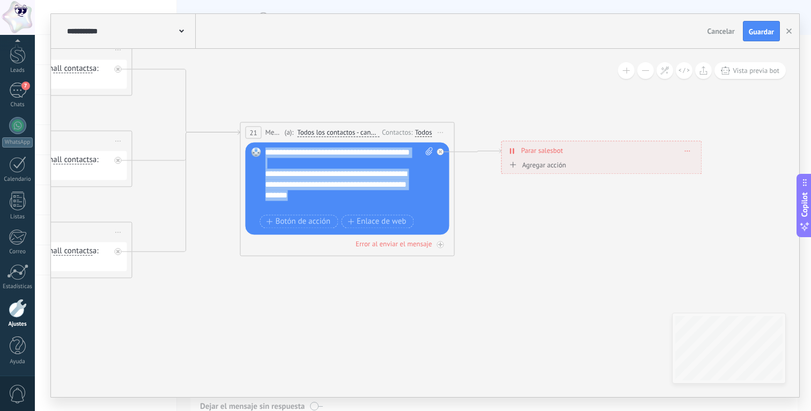
scroll to position [0, 0]
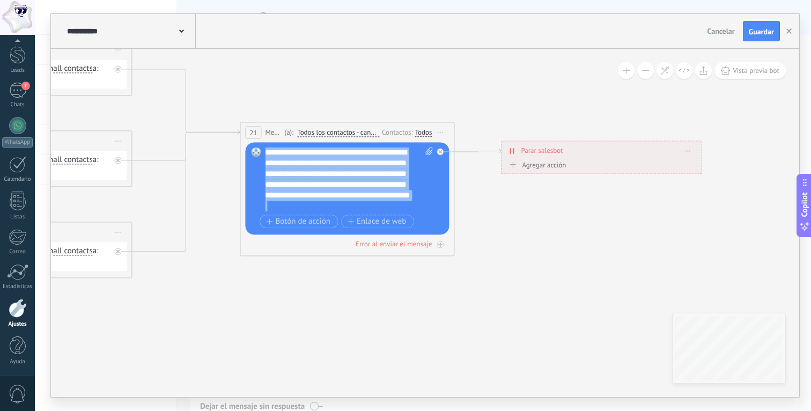
drag, startPoint x: 312, startPoint y: 192, endPoint x: 252, endPoint y: 126, distance: 89.6
click at [252, 126] on div "21 Mensaje ******* (a): Todos los contactos - canales seleccionados Todos los c…" at bounding box center [347, 189] width 215 height 134
copy div "**********"
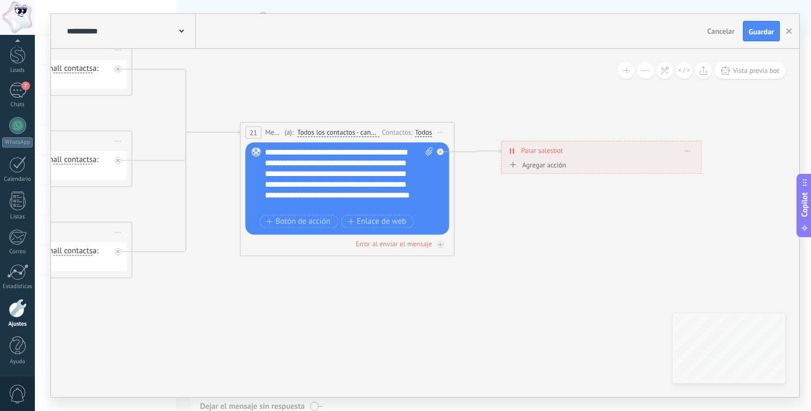
click at [299, 175] on div "**********" at bounding box center [349, 179] width 168 height 64
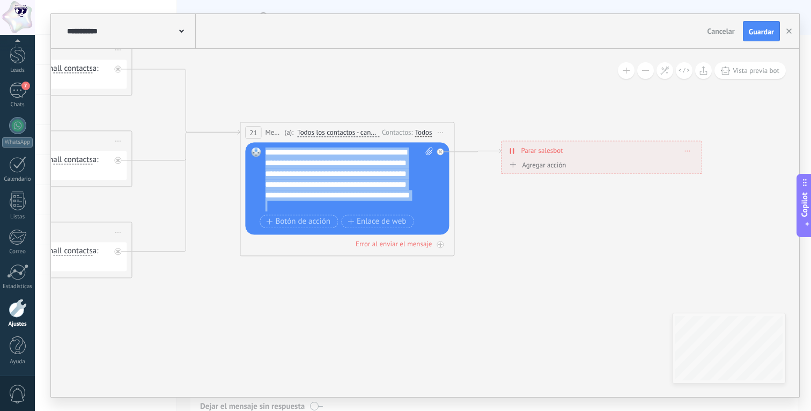
click at [299, 175] on div "**********" at bounding box center [349, 179] width 168 height 64
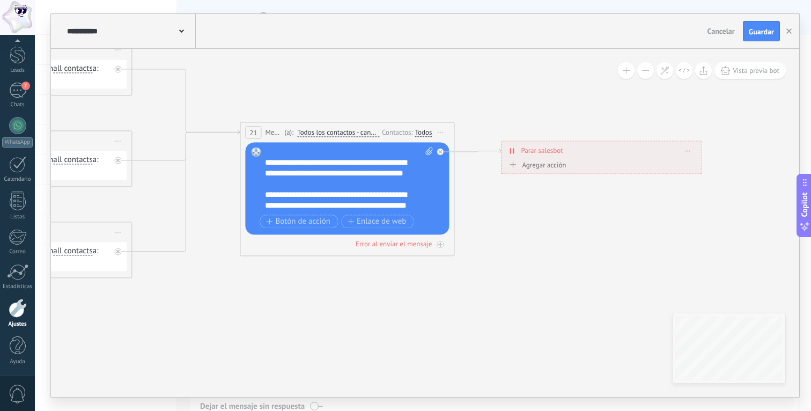
scroll to position [59, 0]
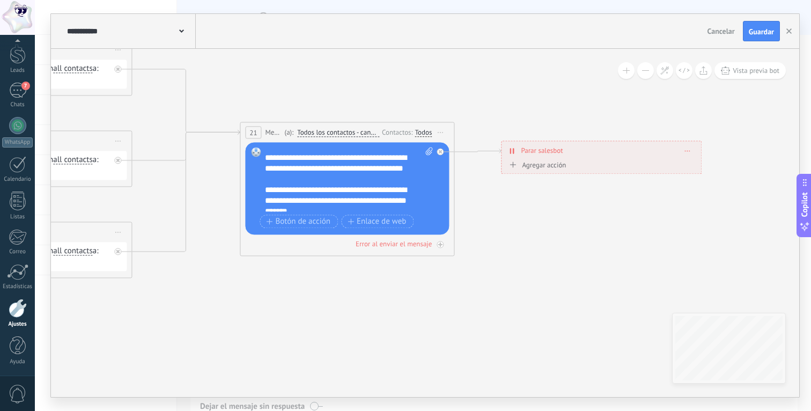
click at [276, 169] on div "**********" at bounding box center [343, 168] width 157 height 32
drag, startPoint x: 306, startPoint y: 171, endPoint x: 323, endPoint y: 172, distance: 17.2
click at [306, 171] on div "**********" at bounding box center [343, 168] width 157 height 32
click at [756, 33] on span "Guardar" at bounding box center [761, 32] width 25 height 8
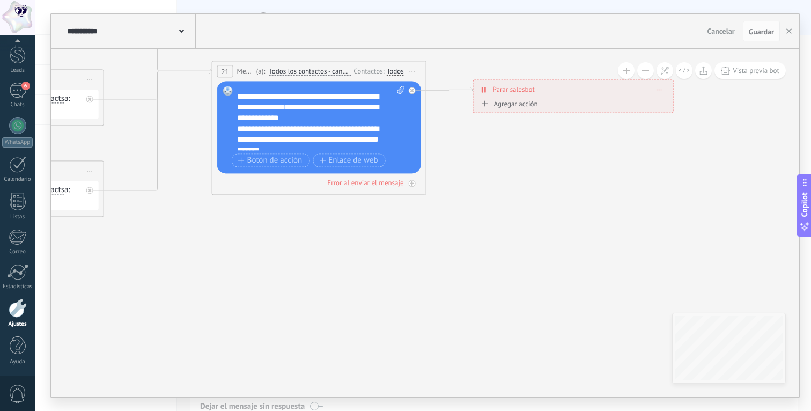
scroll to position [75, 0]
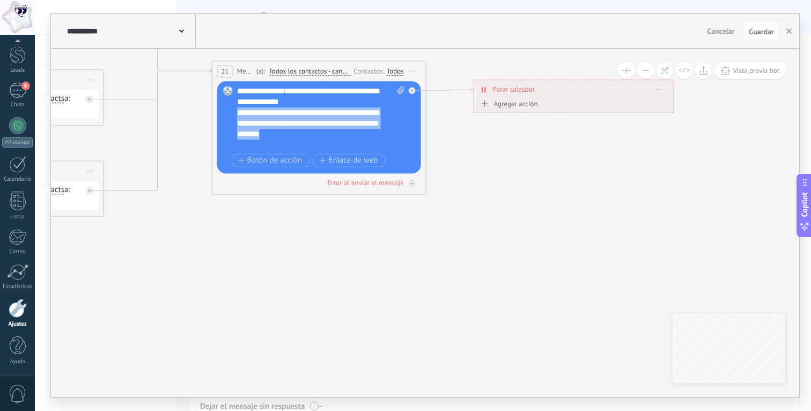
drag, startPoint x: 284, startPoint y: 135, endPoint x: 231, endPoint y: 116, distance: 56.3
click at [231, 116] on div "Reemplazar Quitar Convertir a mensaje de voz Arrastre la imagen aquí para adjun…" at bounding box center [319, 127] width 204 height 92
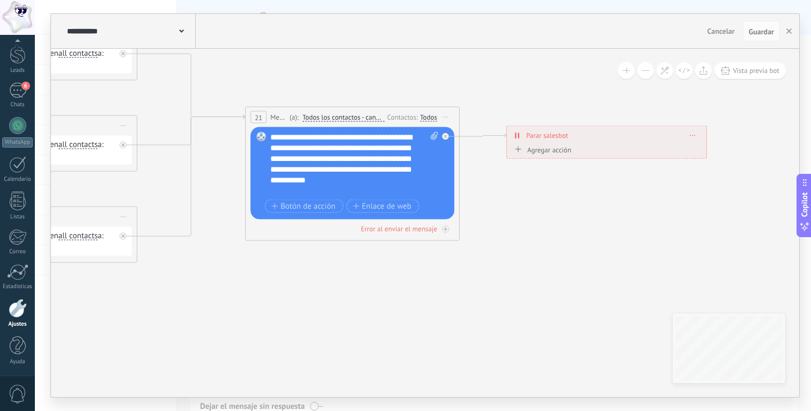
scroll to position [54, 0]
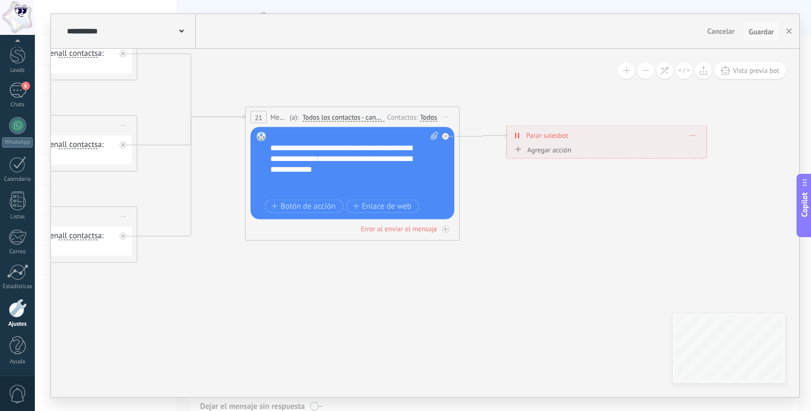
drag, startPoint x: 763, startPoint y: 31, endPoint x: 763, endPoint y: 40, distance: 9.1
click at [763, 31] on span "Guardar" at bounding box center [761, 32] width 25 height 8
